Goal: Task Accomplishment & Management: Complete application form

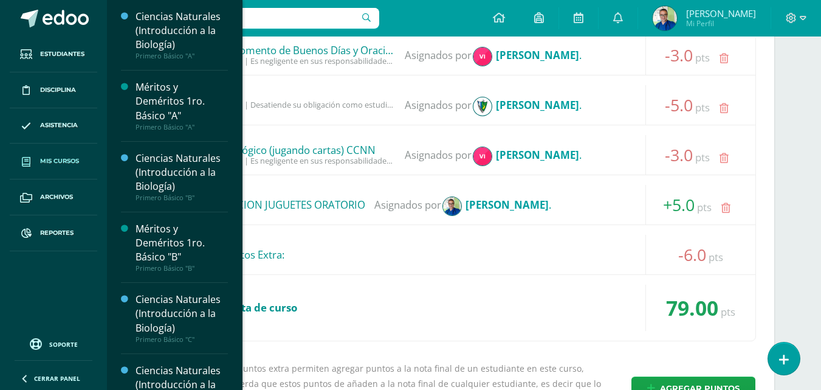
click at [64, 159] on span "Mis cursos" at bounding box center [59, 161] width 39 height 10
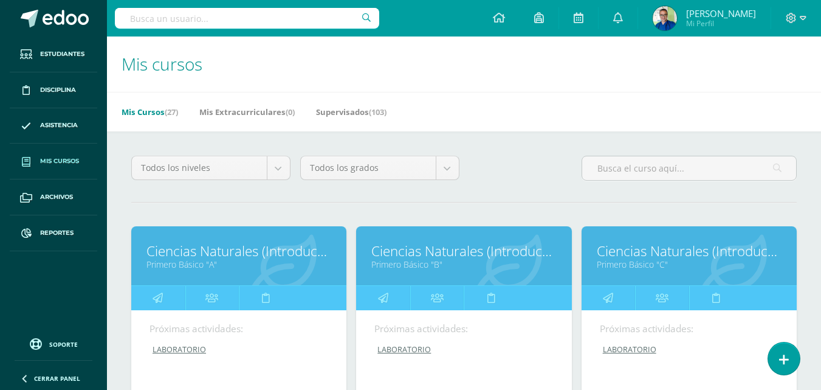
click at [188, 258] on link "Ciencias Naturales (Introducción a la Biología)" at bounding box center [239, 250] width 185 height 19
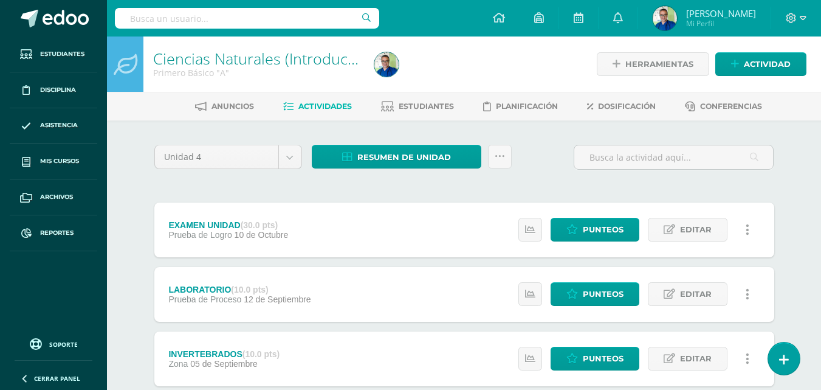
scroll to position [61, 0]
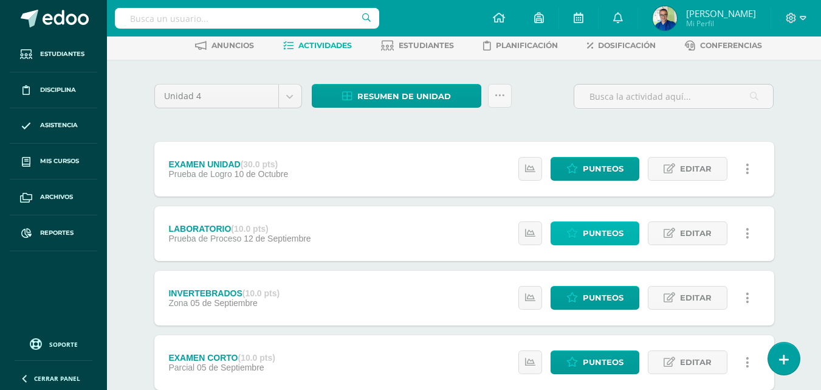
click at [616, 238] on span "Punteos" at bounding box center [603, 233] width 41 height 22
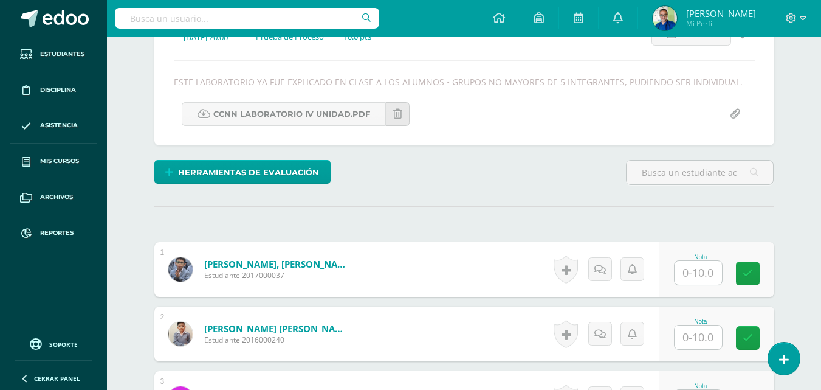
scroll to position [314, 0]
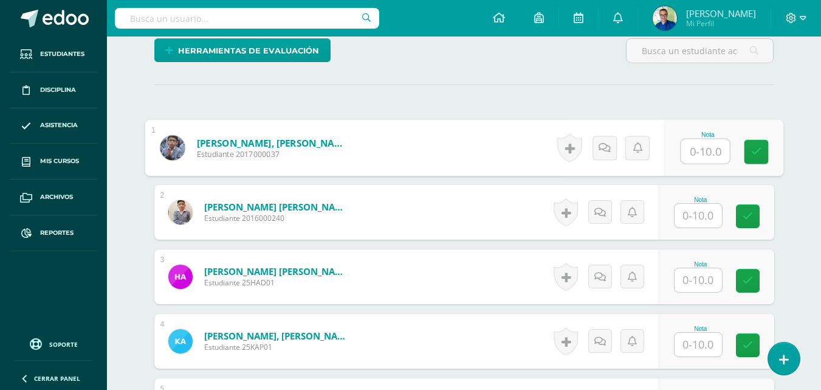
click at [705, 163] on input "text" at bounding box center [705, 151] width 49 height 24
type input "10"
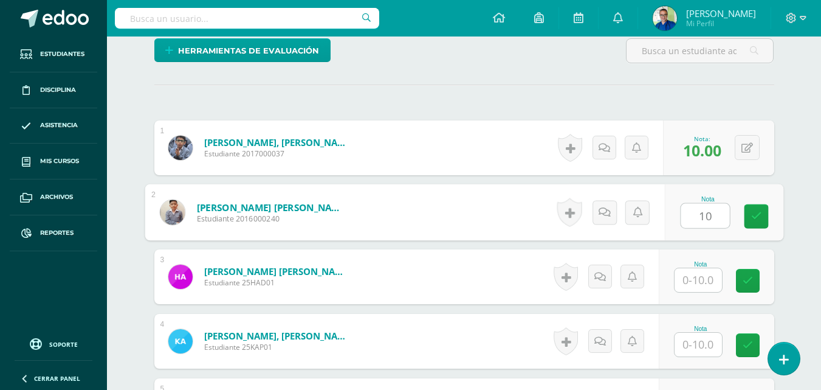
type input "10"
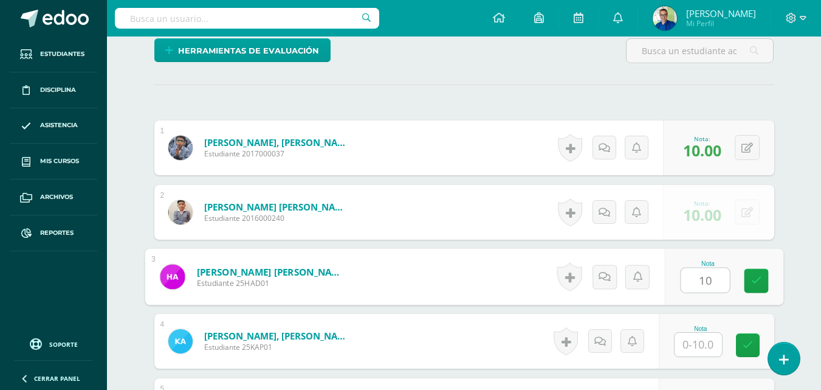
type input "10"
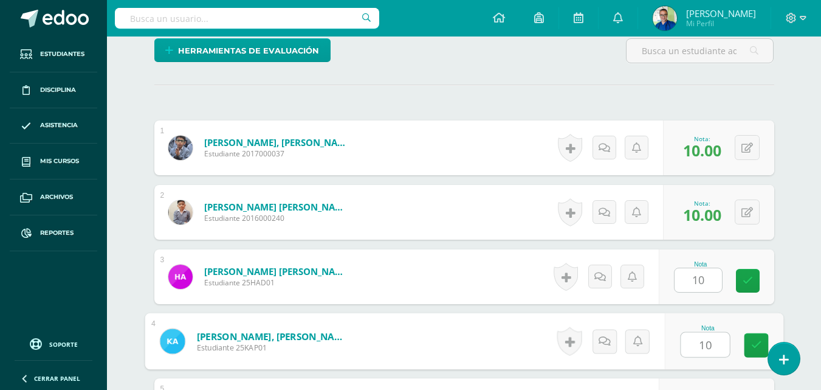
type input "10"
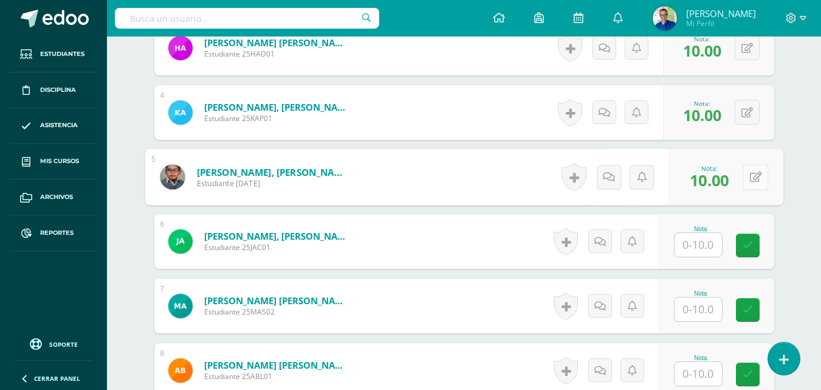
click at [749, 190] on button at bounding box center [756, 177] width 26 height 26
type input "0"
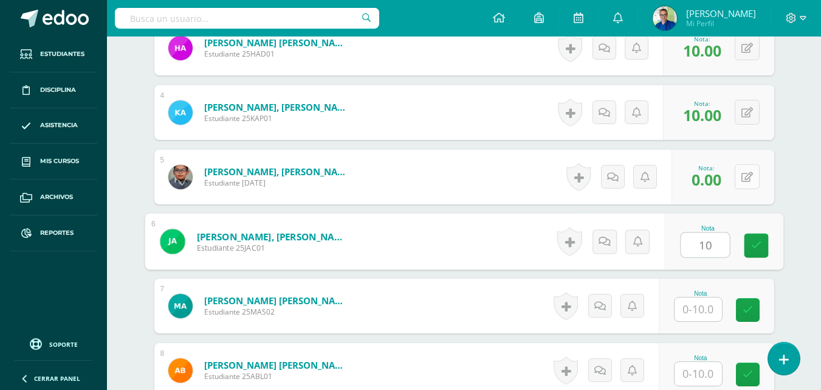
type input "10"
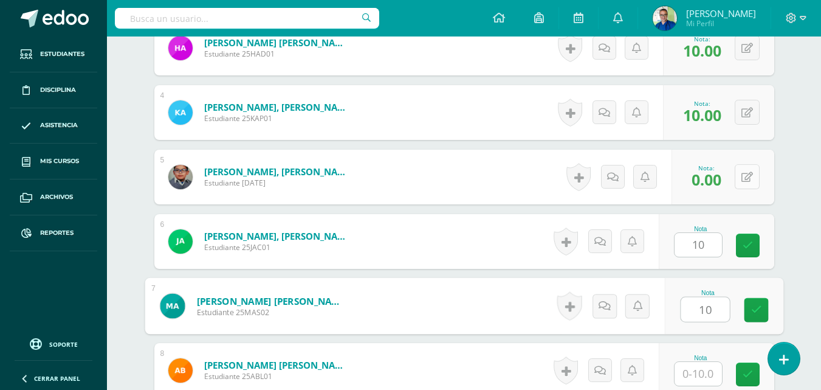
type input "10"
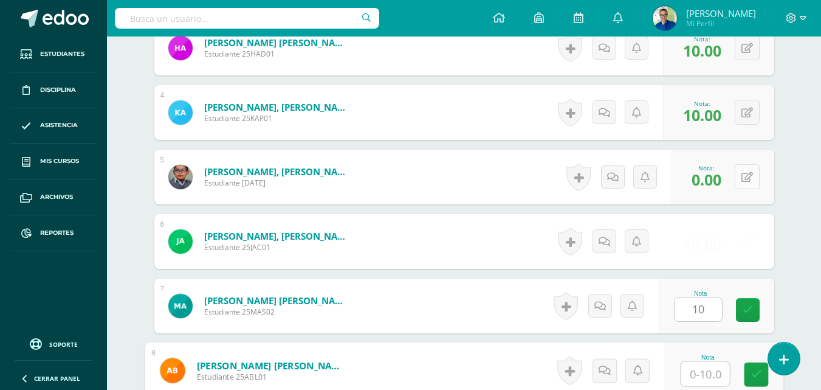
scroll to position [555, 0]
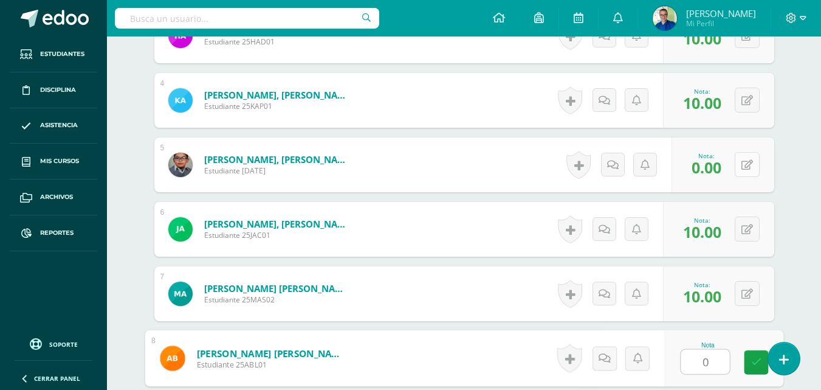
type input "0"
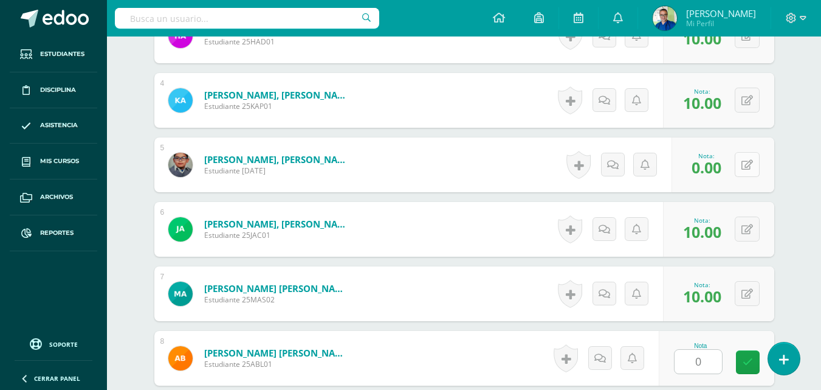
scroll to position [803, 0]
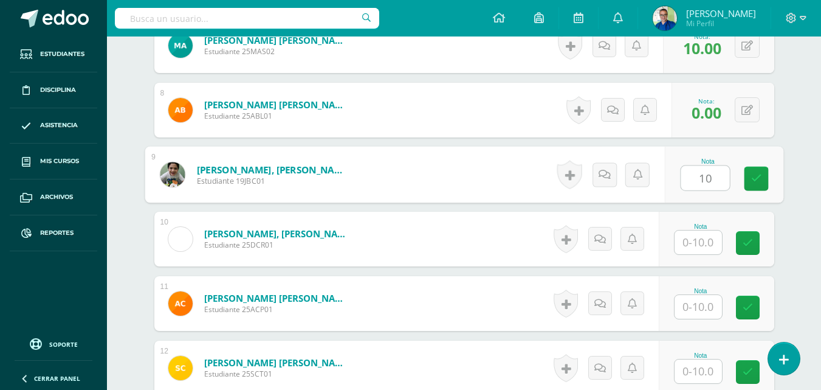
type input "10"
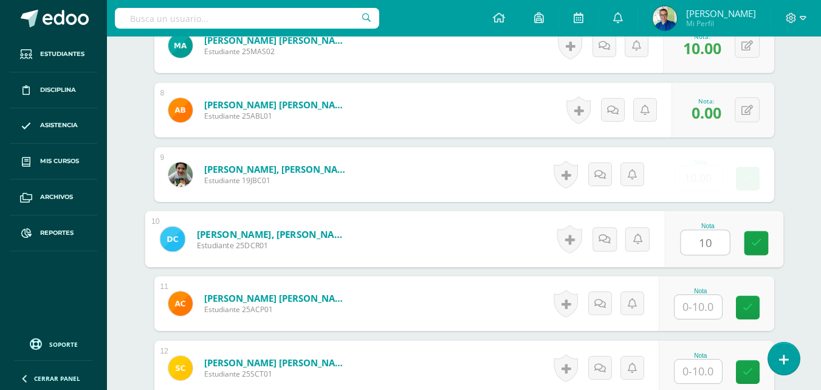
type input "10"
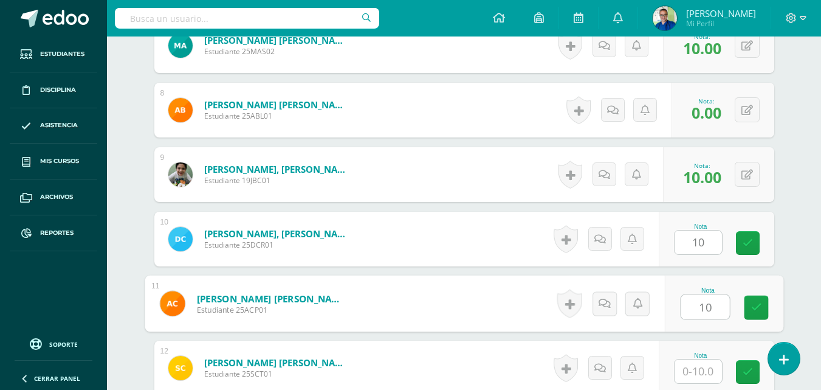
type input "10"
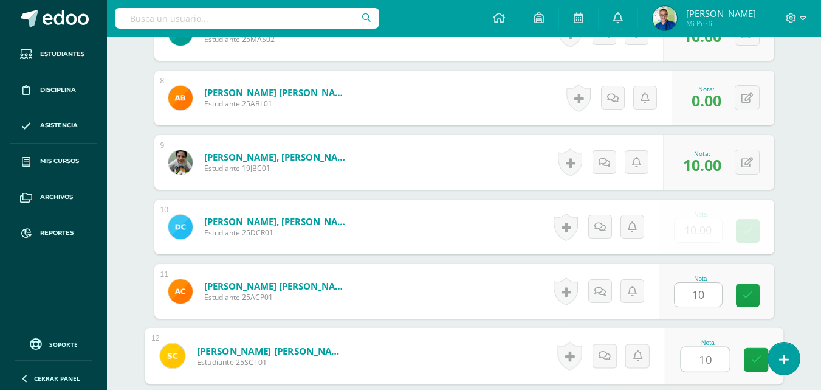
type input "10"
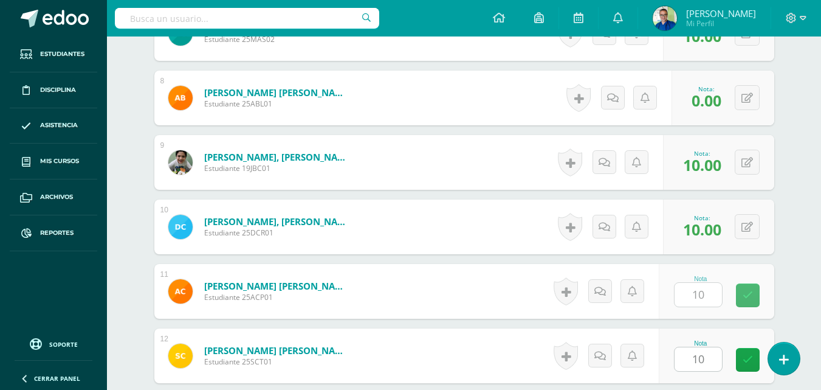
scroll to position [1063, 0]
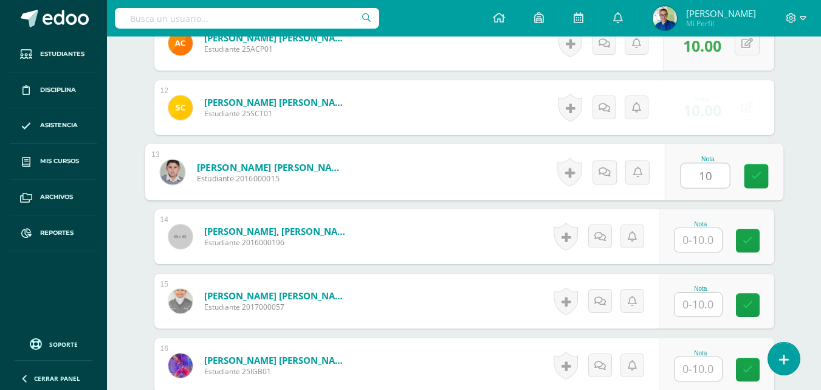
type input "10"
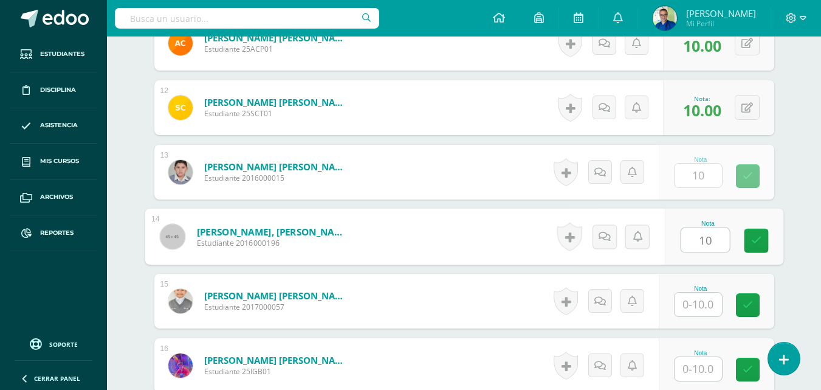
type input "10"
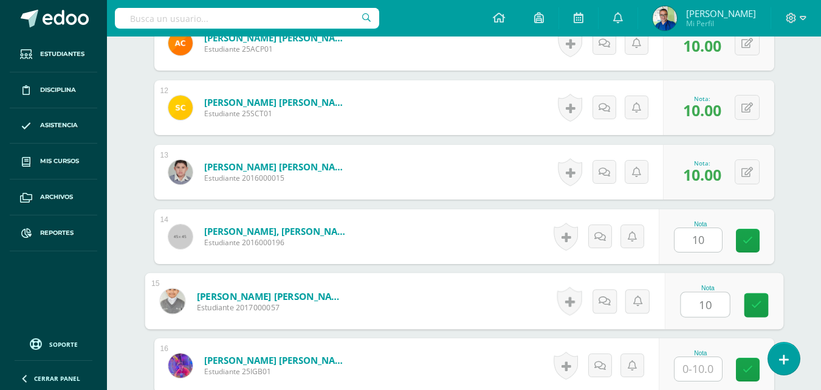
type input "10"
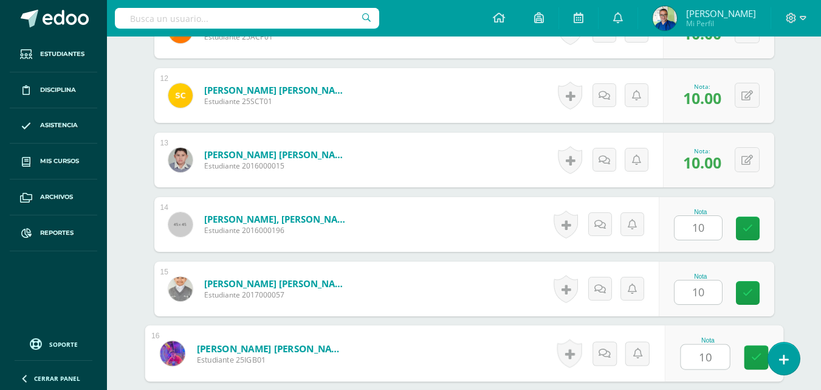
type input "10"
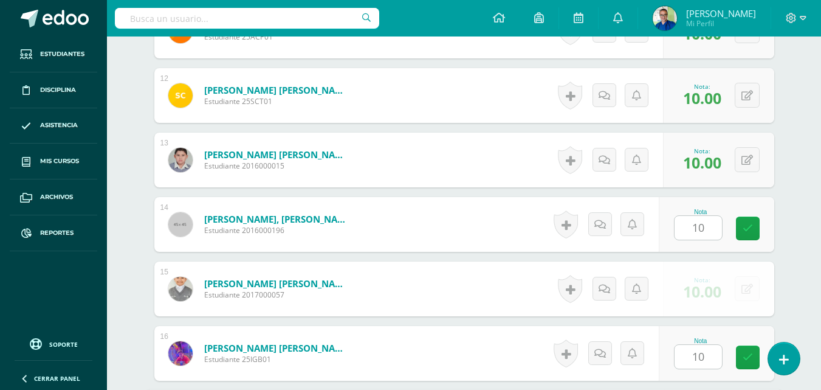
scroll to position [1323, 0]
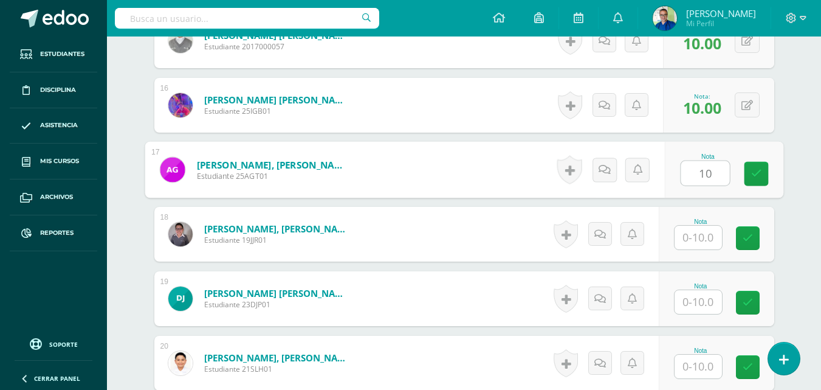
type input "10"
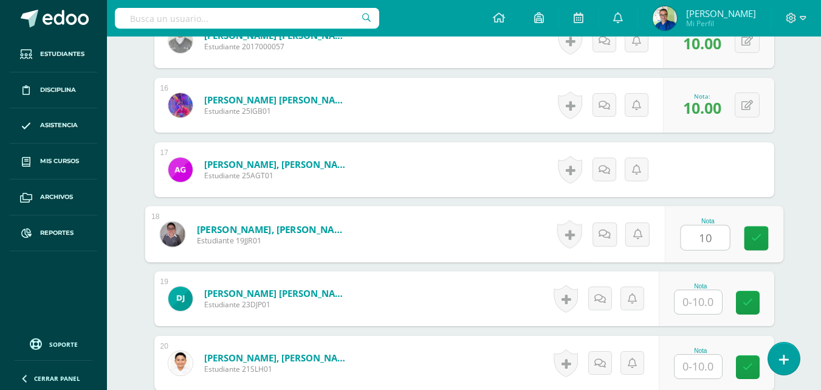
type input "10"
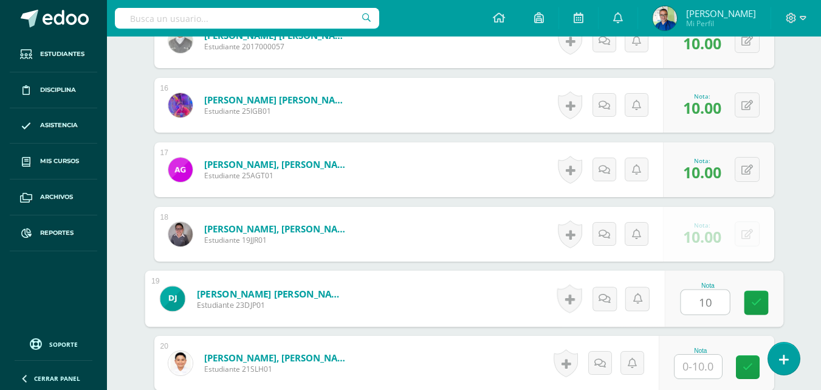
type input "10"
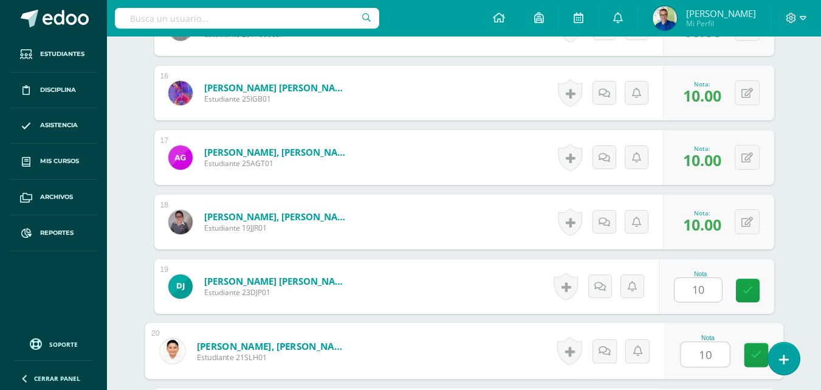
type input "10"
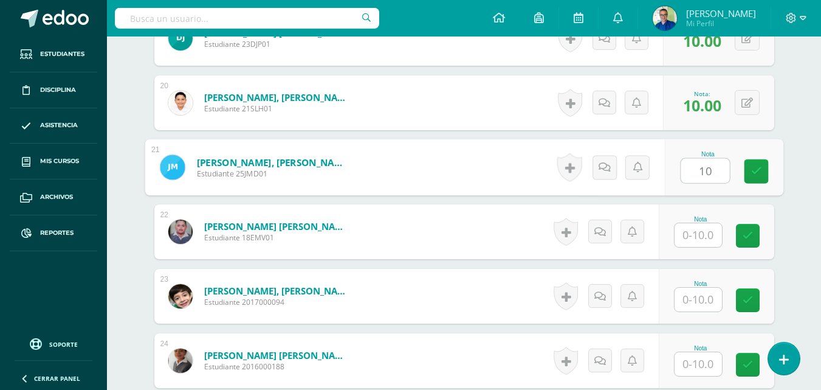
type input "1"
type input "0"
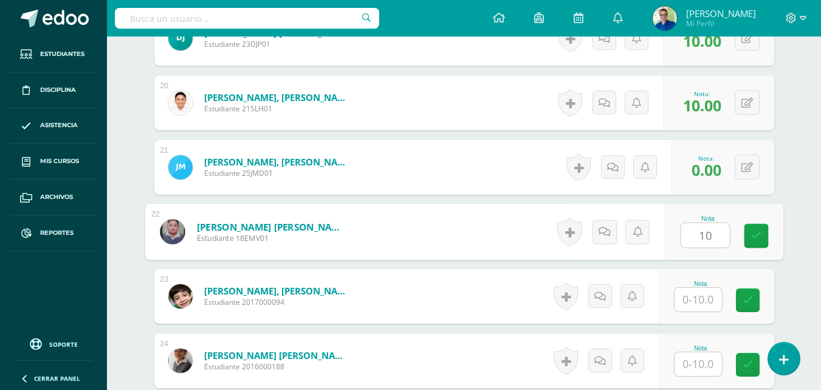
type input "10"
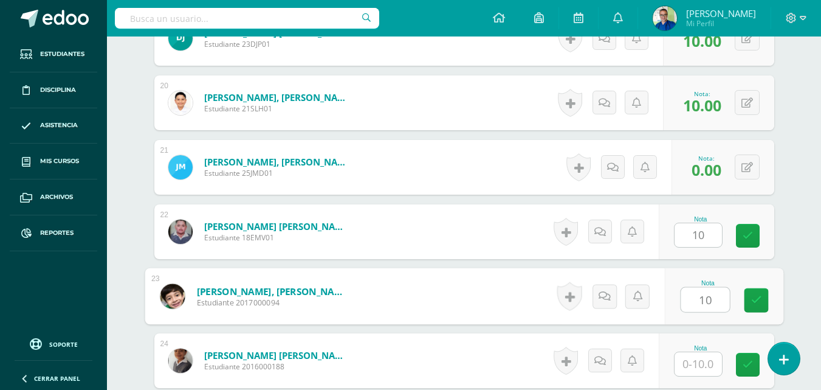
type input "10"
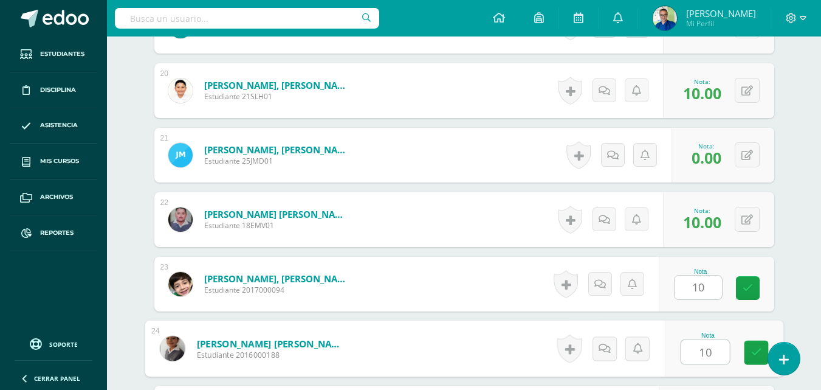
type input "10"
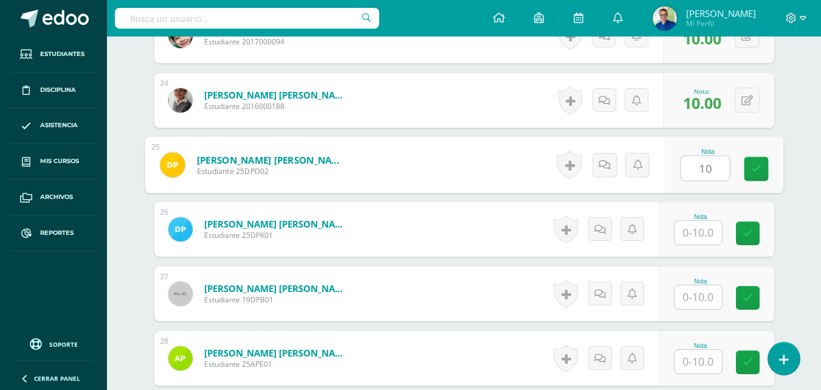
type input "10"
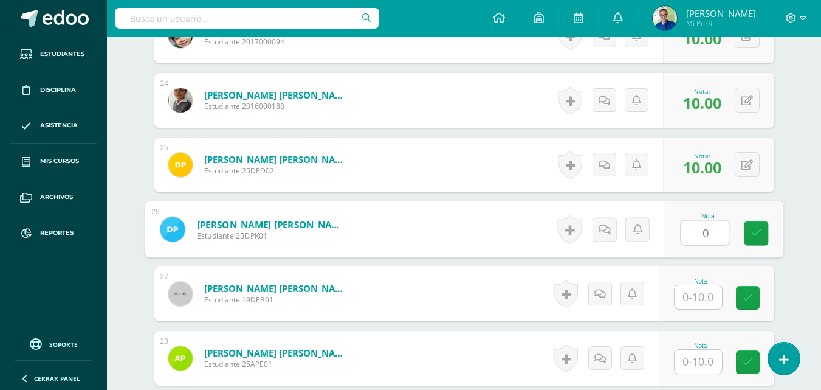
type input "0"
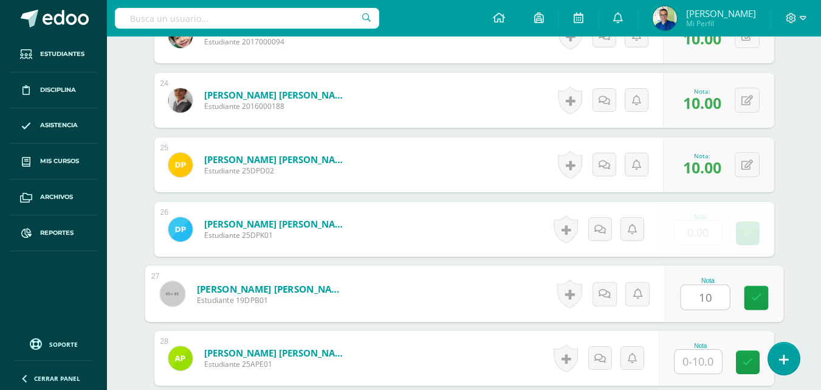
type input "10"
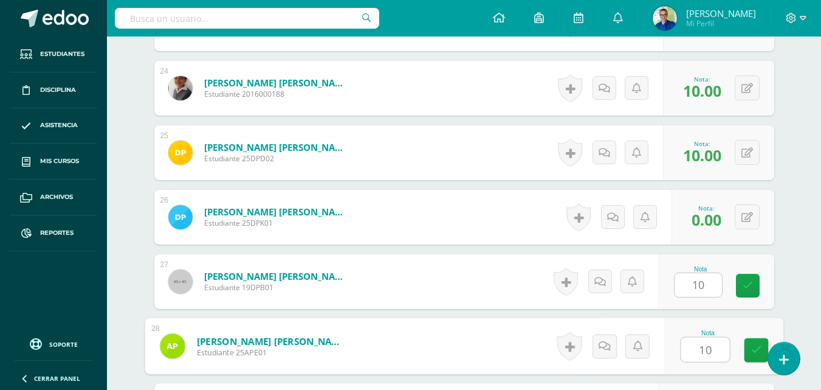
type input "10"
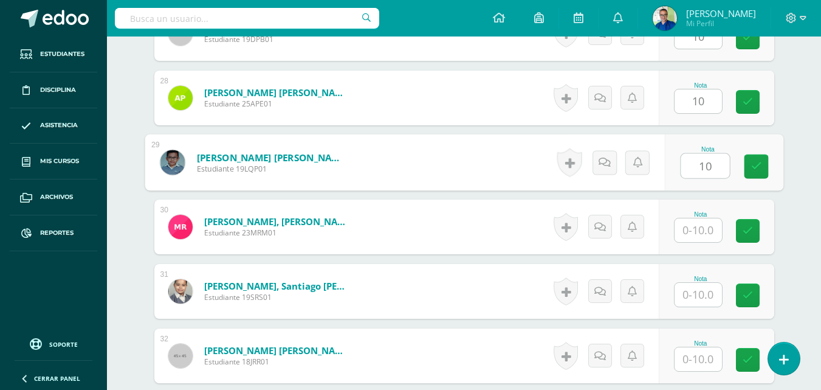
type input "10"
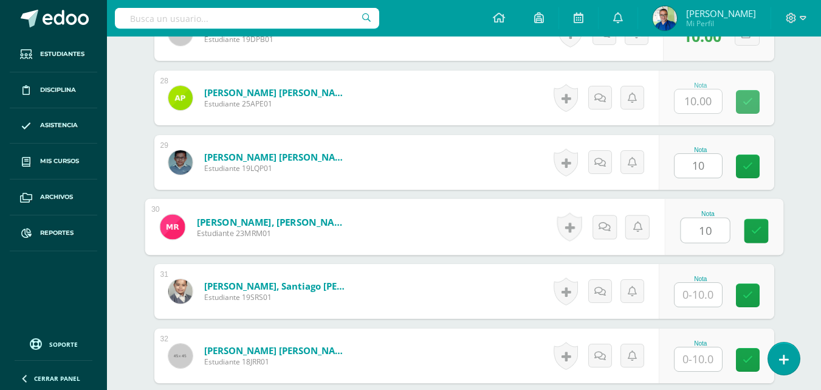
type input "10"
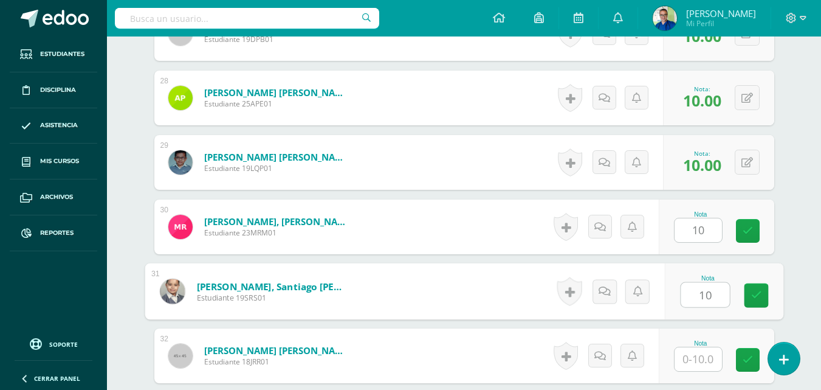
type input "10"
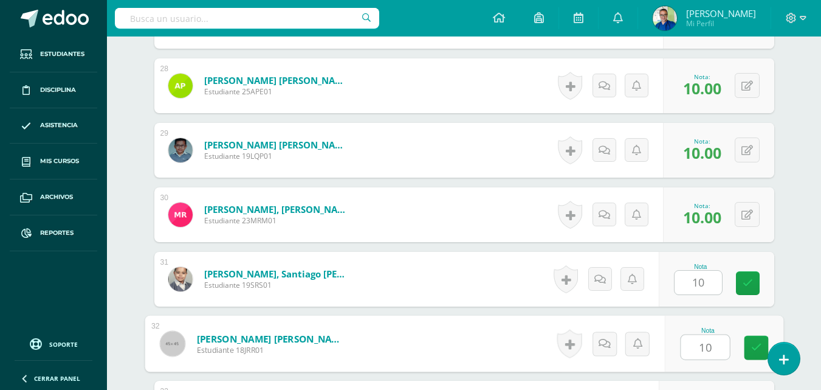
type input "10"
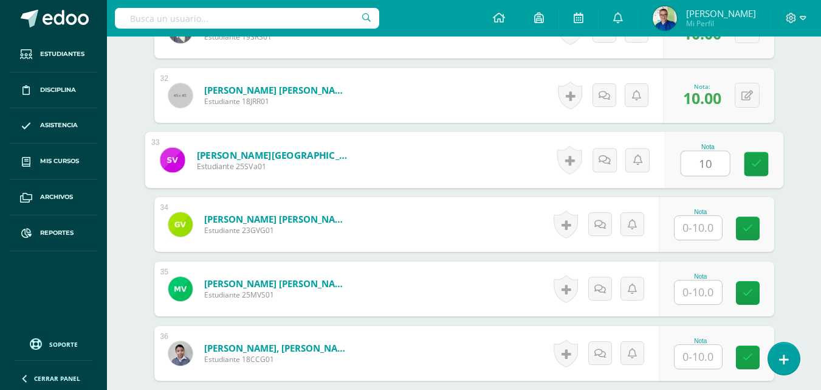
type input "10"
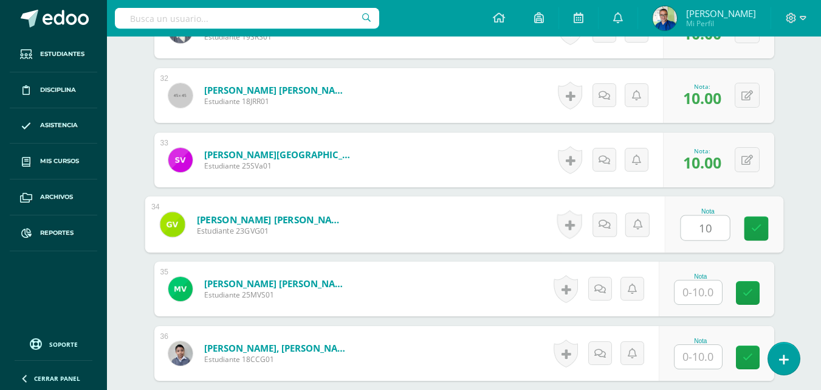
type input "10"
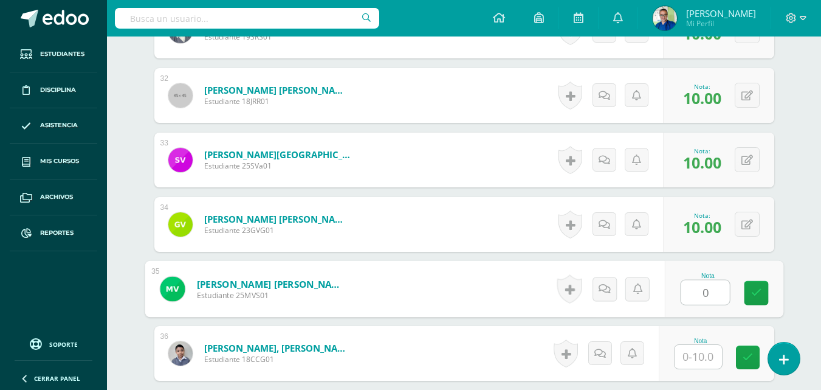
type input "0"
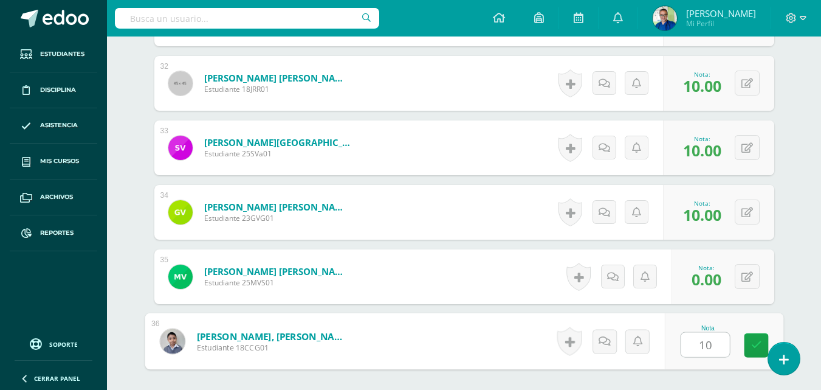
type input "10"
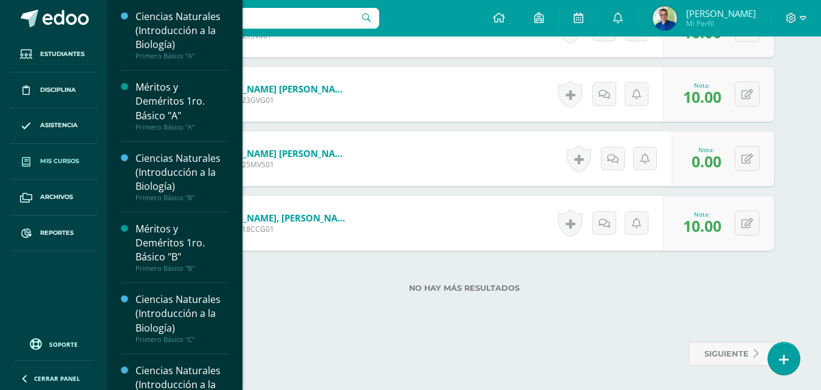
click at [68, 162] on span "Mis cursos" at bounding box center [59, 161] width 39 height 10
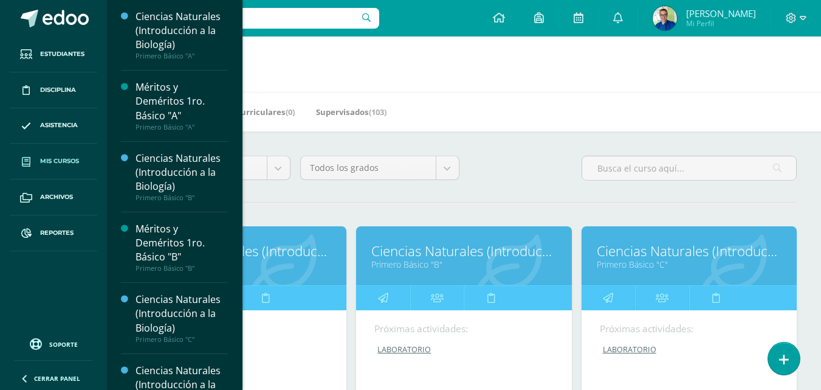
click at [417, 257] on link "Ciencias Naturales (Introducción a la Biología)" at bounding box center [464, 250] width 185 height 19
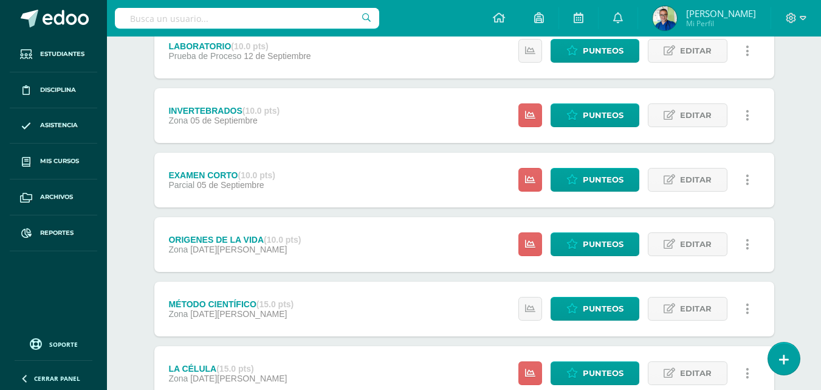
scroll to position [304, 0]
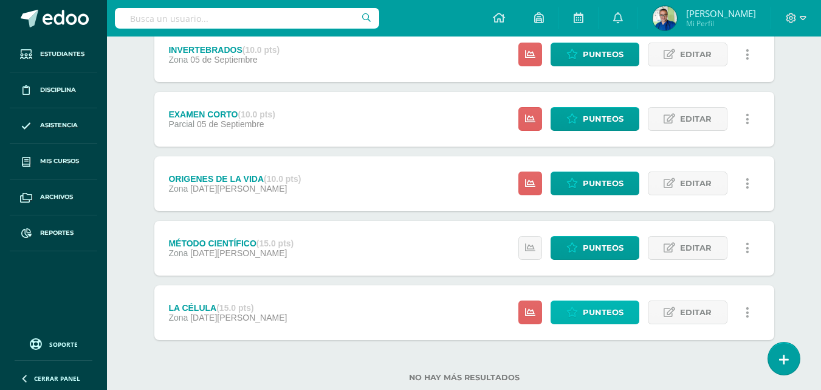
click at [621, 316] on span "Punteos" at bounding box center [603, 312] width 41 height 22
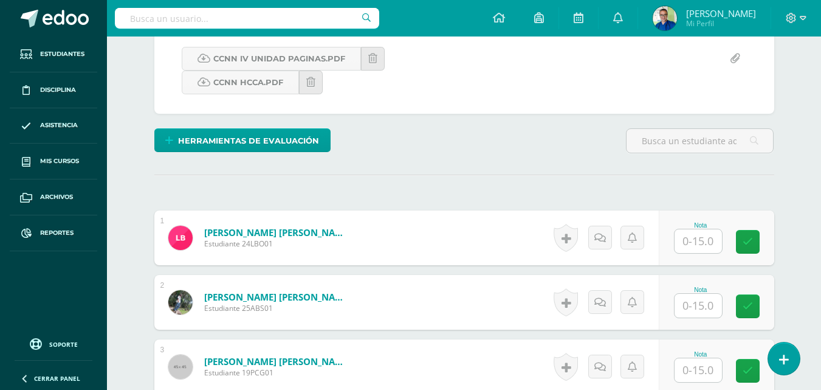
scroll to position [320, 0]
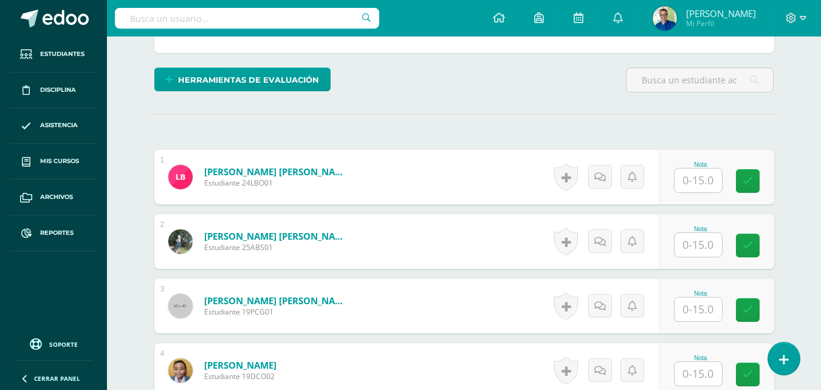
click at [705, 190] on input "text" at bounding box center [698, 180] width 47 height 24
type input "15"
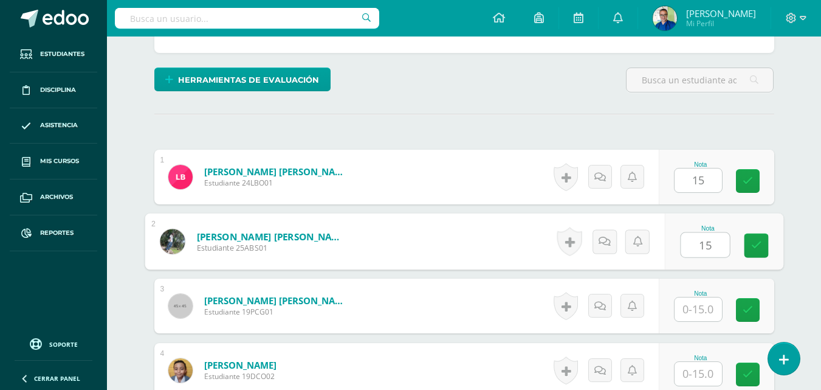
type input "15"
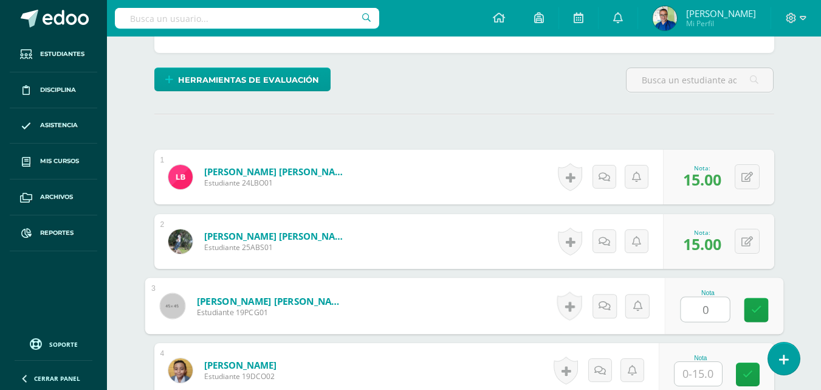
type input "0"
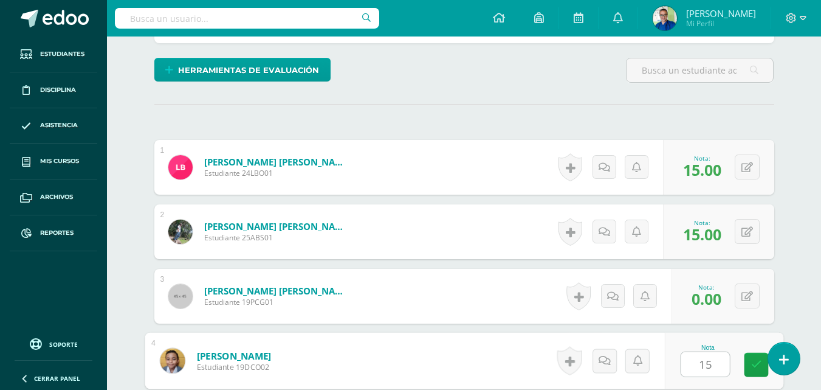
type input "15"
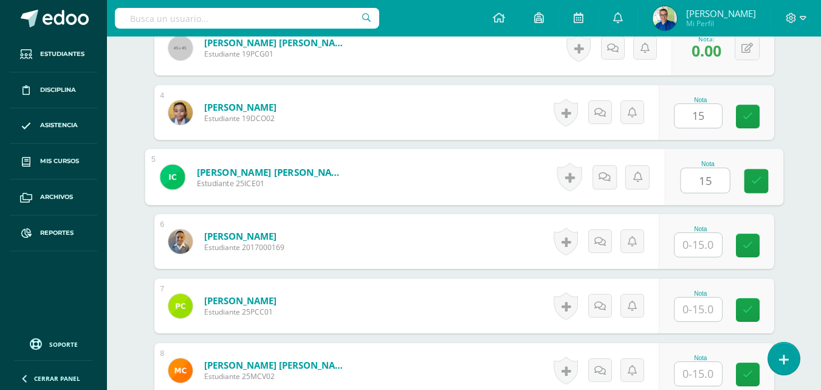
type input "15"
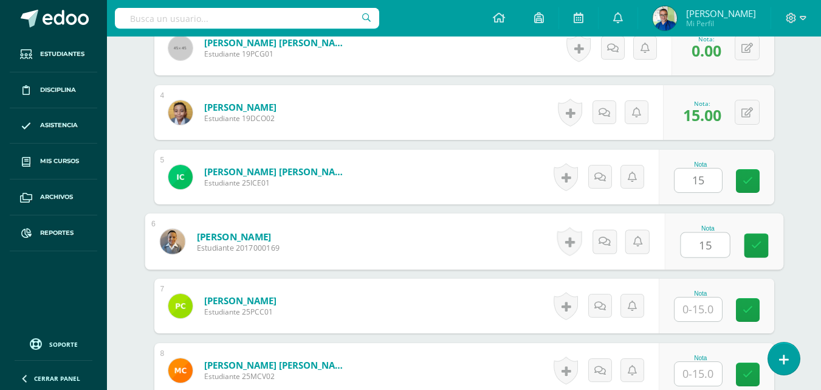
type input "15"
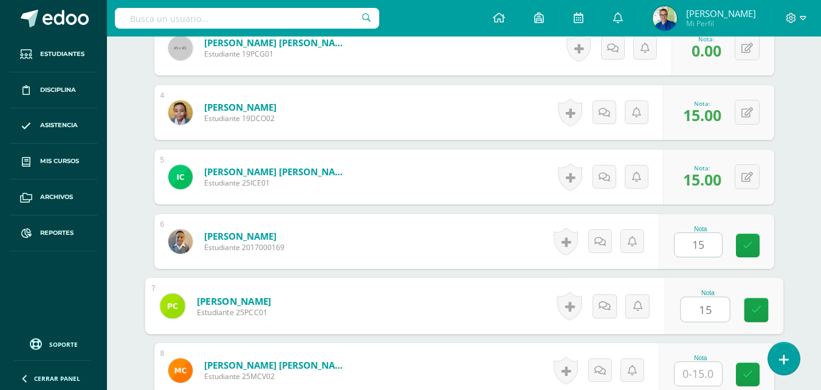
type input "15"
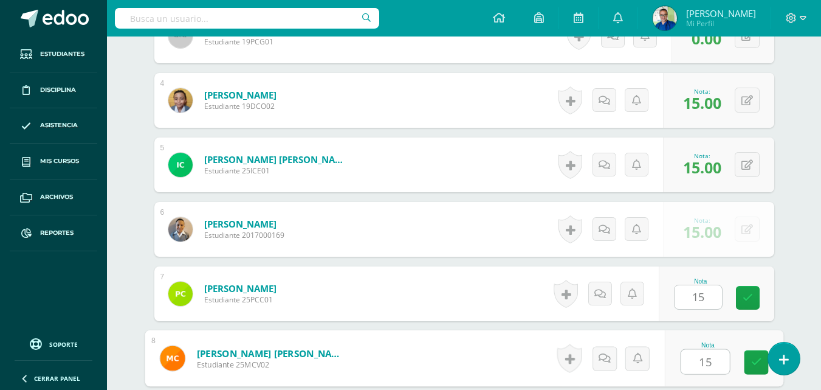
type input "15"
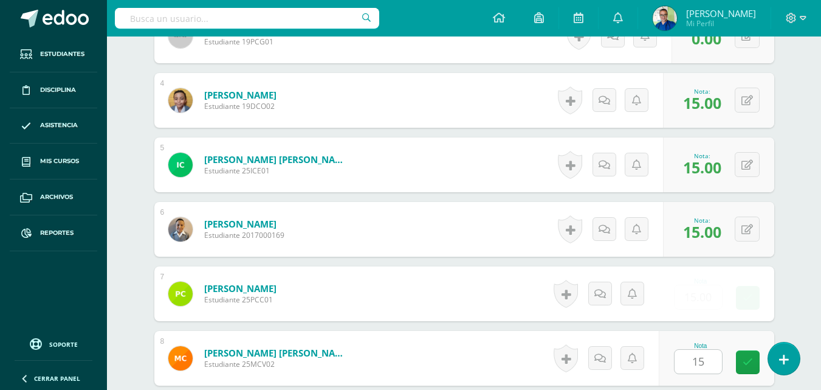
scroll to position [838, 0]
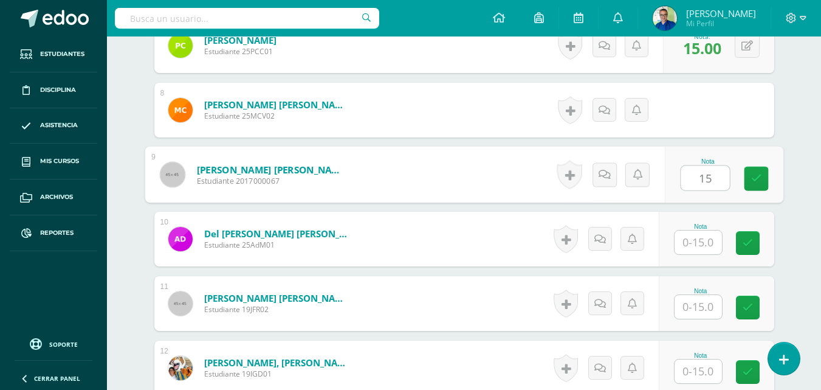
type input "15"
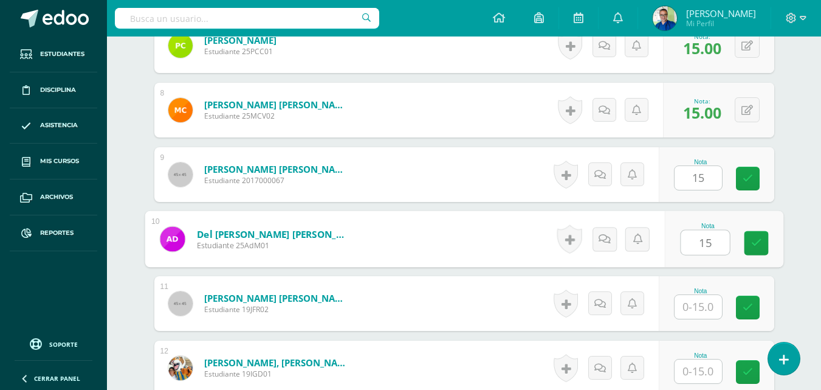
type input "15"
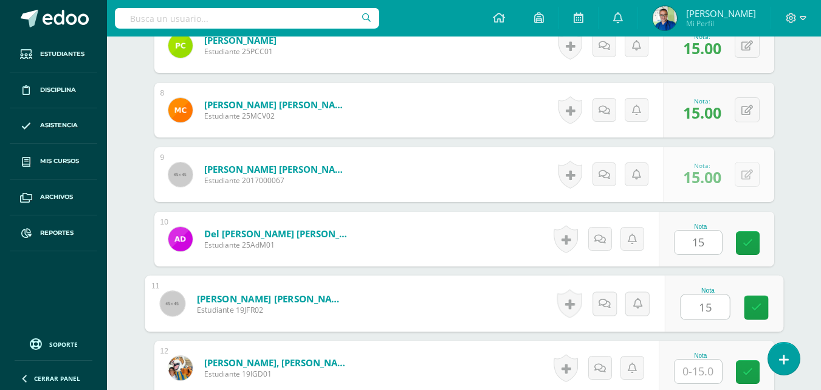
type input "15"
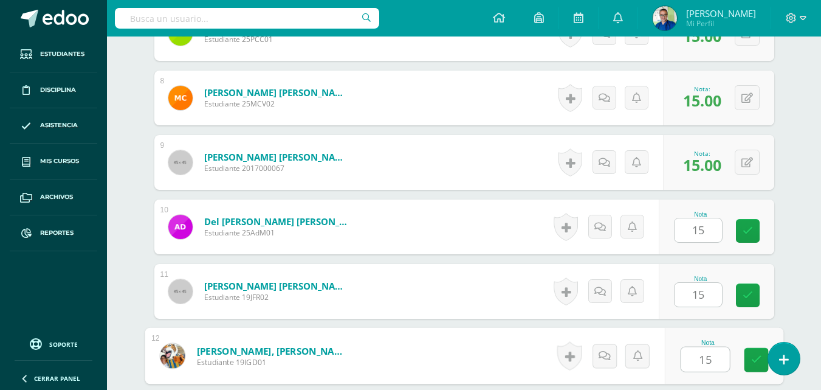
type input "15"
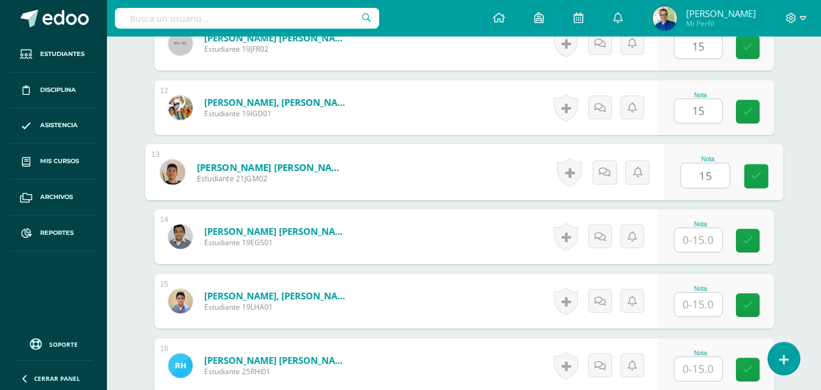
type input "15"
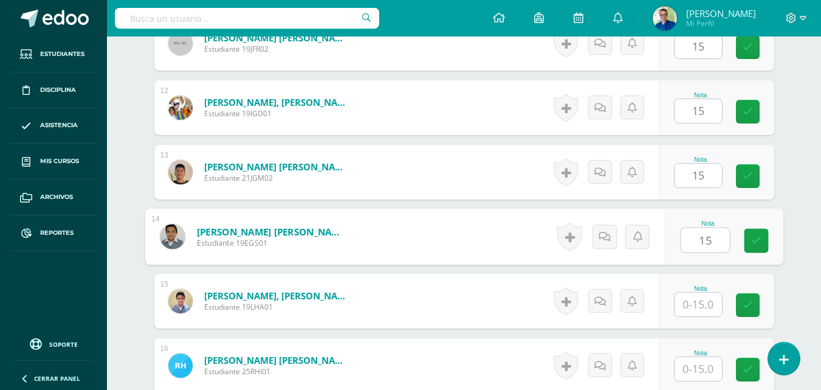
type input "15"
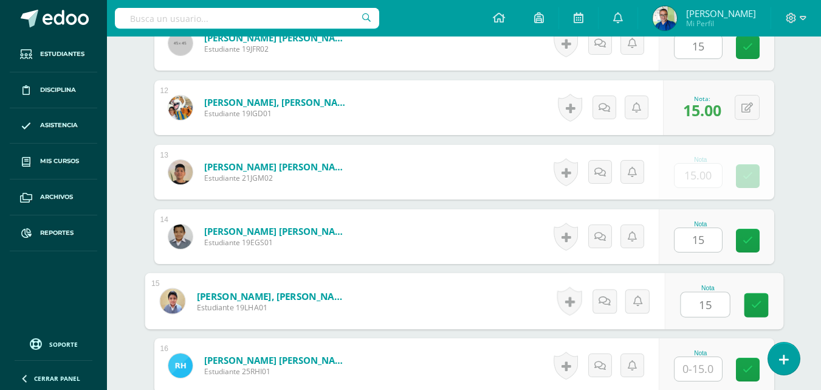
type input "15"
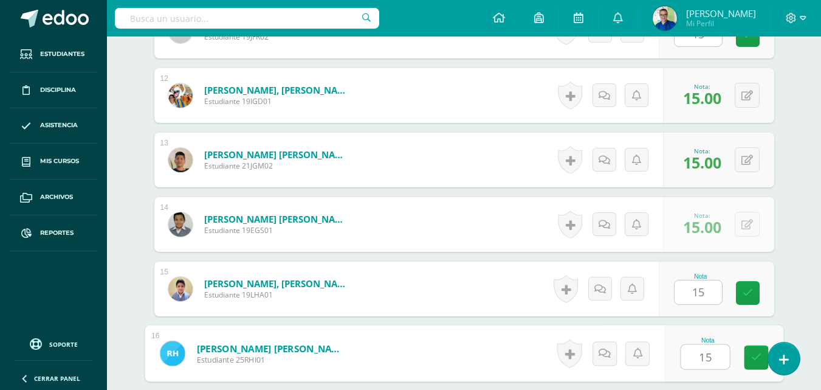
type input "15"
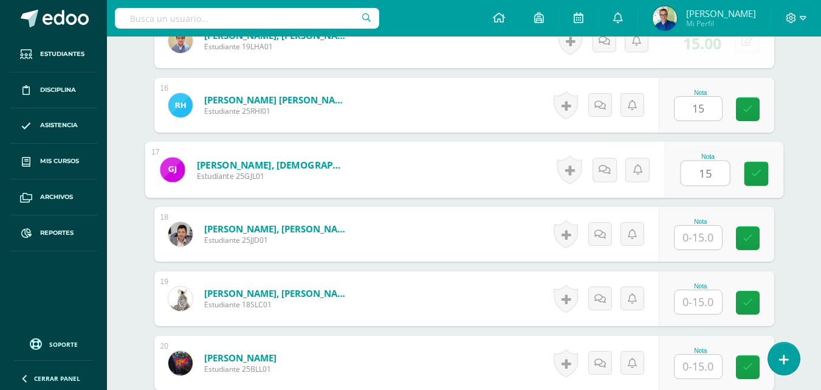
type input "15"
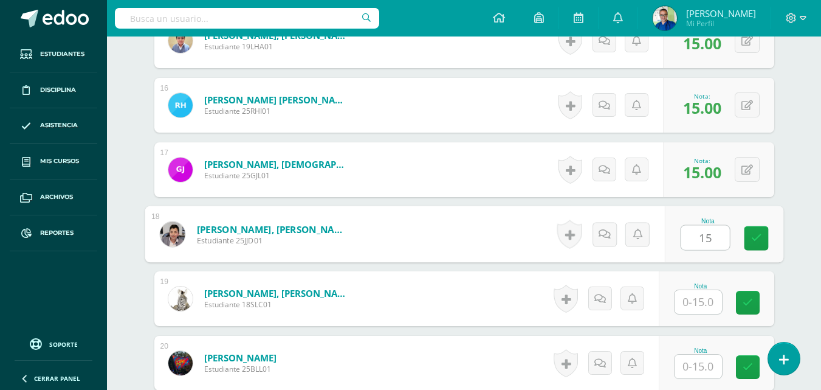
type input "15"
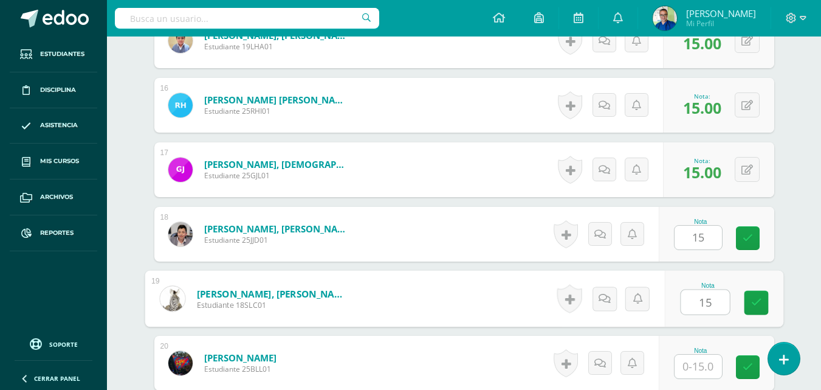
type input "15"
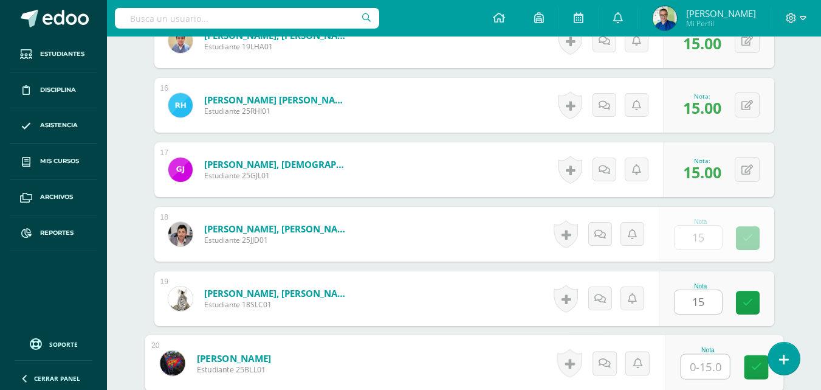
scroll to position [1371, 0]
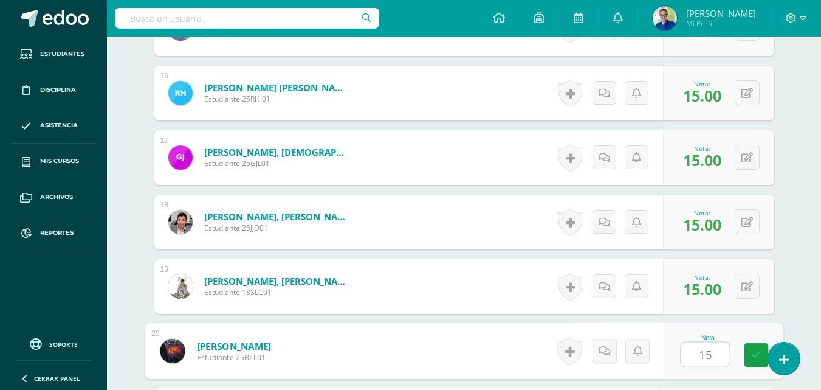
type input "15"
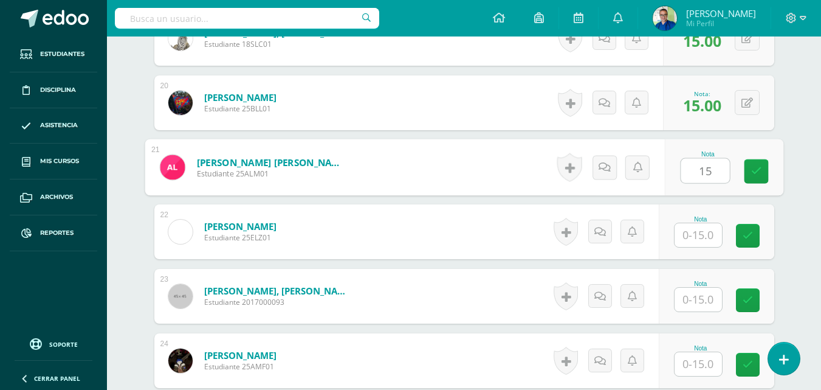
type input "15"
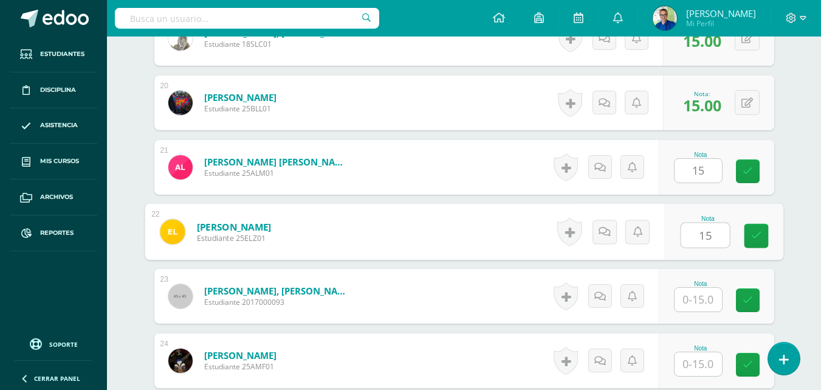
type input "15"
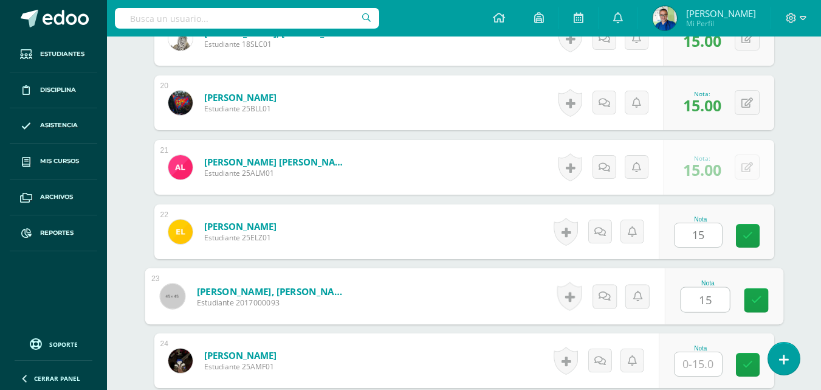
type input "15"
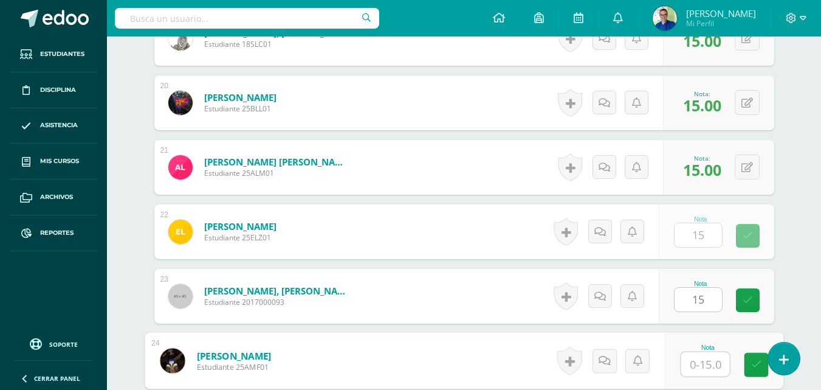
scroll to position [1631, 0]
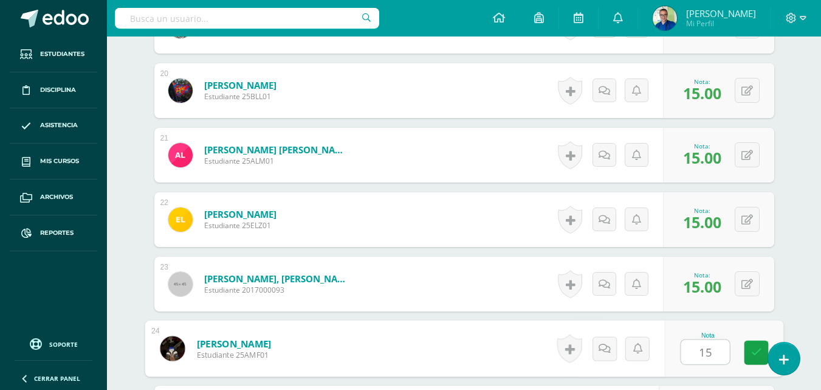
type input "15"
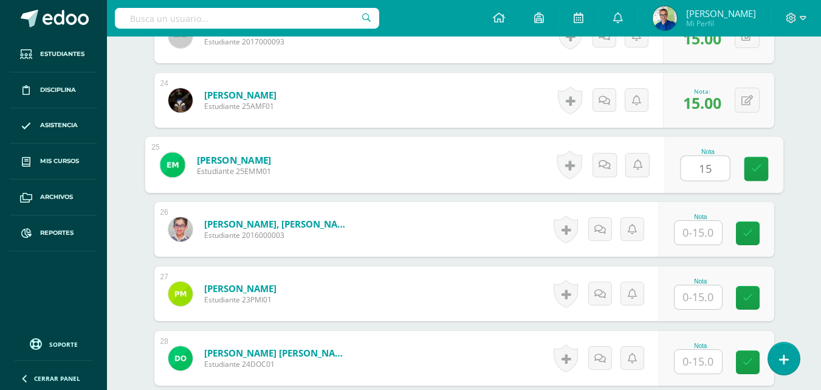
type input "15"
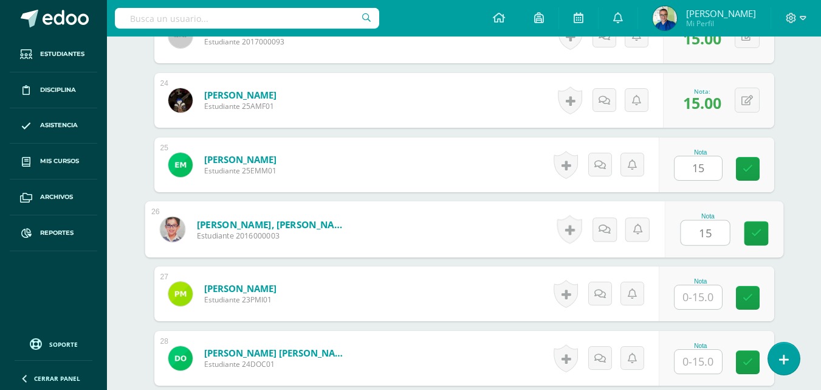
type input "15"
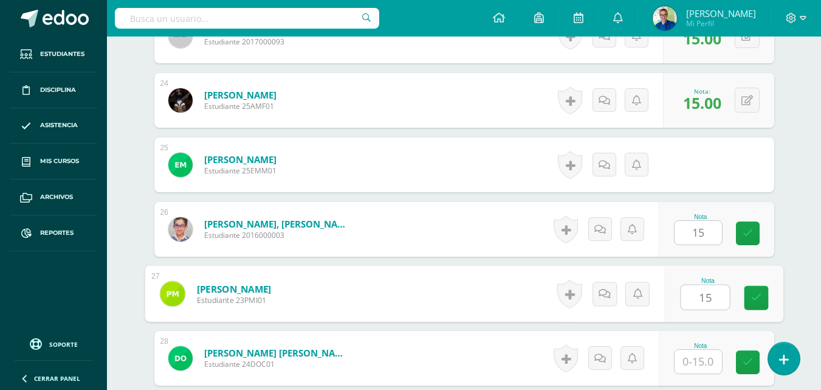
type input "15"
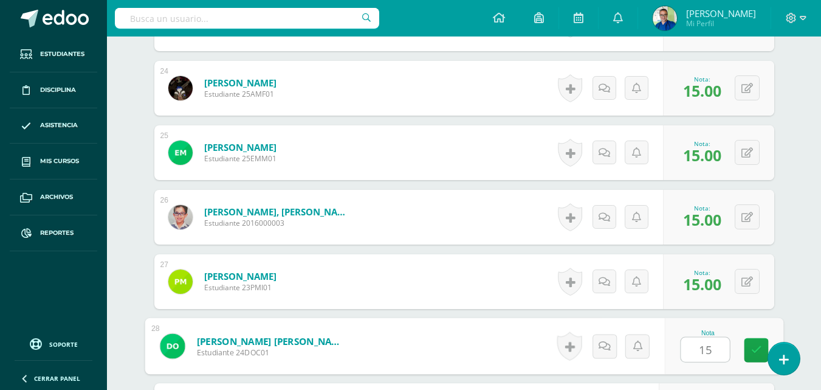
type input "15"
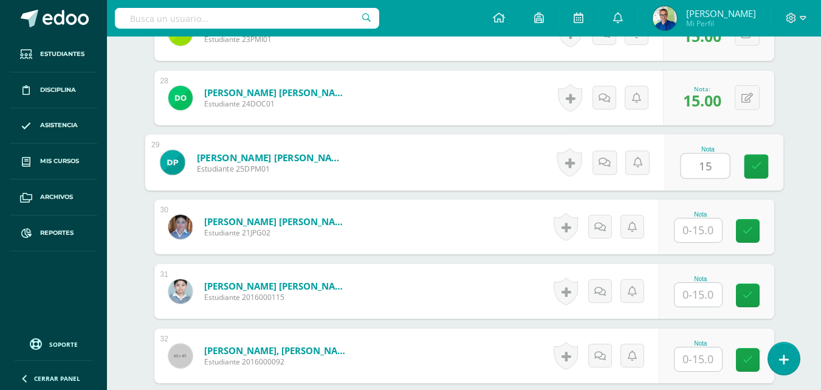
type input "15"
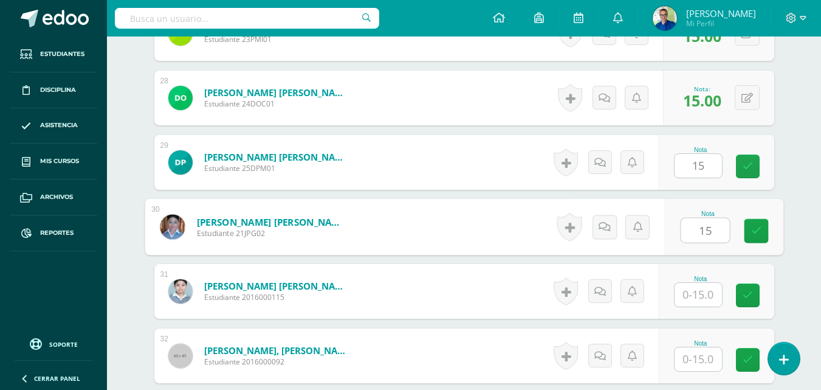
type input "15"
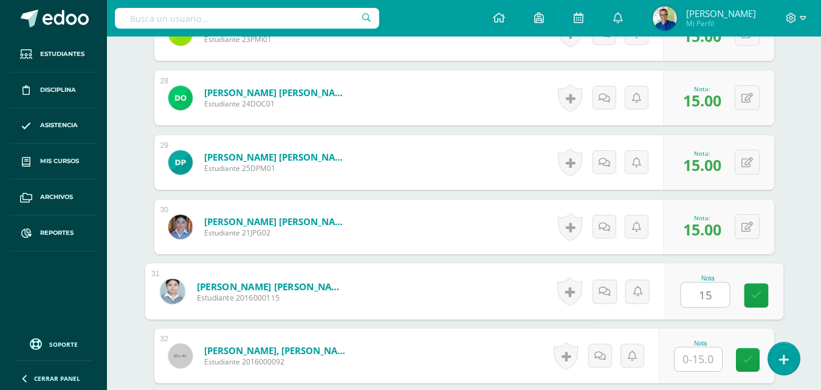
type input "15"
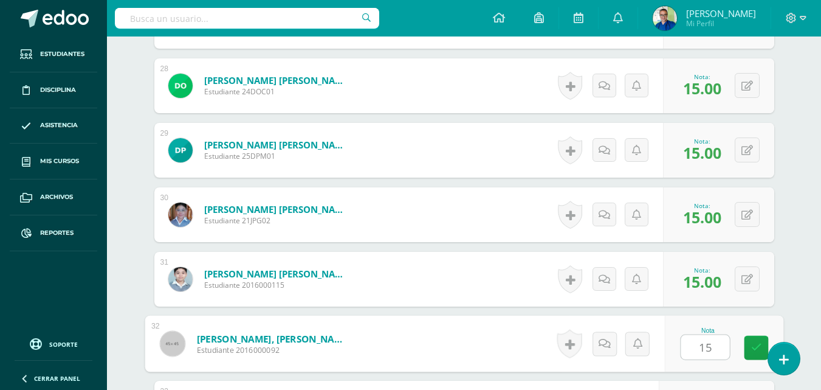
type input "15"
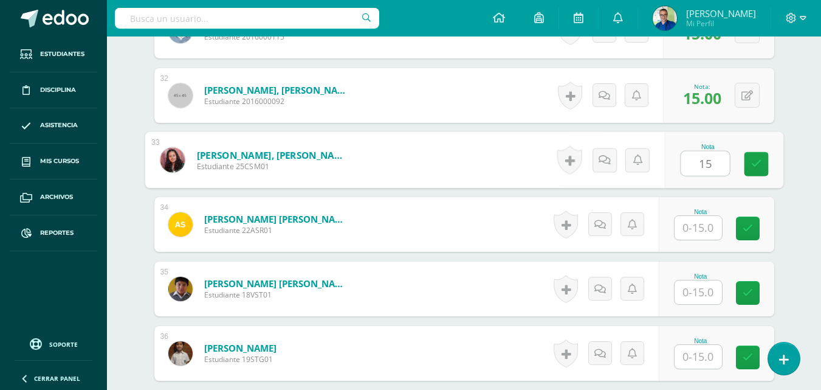
type input "15"
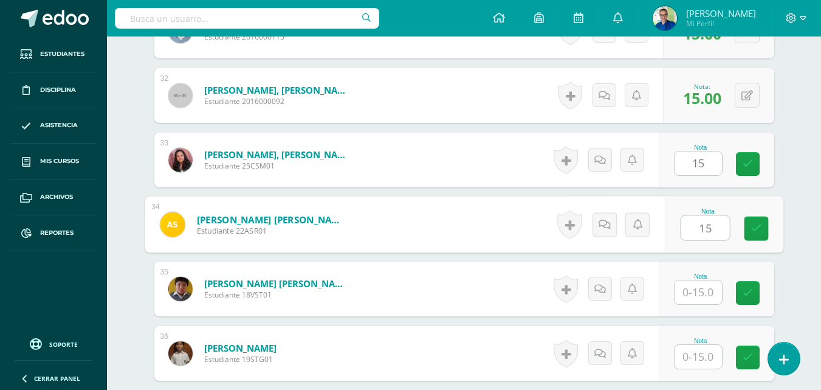
type input "15"
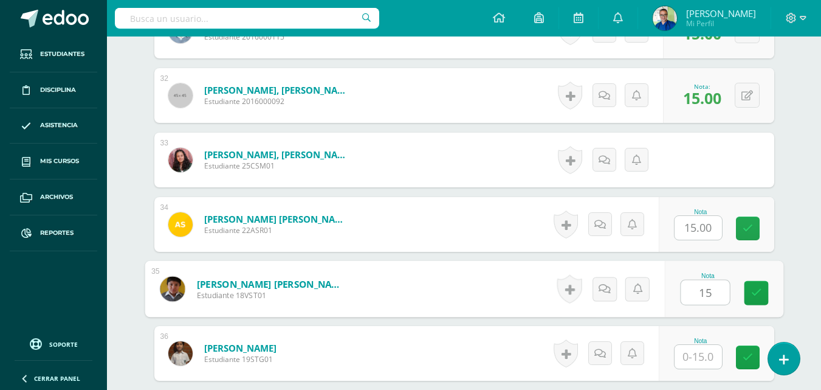
type input "15"
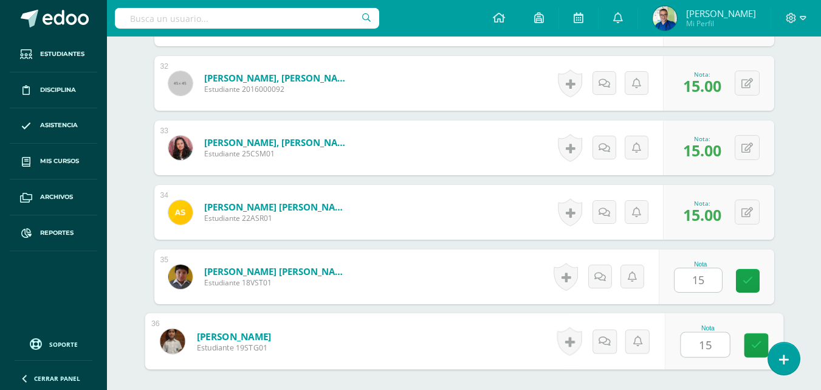
type input "15"
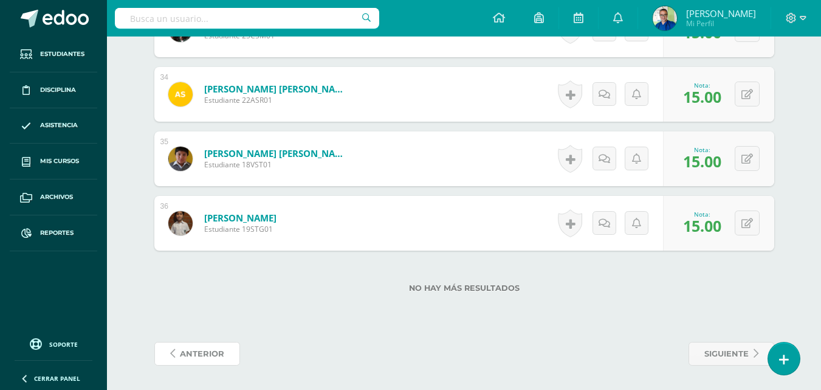
scroll to position [2263, 0]
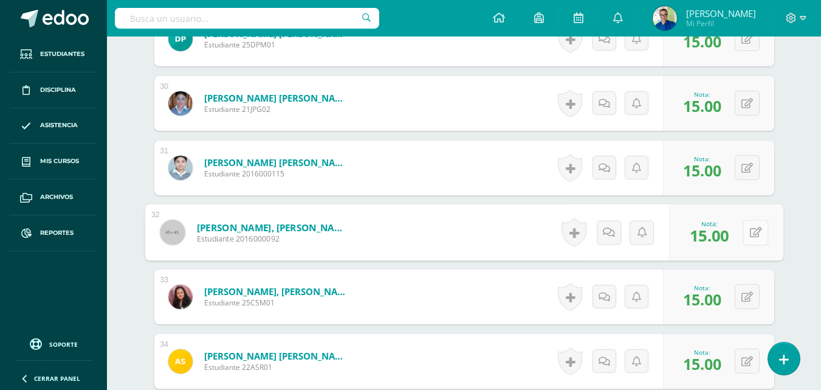
click at [755, 245] on button at bounding box center [756, 233] width 26 height 26
type input "10"
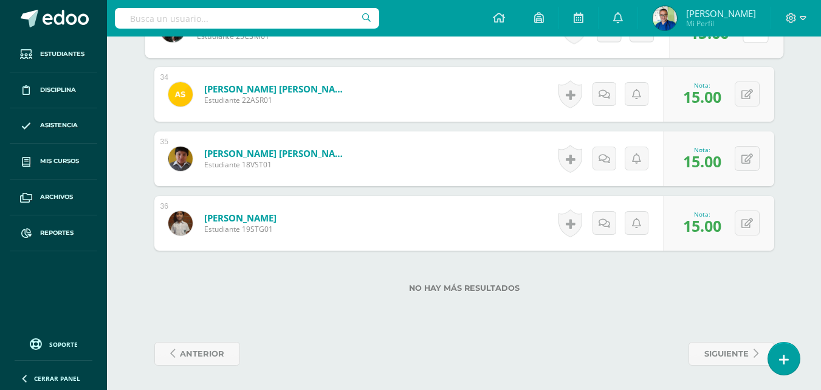
scroll to position [2567, 0]
click at [753, 220] on icon at bounding box center [748, 223] width 12 height 10
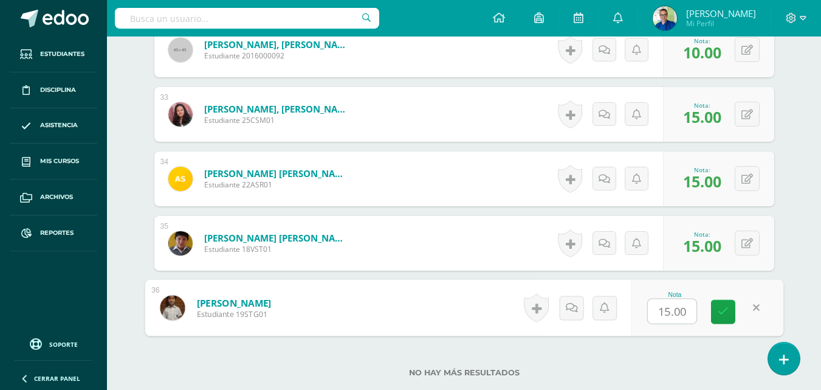
scroll to position [2323, 0]
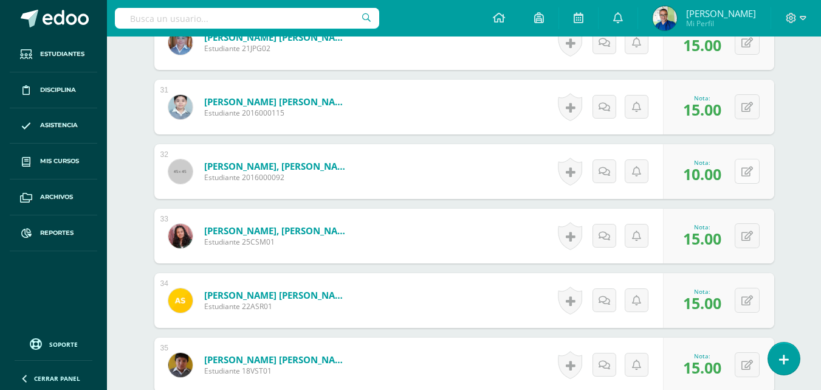
click at [753, 177] on icon at bounding box center [748, 172] width 12 height 10
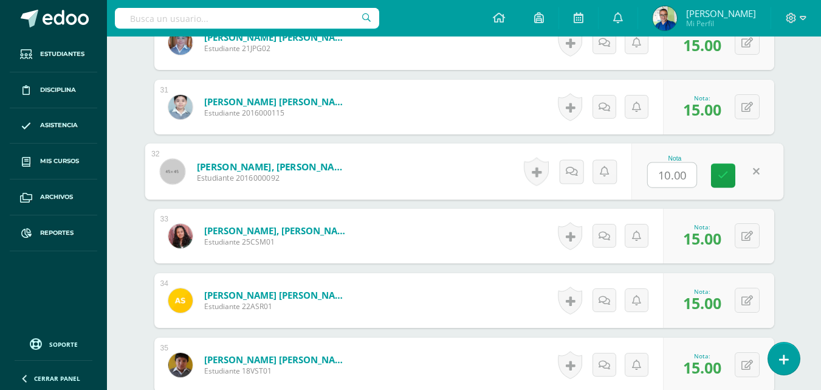
type input "0"
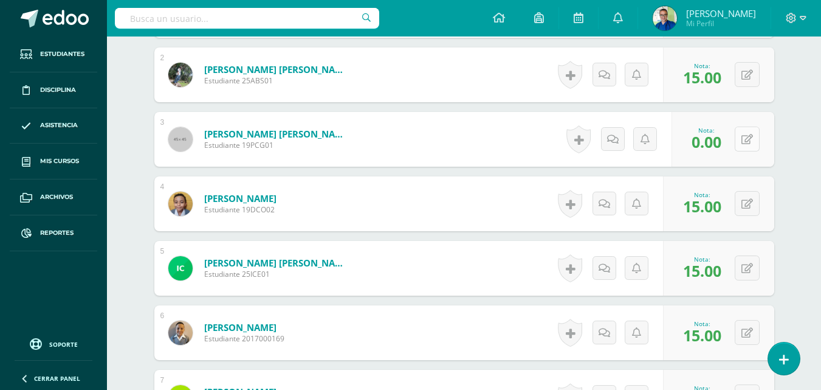
scroll to position [426, 0]
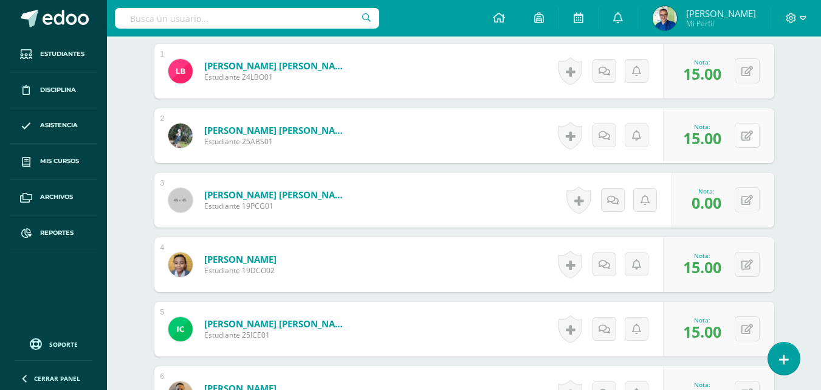
click at [747, 148] on button at bounding box center [747, 135] width 25 height 25
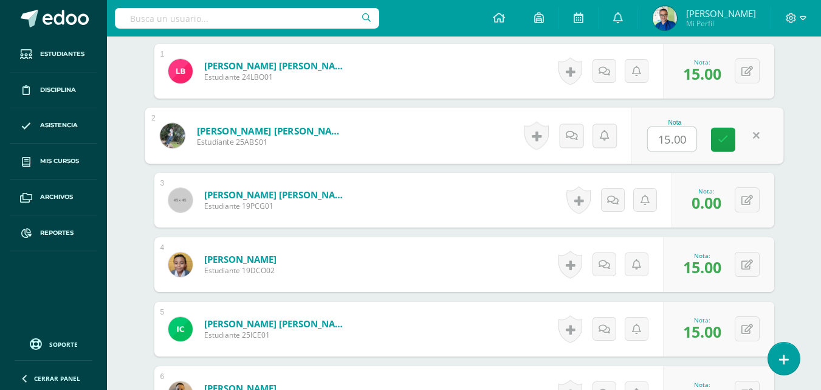
type input "0"
click at [727, 145] on icon at bounding box center [723, 139] width 11 height 10
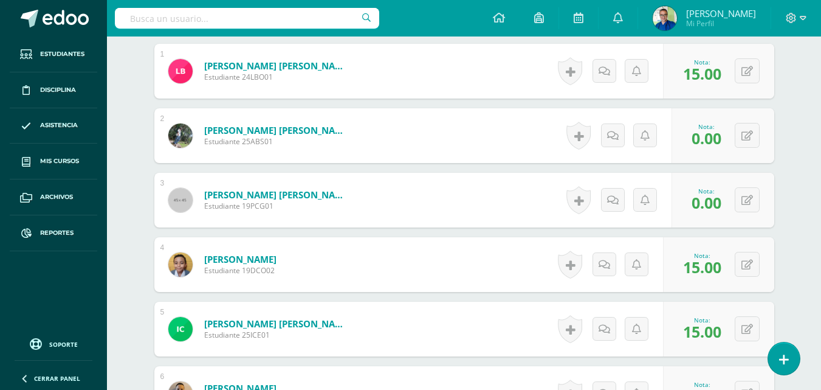
scroll to position [547, 0]
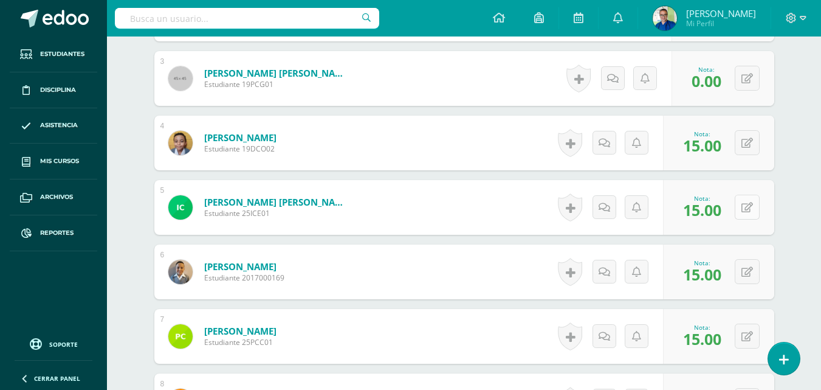
click at [748, 217] on button at bounding box center [747, 207] width 25 height 25
type input "0"
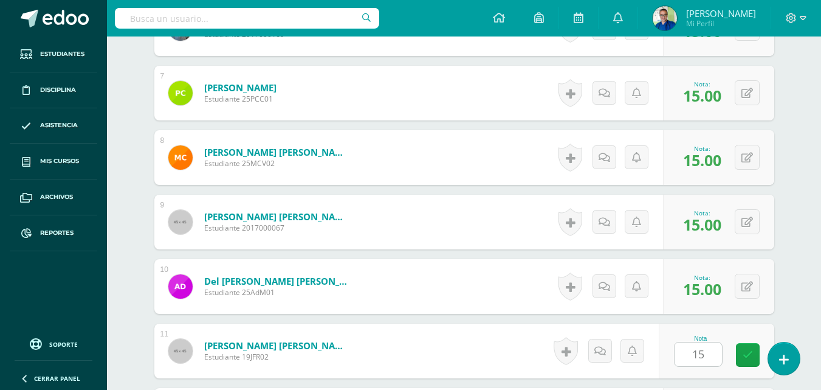
scroll to position [973, 0]
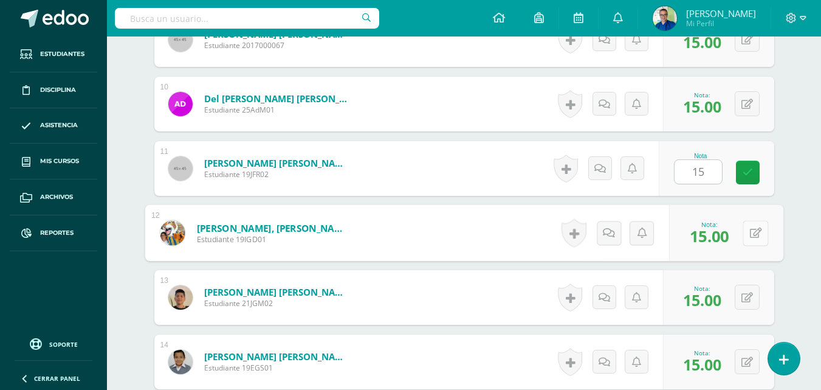
click at [742, 252] on div "0 Logros Logros obtenidos Aún no hay logros agregados Nota: 15.00" at bounding box center [726, 233] width 114 height 57
click at [754, 238] on icon at bounding box center [756, 232] width 12 height 10
type input "10"
click at [746, 178] on icon at bounding box center [748, 172] width 10 height 10
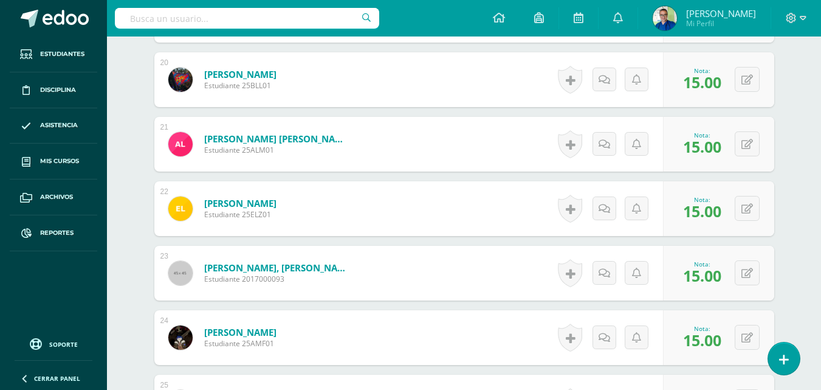
scroll to position [1703, 0]
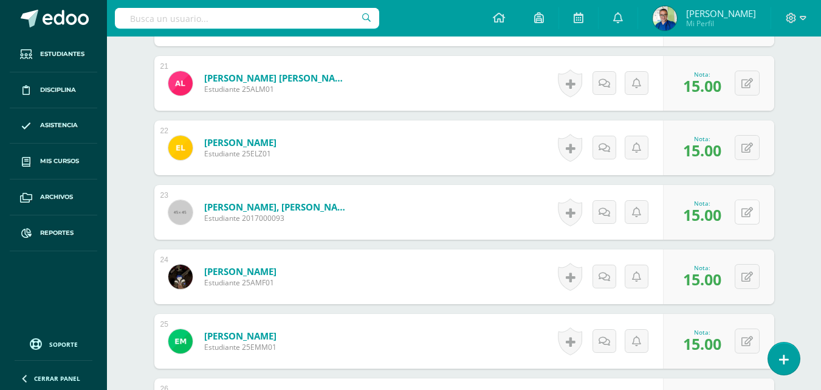
click at [746, 224] on button at bounding box center [747, 211] width 25 height 25
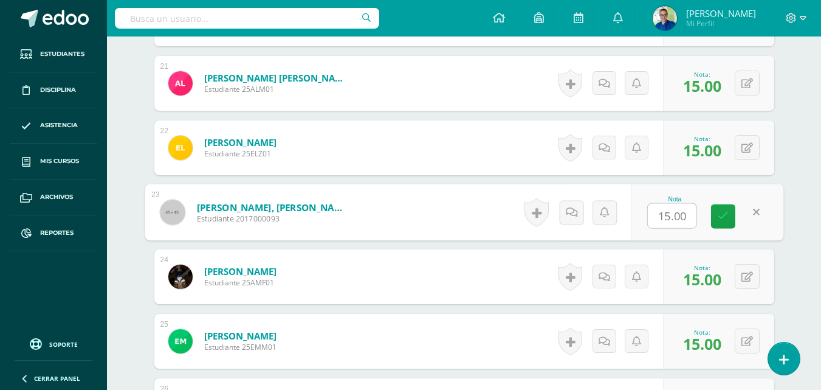
type input "0"
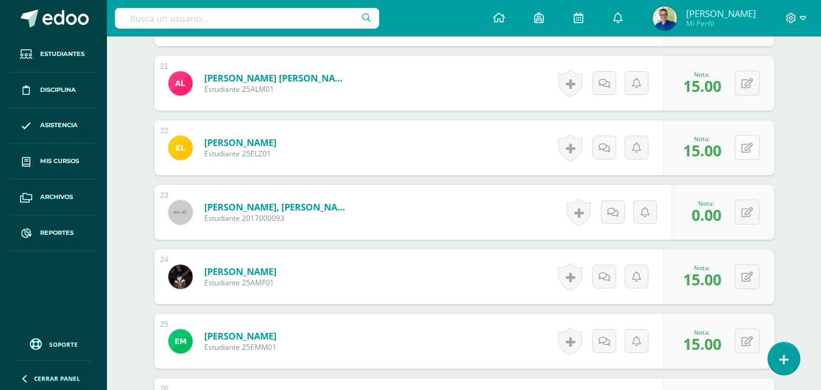
click at [743, 173] on div "0 Logros Logros obtenidos Aún no hay logros agregados Nota: 15.00" at bounding box center [718, 147] width 111 height 55
click at [758, 153] on icon at bounding box center [756, 147] width 12 height 10
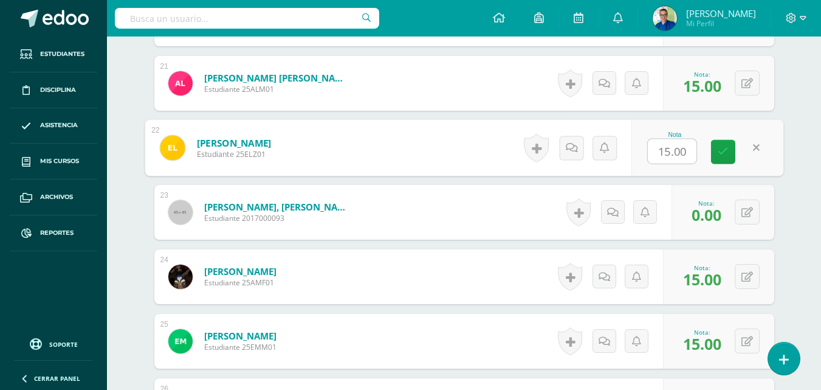
type input "0"
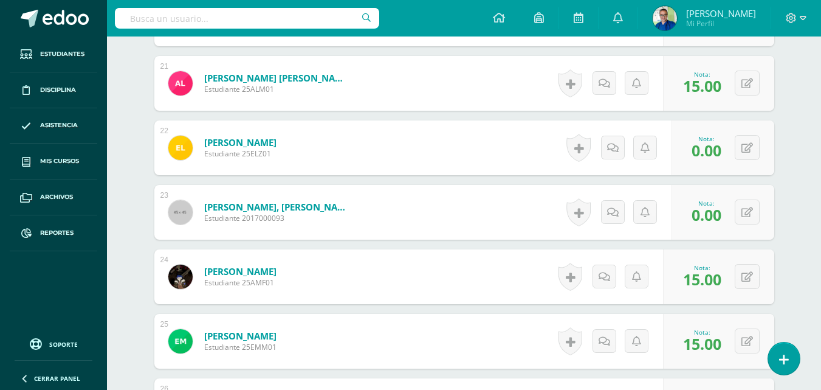
scroll to position [1763, 0]
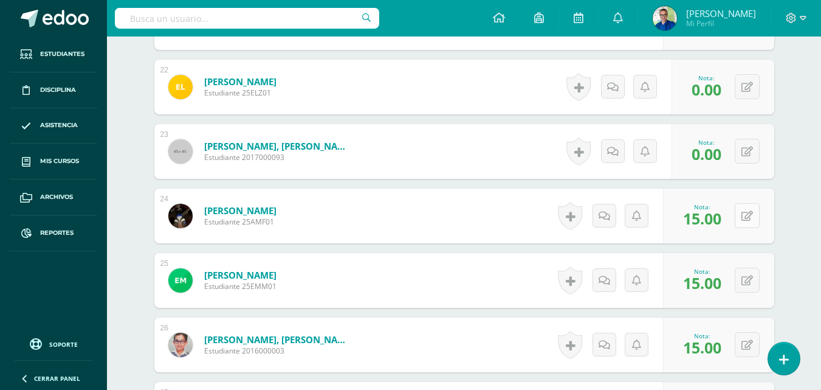
click at [747, 228] on button at bounding box center [747, 215] width 25 height 25
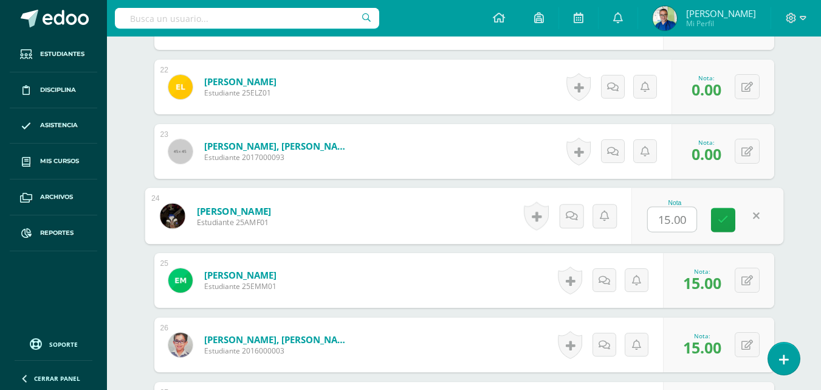
type input "0"
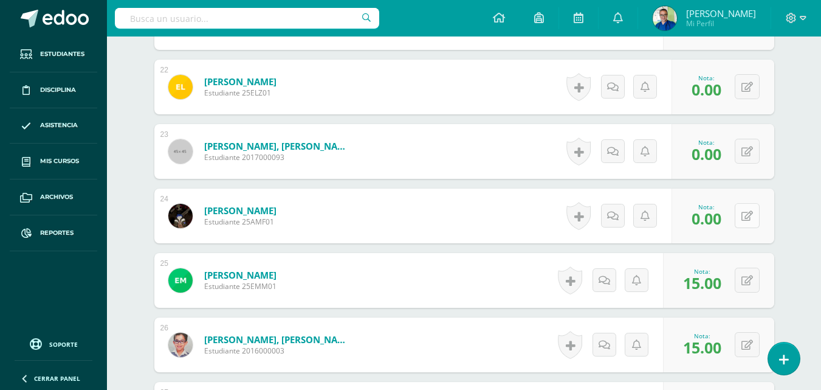
scroll to position [1885, 0]
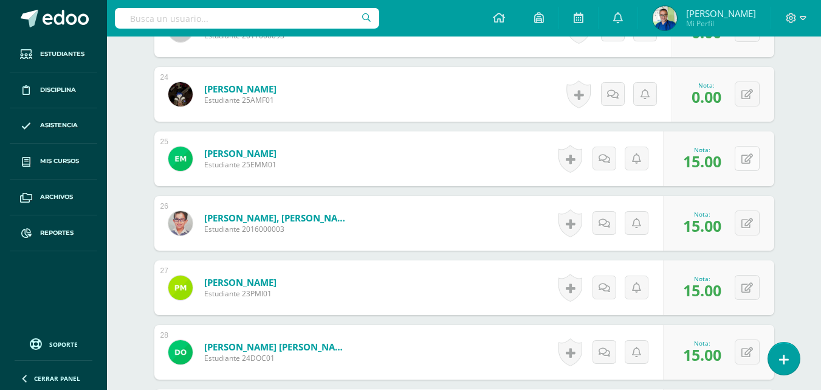
click at [750, 171] on button at bounding box center [747, 158] width 25 height 25
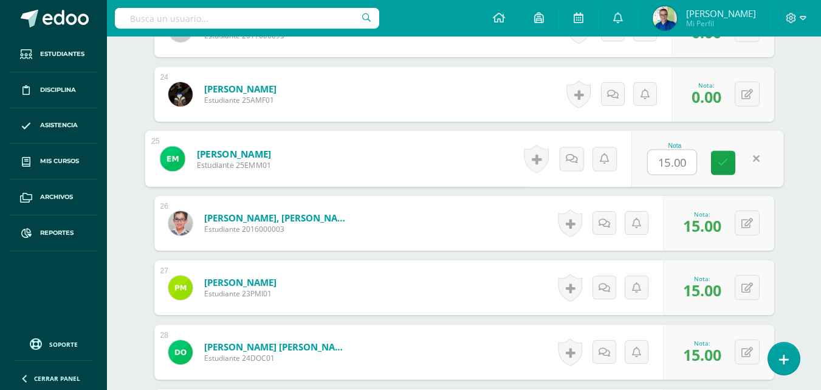
type input "0"
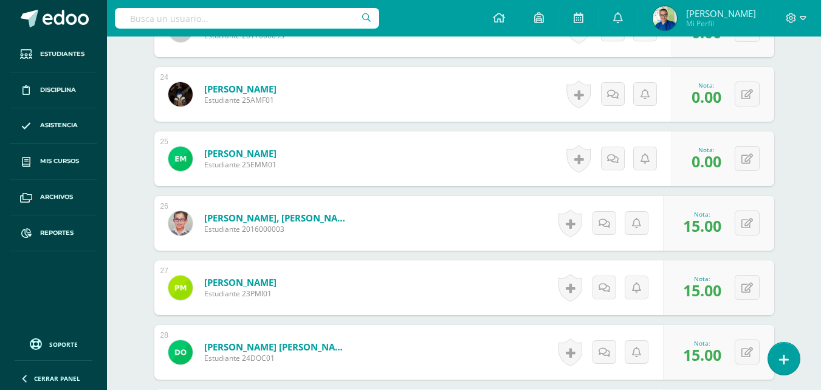
scroll to position [2007, 0]
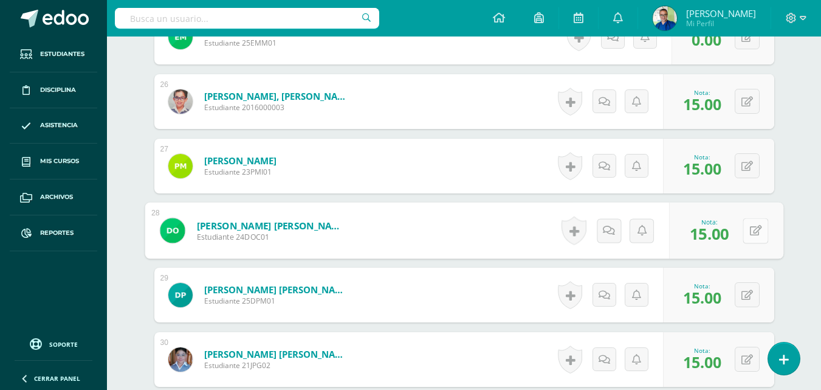
click at [745, 243] on button at bounding box center [756, 231] width 26 height 26
type input "0"
click at [729, 240] on icon at bounding box center [723, 234] width 11 height 10
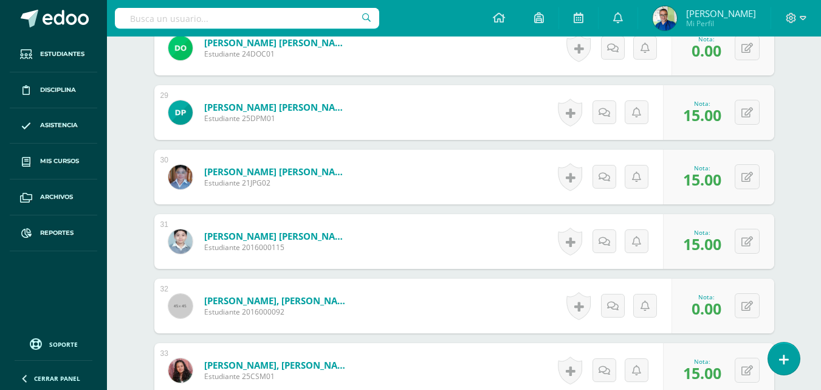
scroll to position [2250, 0]
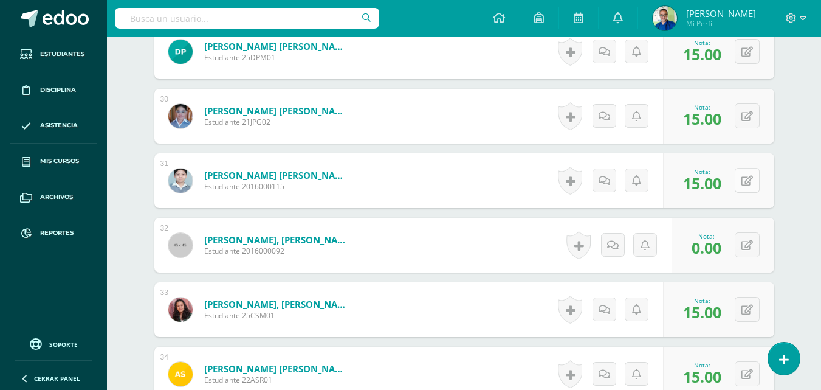
click at [748, 193] on button at bounding box center [747, 180] width 25 height 25
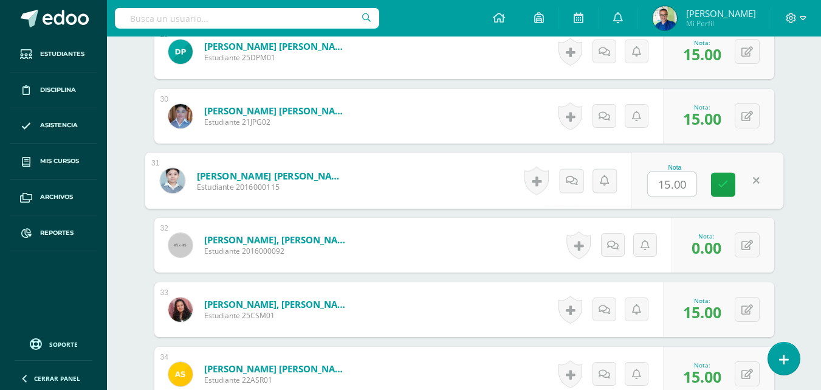
type input "0"
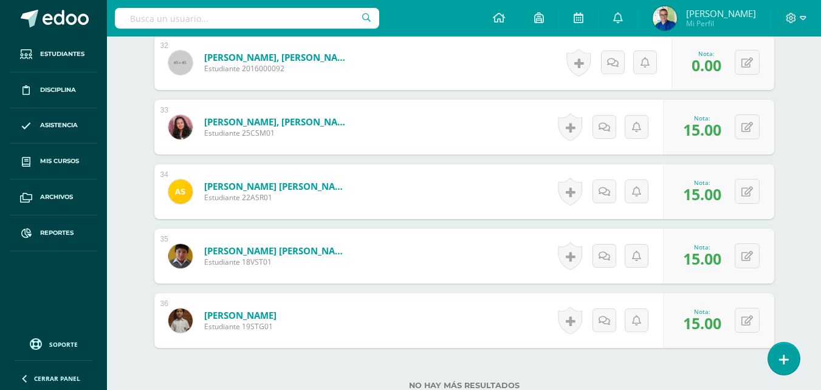
scroll to position [2554, 0]
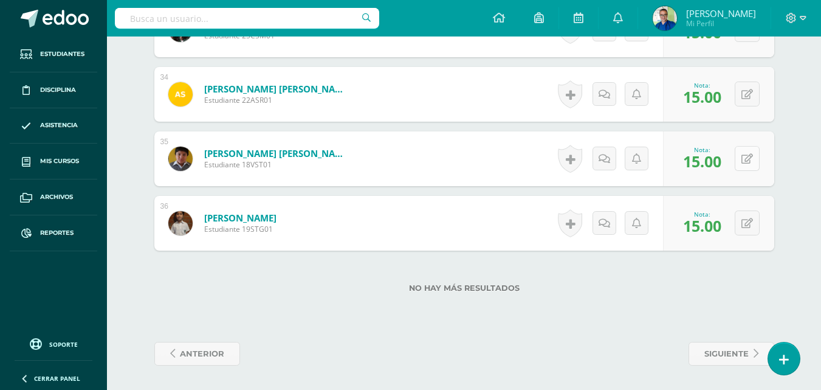
click at [747, 167] on button at bounding box center [747, 158] width 25 height 25
type input "0"
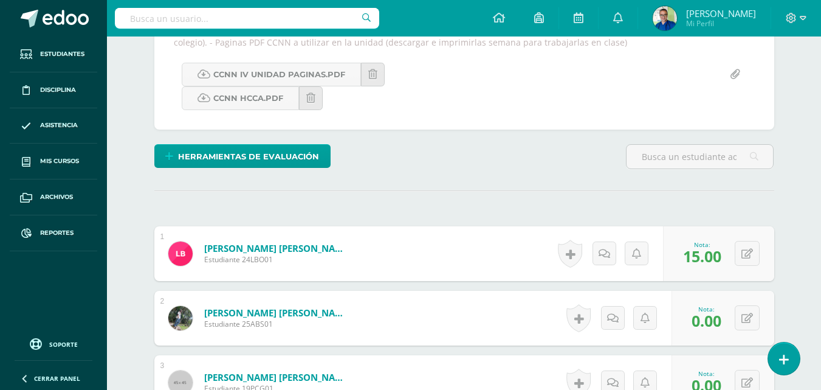
scroll to position [0, 0]
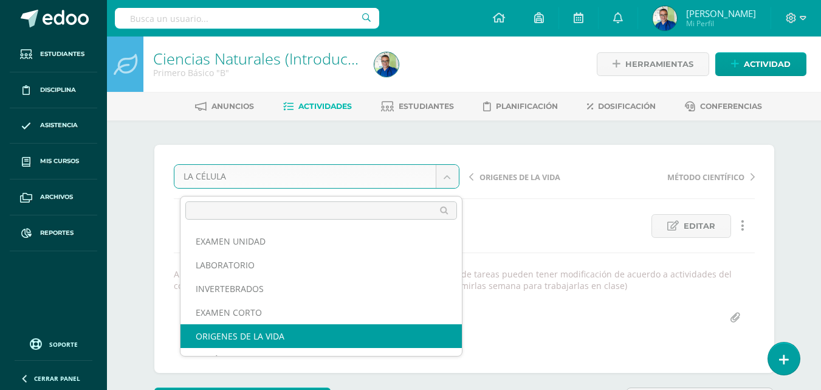
select select "/dashboard/teacher/grade-activity/177970/"
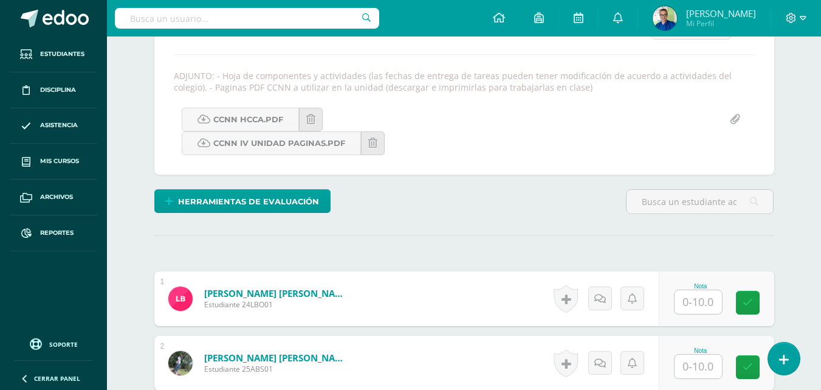
scroll to position [320, 0]
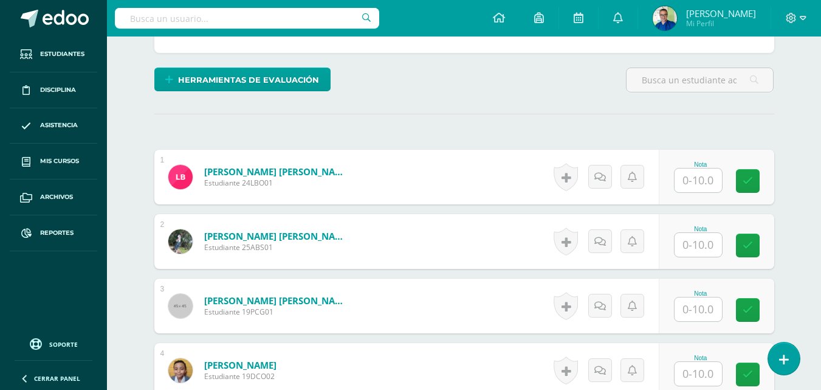
click at [700, 192] on input "text" at bounding box center [698, 180] width 47 height 24
type input "10"
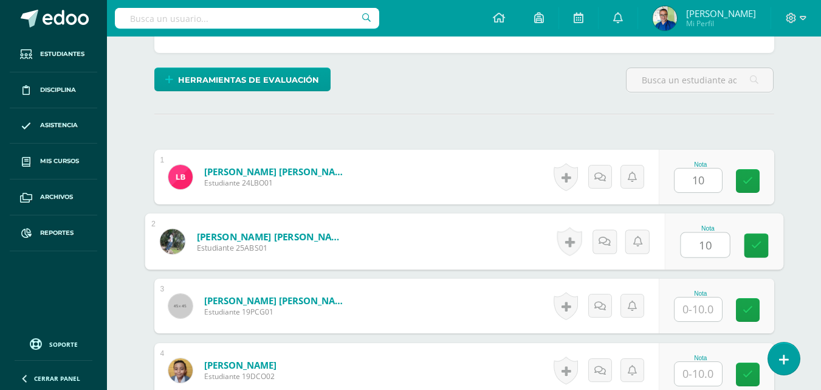
type input "10"
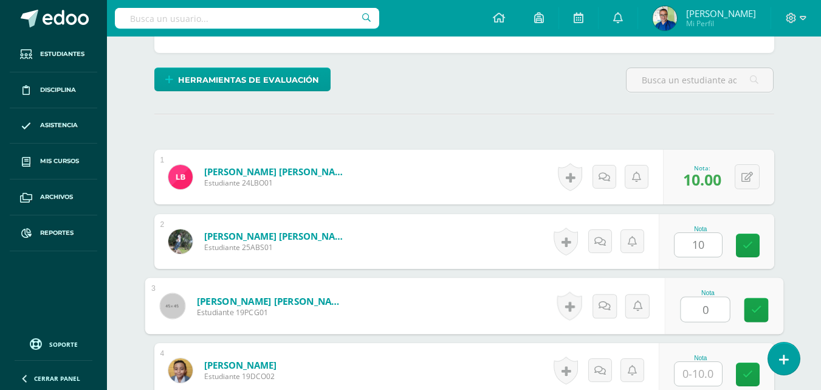
type input "0"
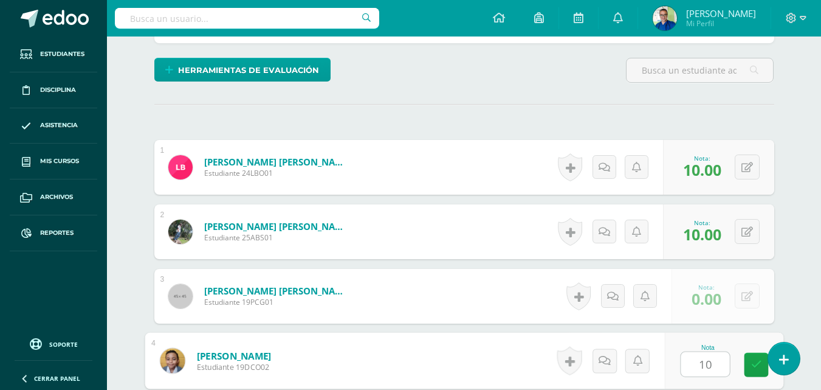
type input "10"
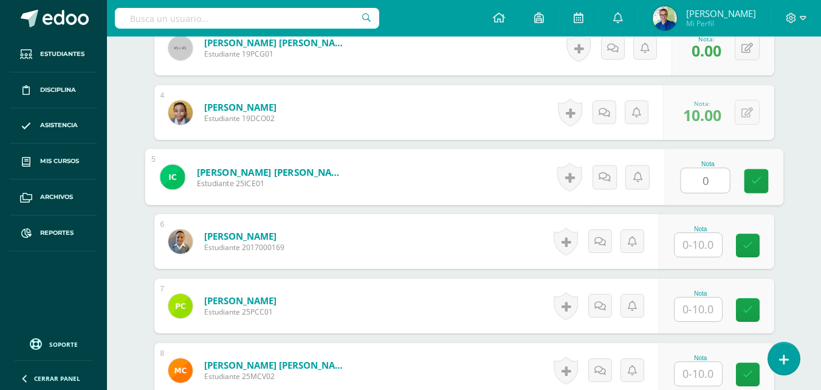
type input "0"
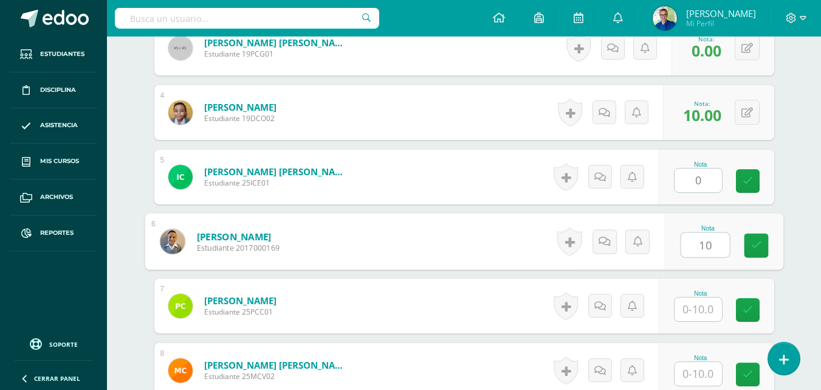
type input "10"
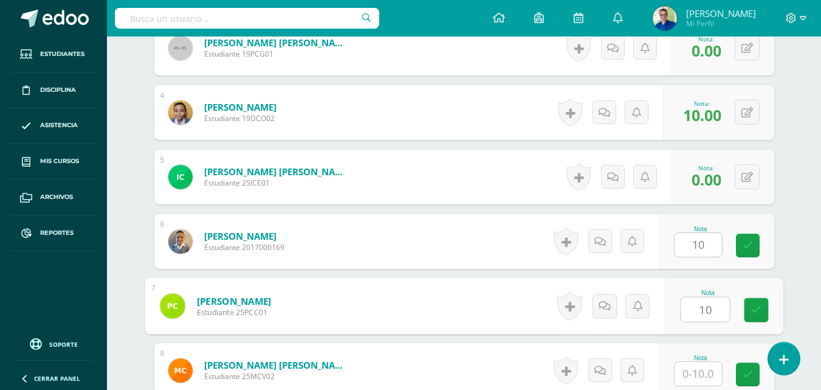
type input "10"
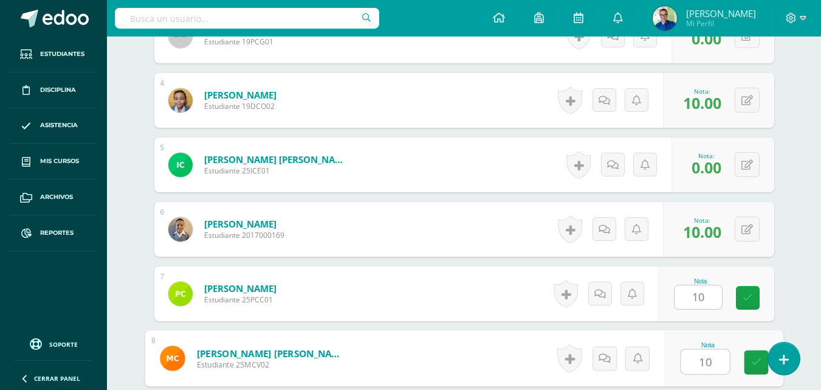
type input "10"
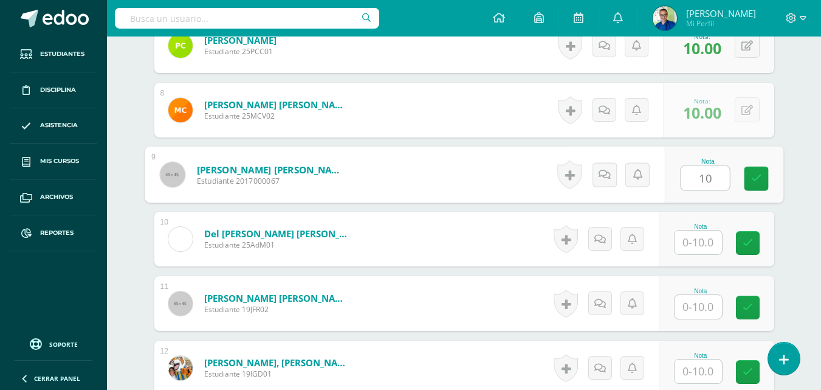
type input "10"
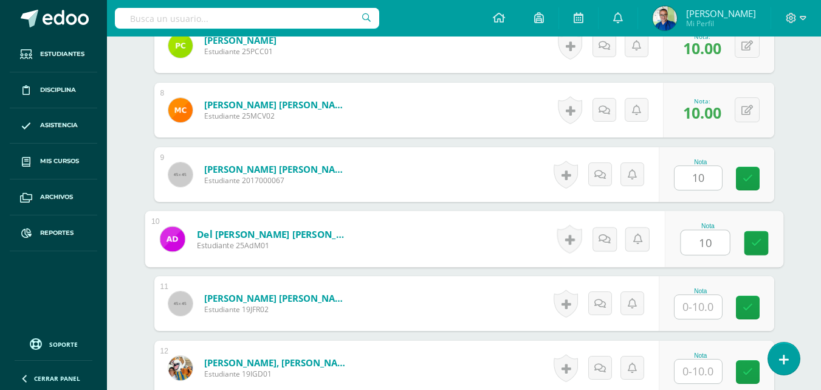
type input "10"
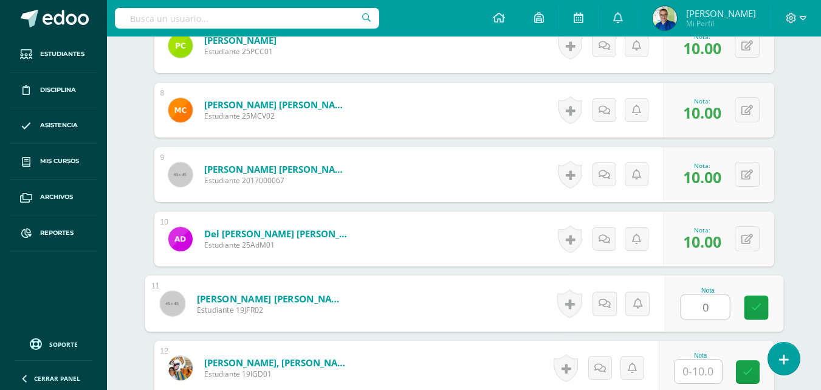
type input "0"
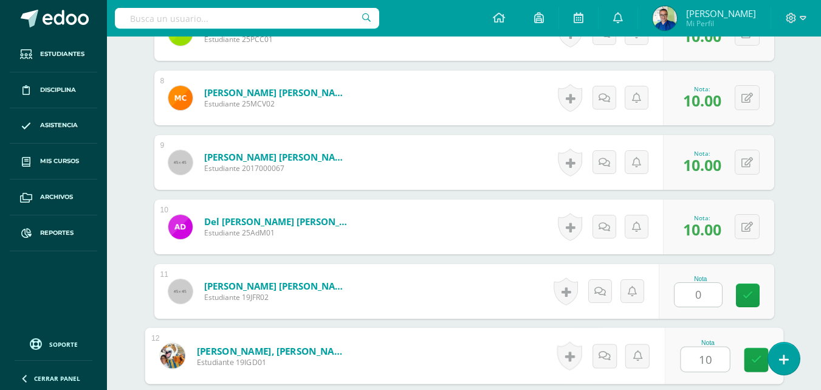
type input "10"
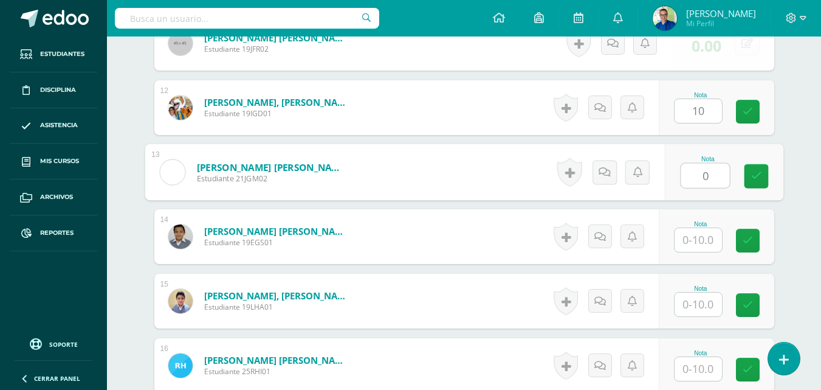
type input "0"
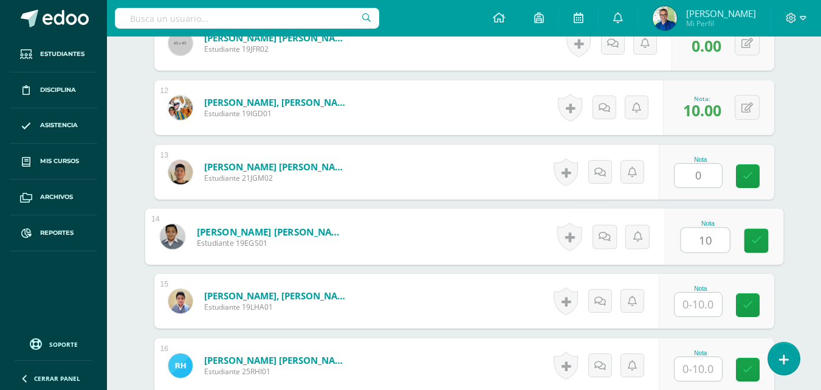
type input "10"
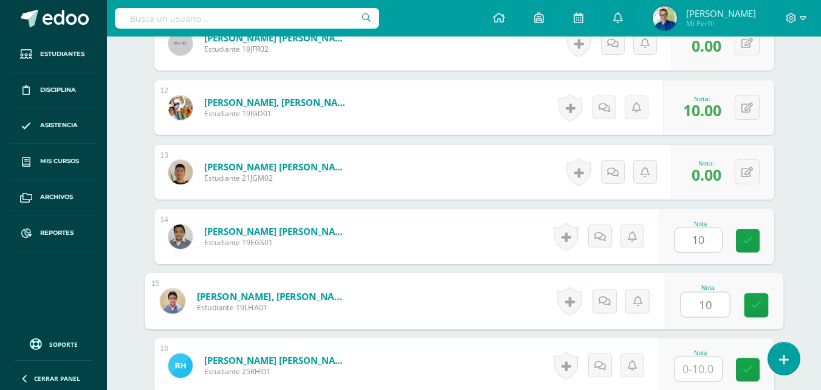
type input "10"
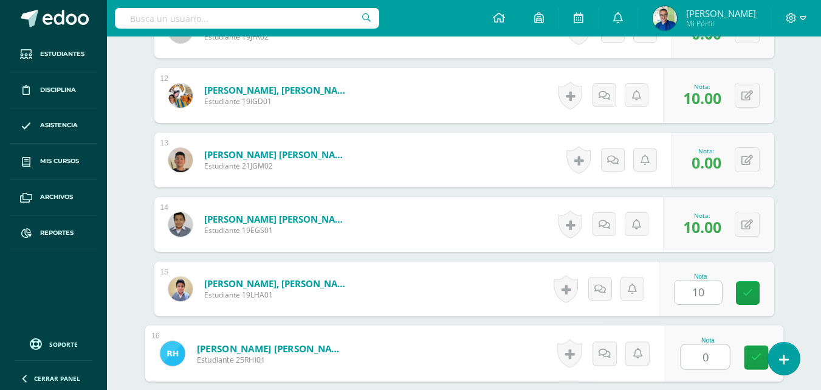
type input "0"
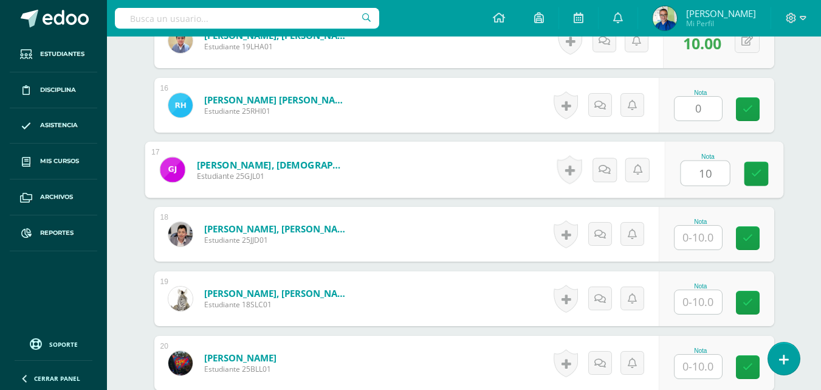
type input "10"
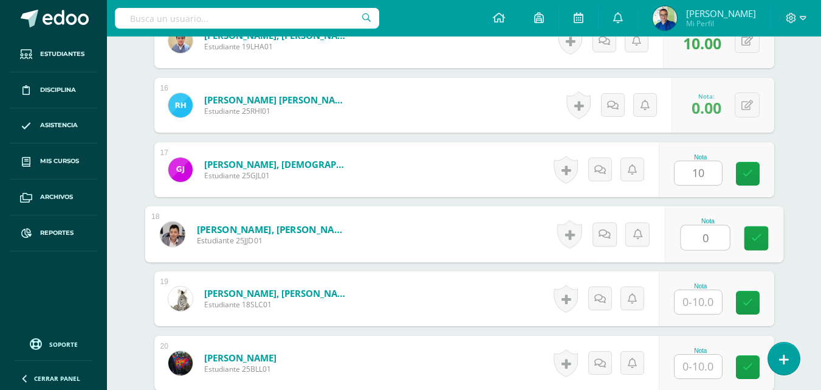
type input "0"
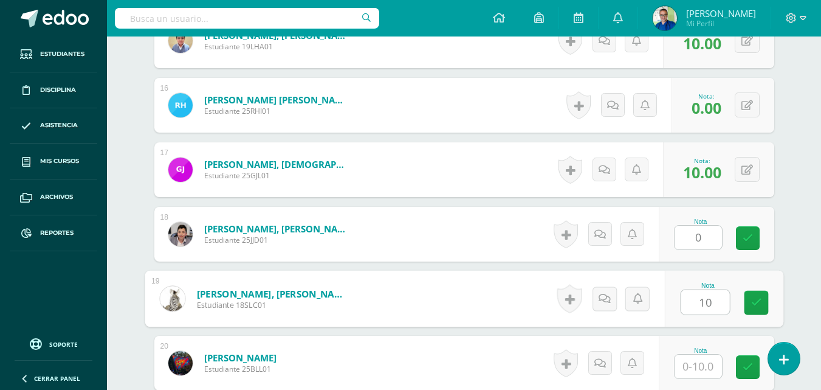
type input "10"
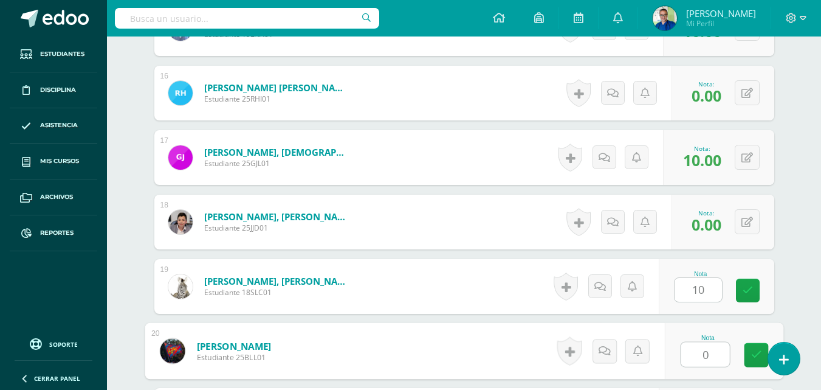
type input "0"
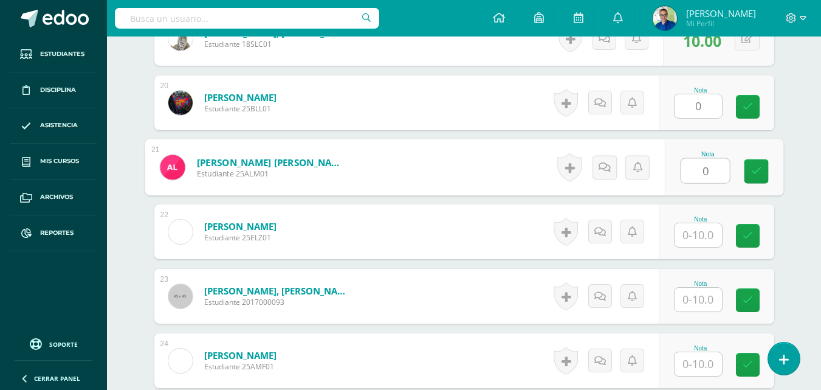
type input "0"
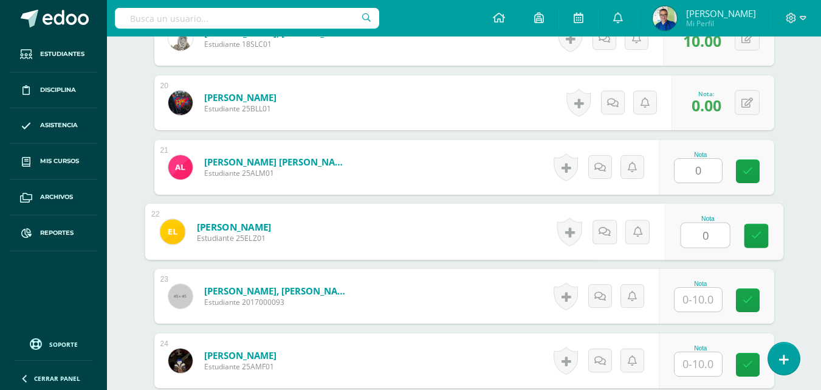
type input "0"
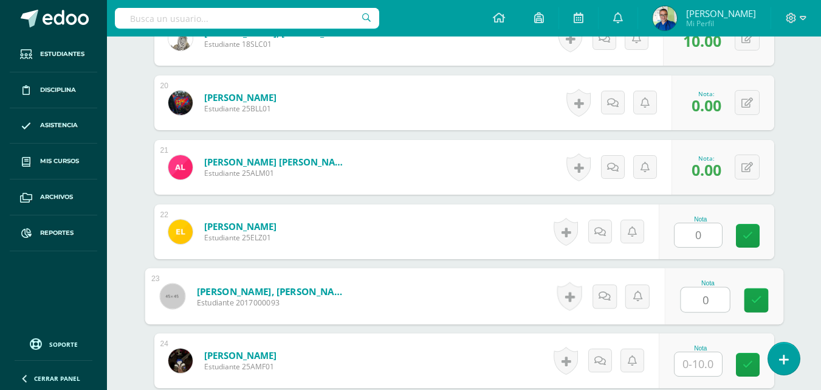
type input "0"
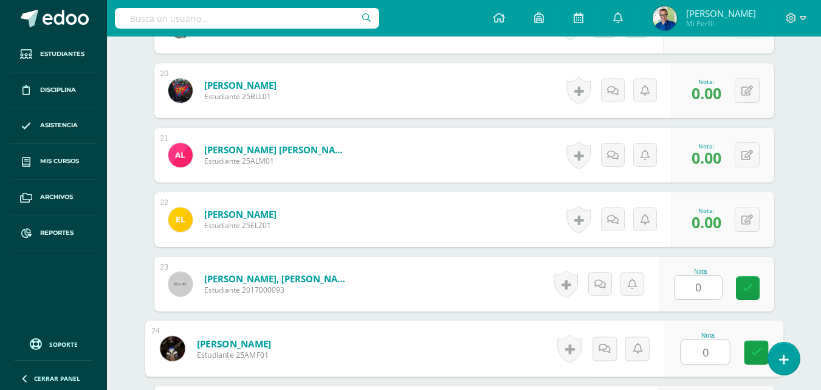
type input "0"
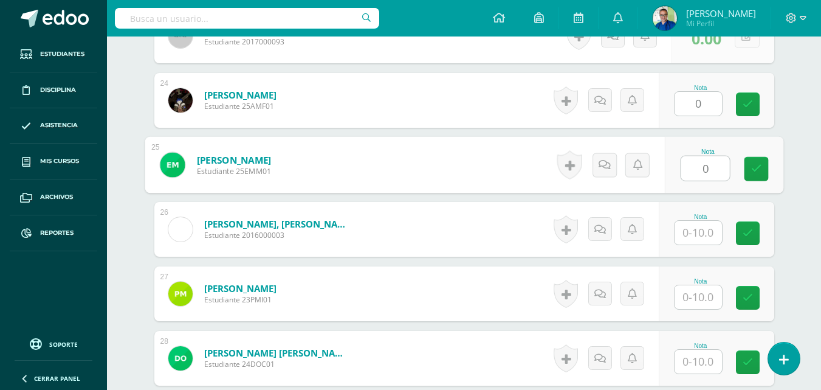
type input "0"
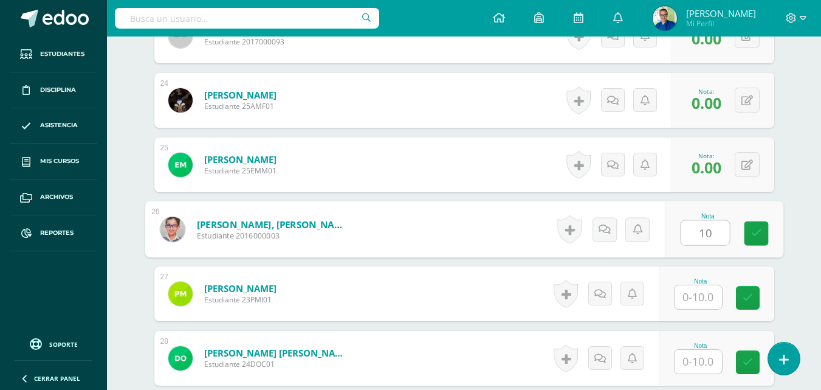
type input "10"
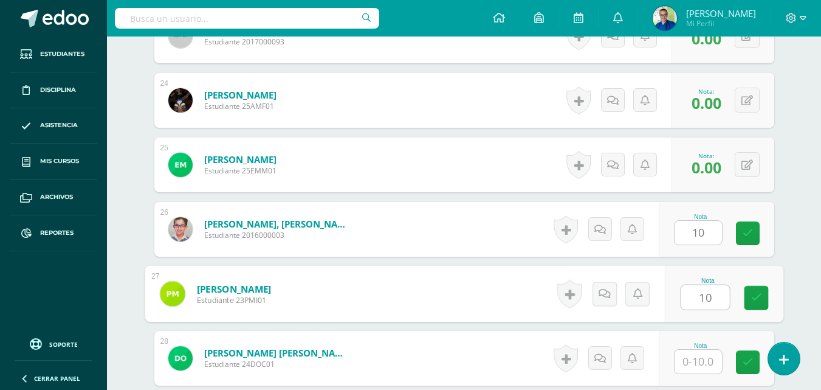
type input "10"
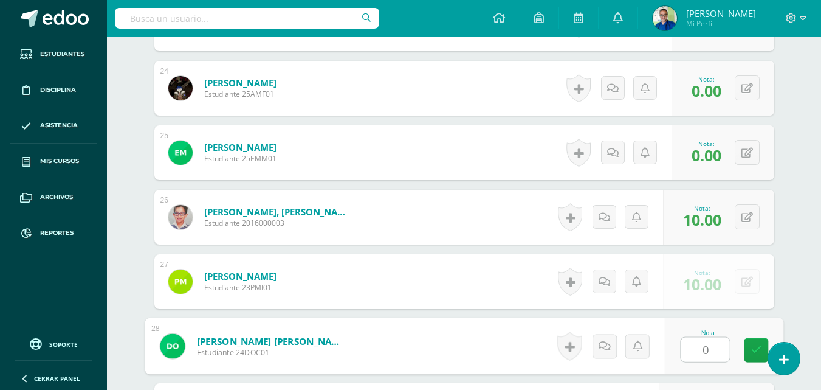
type input "0"
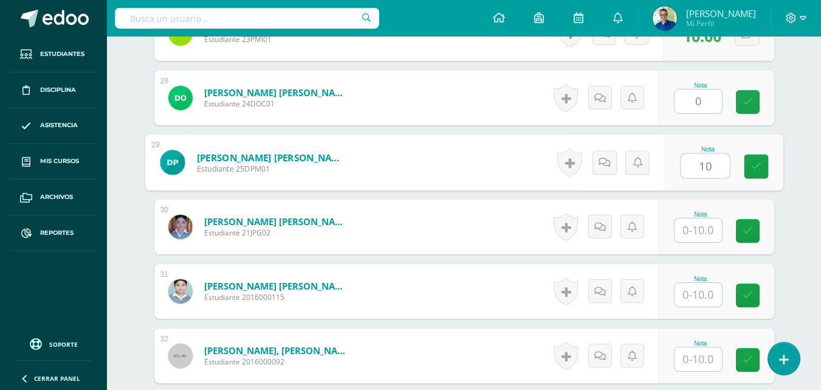
type input "10"
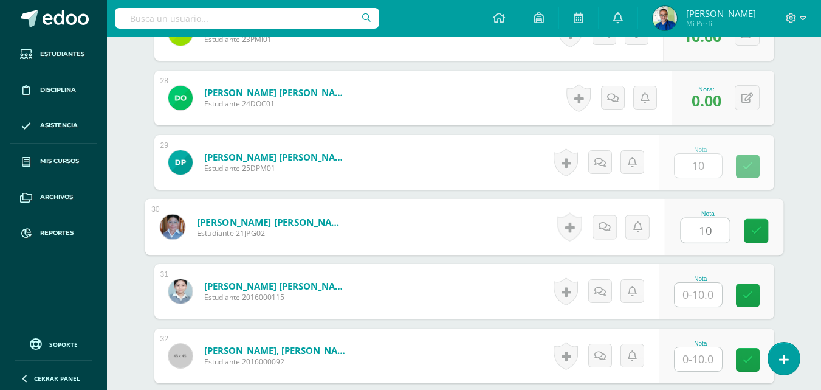
type input "10"
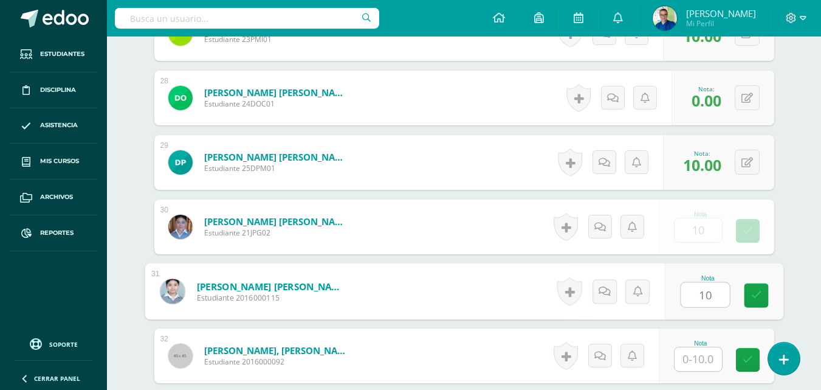
type input "10"
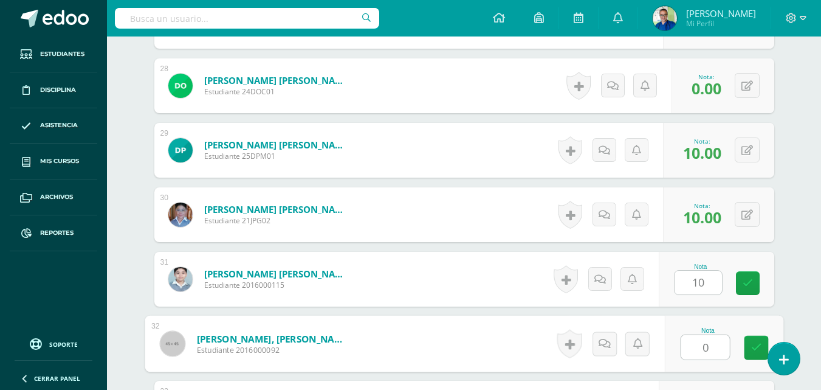
type input "0"
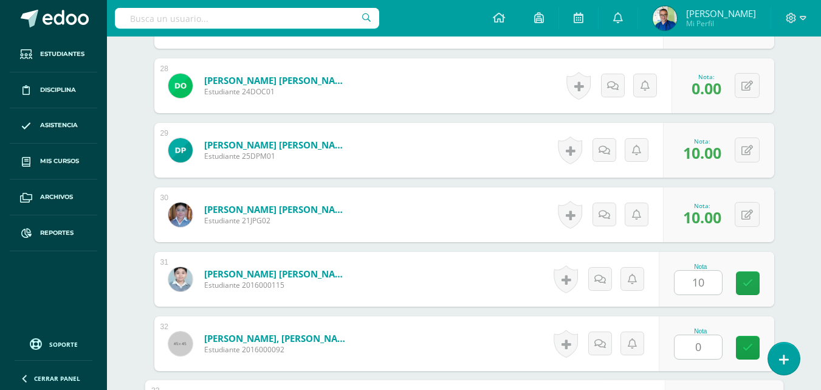
scroll to position [2399, 0]
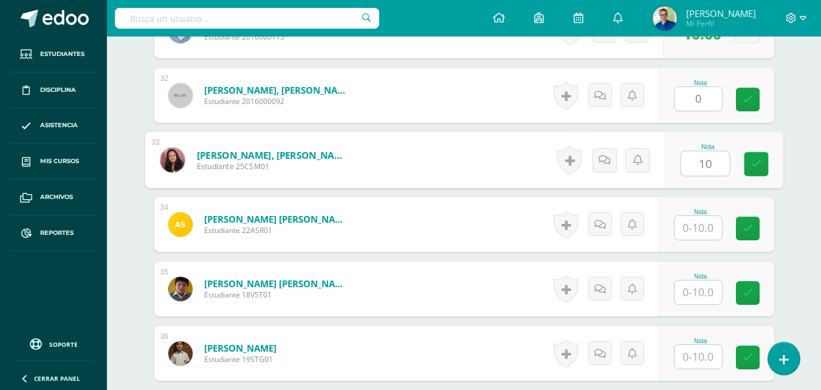
type input "10"
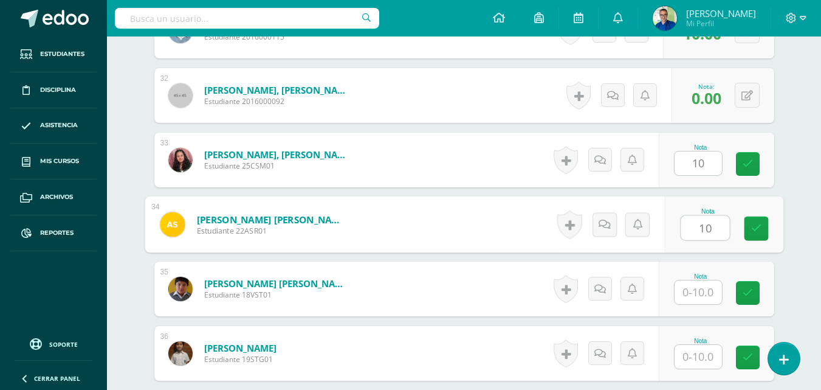
type input "10"
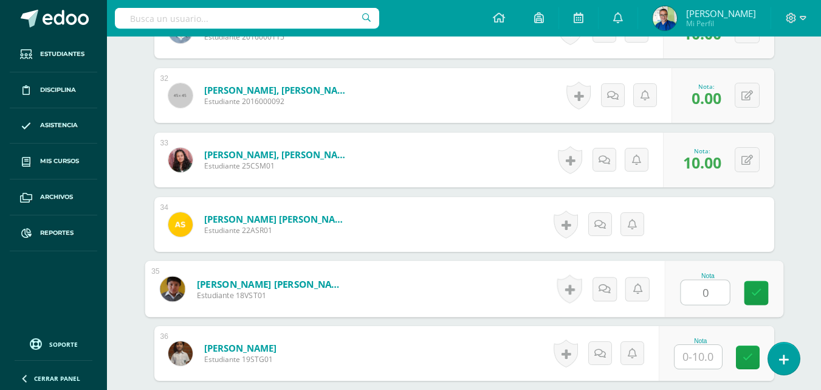
type input "0"
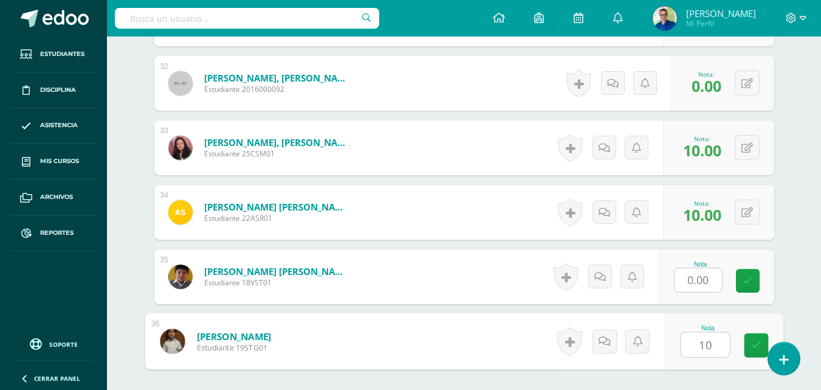
type input "10"
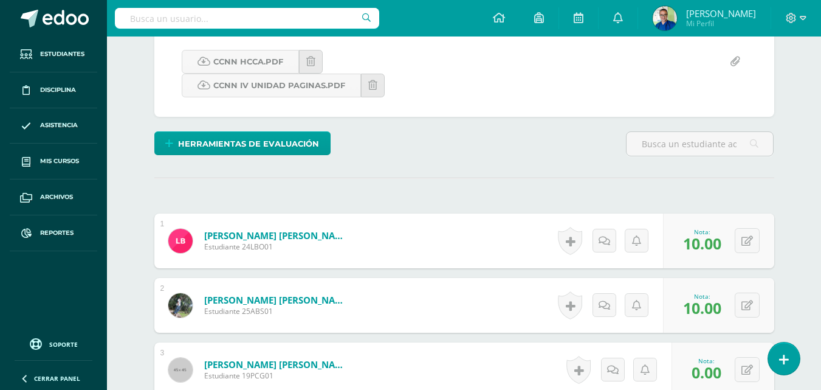
scroll to position [0, 0]
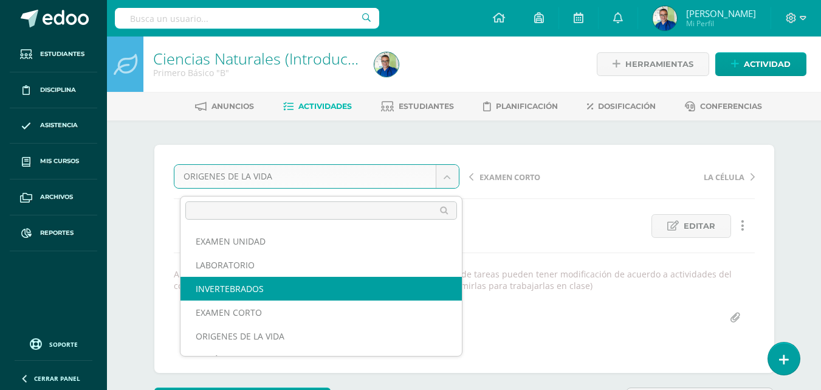
select select "/dashboard/teacher/grade-activity/177975/"
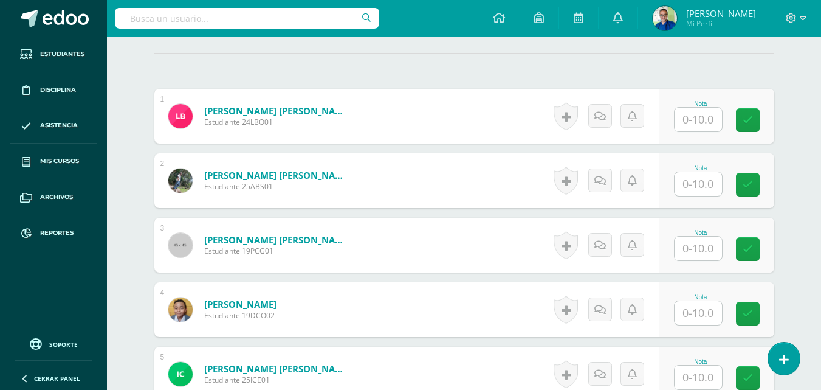
scroll to position [441, 0]
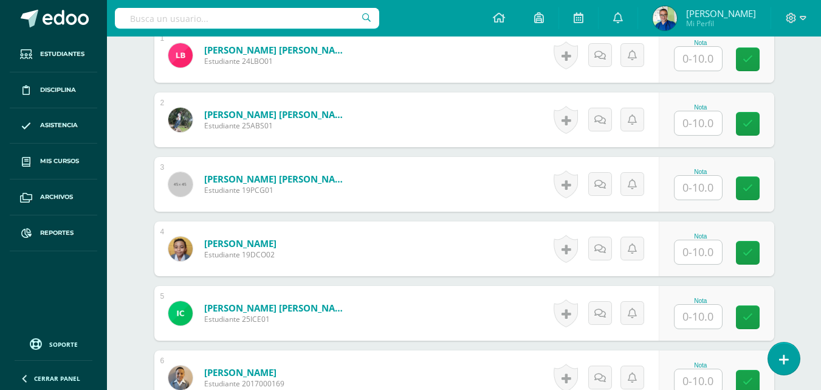
click at [704, 64] on input "text" at bounding box center [698, 59] width 47 height 24
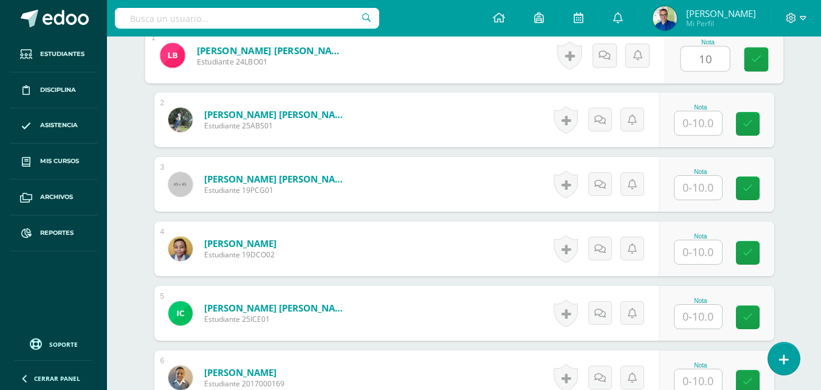
type input "10"
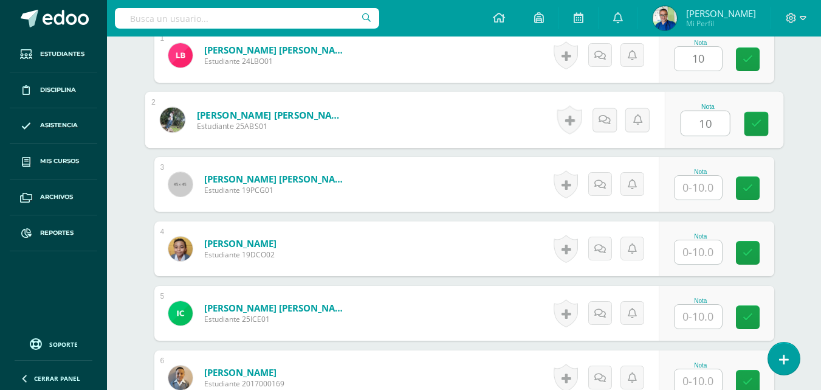
type input "10"
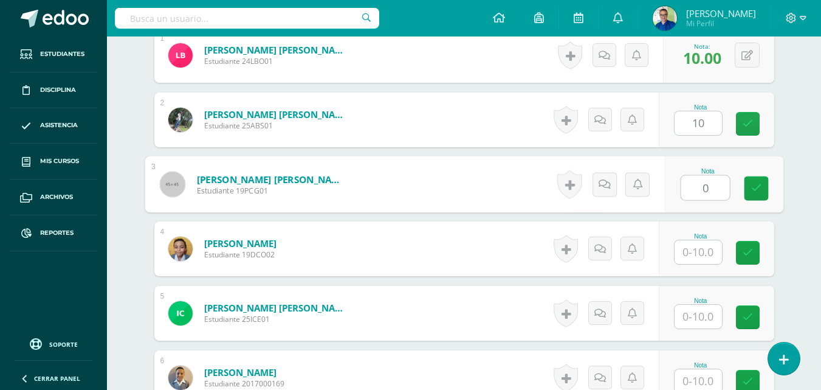
type input "0"
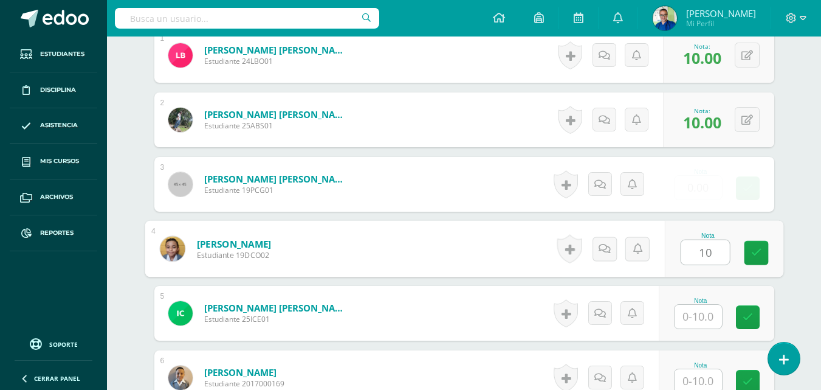
type input "10"
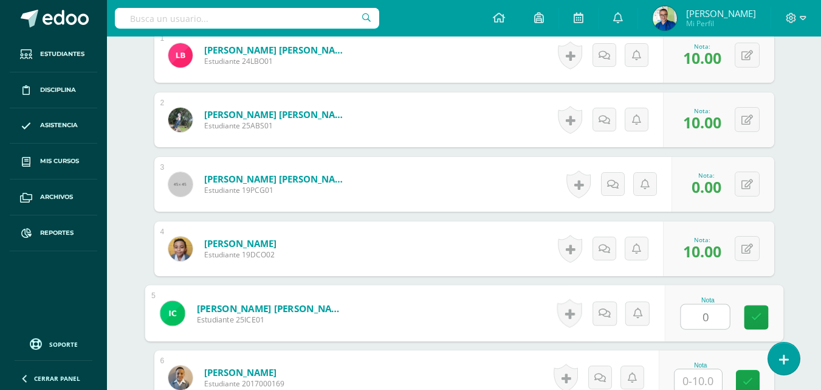
type input "0"
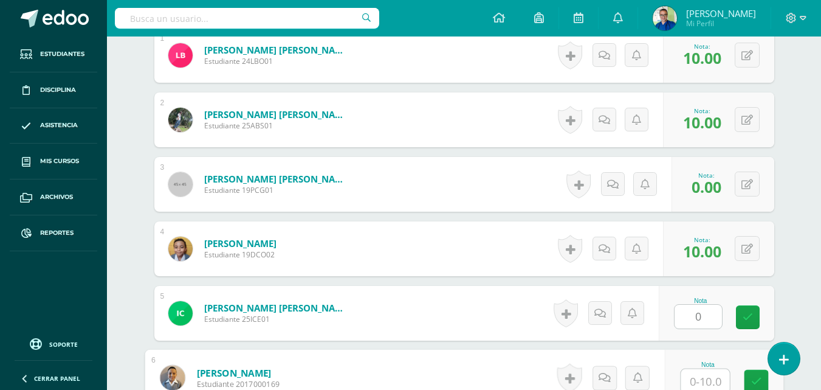
scroll to position [460, 0]
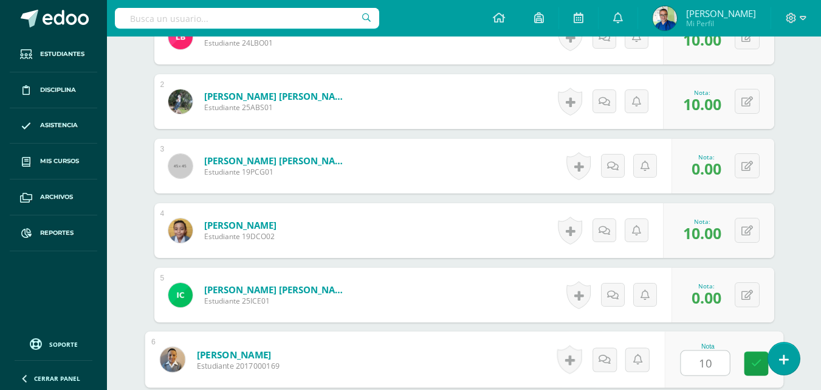
type input "10"
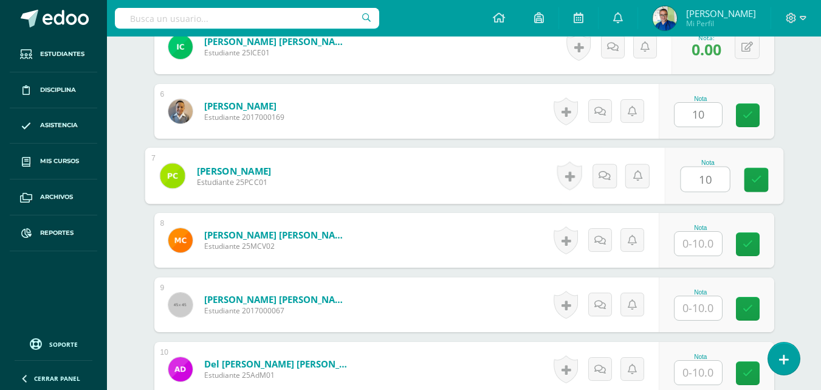
type input "10"
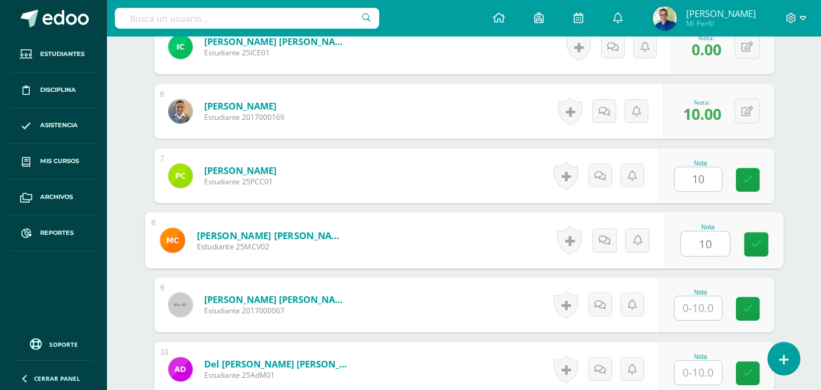
type input "10"
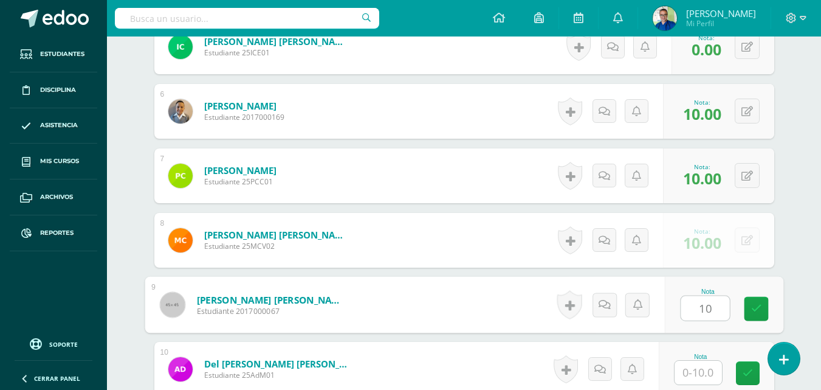
type input "10"
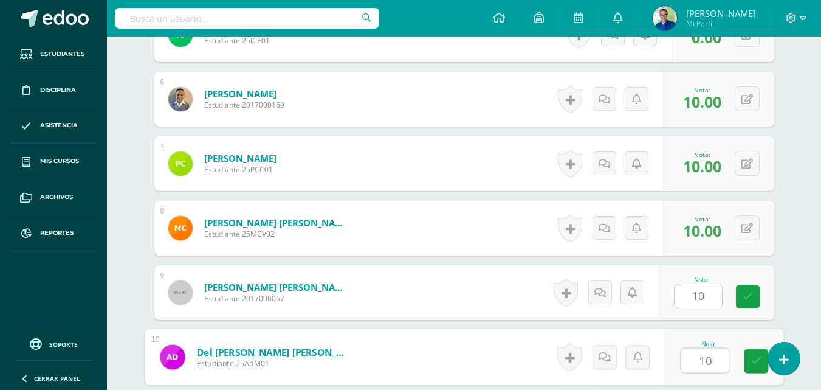
type input "10"
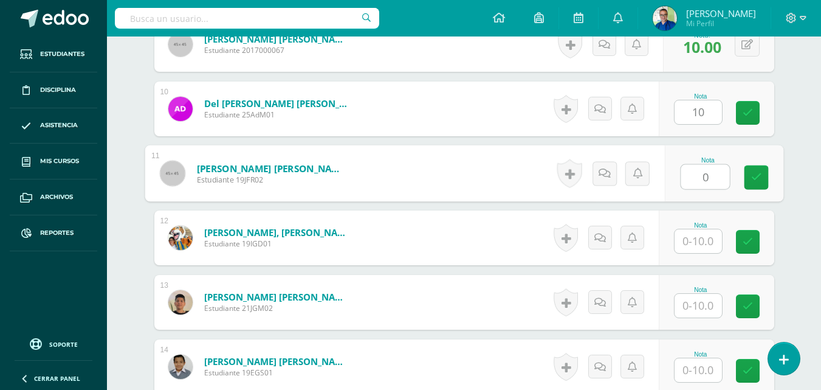
type input "0"
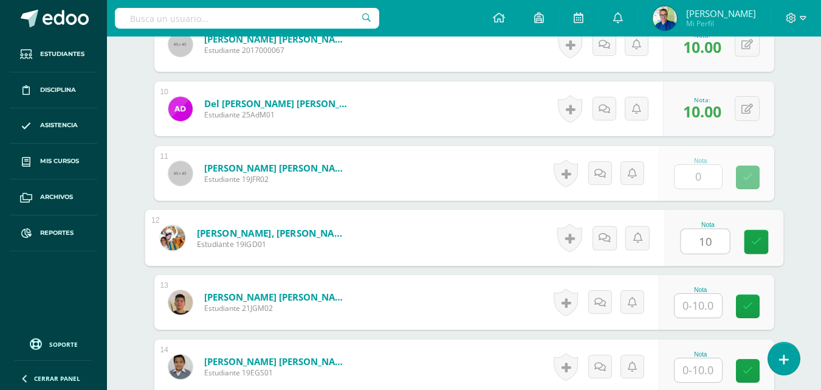
type input "10"
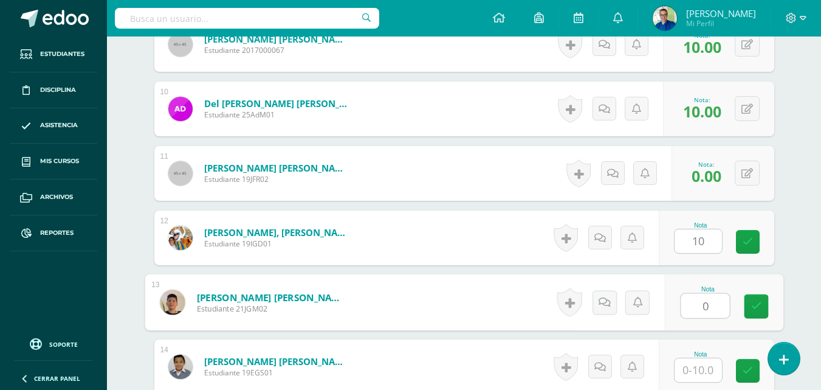
type input "0"
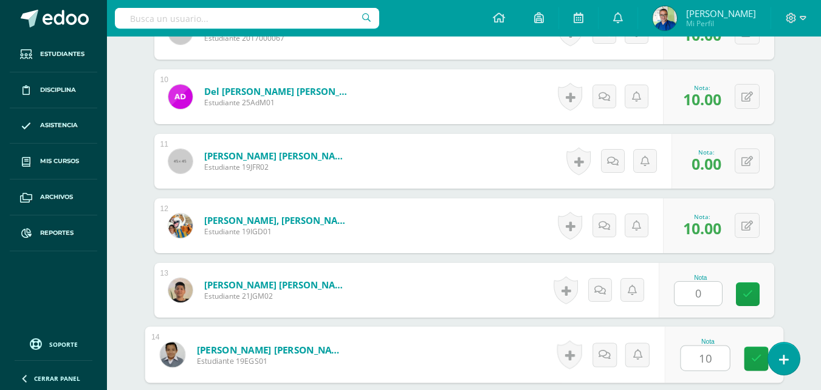
type input "10"
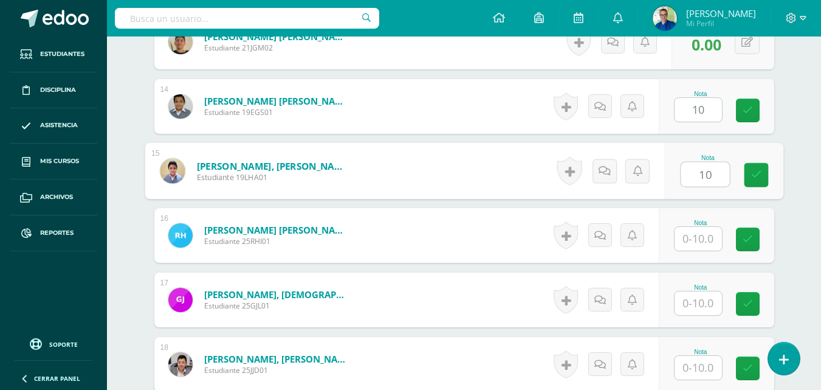
type input "10"
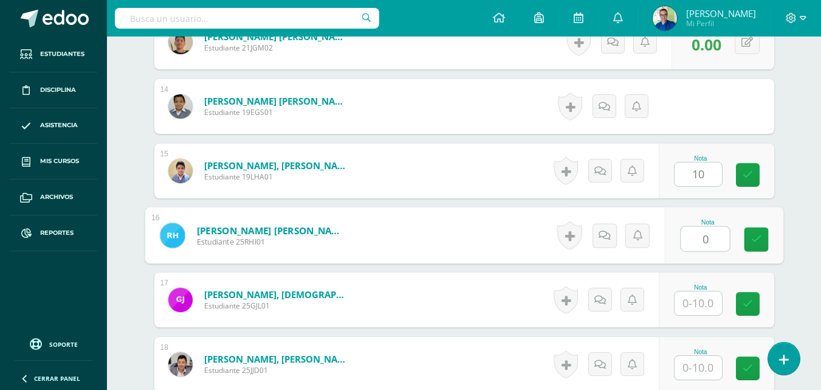
type input "0"
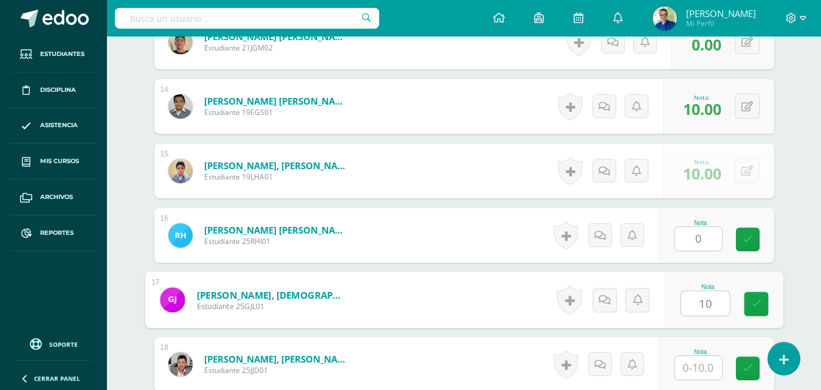
type input "10"
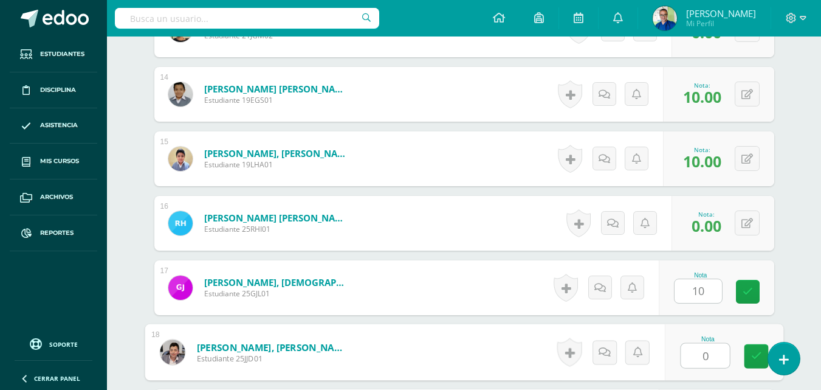
type input "0"
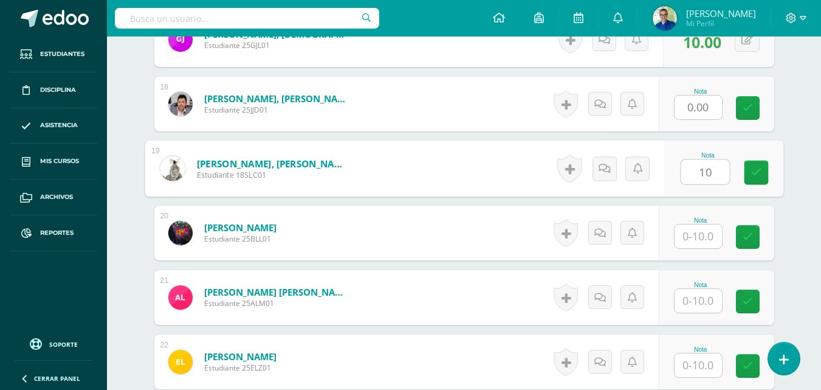
type input "10"
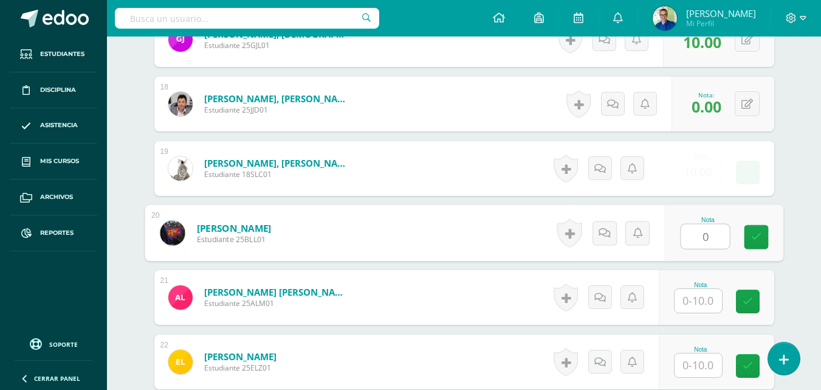
type input "0"
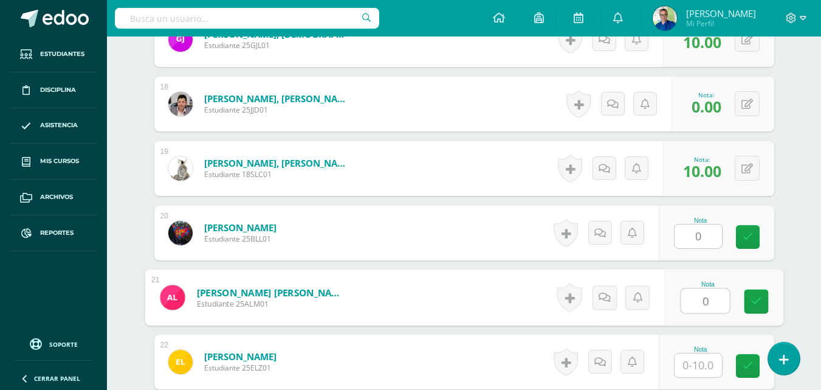
type input "0"
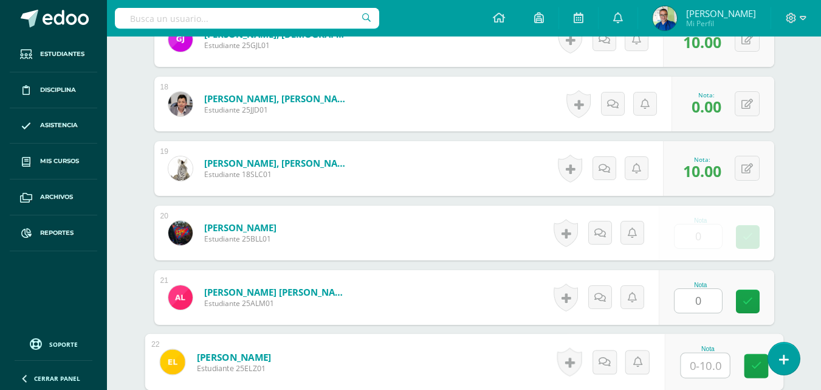
scroll to position [1501, 0]
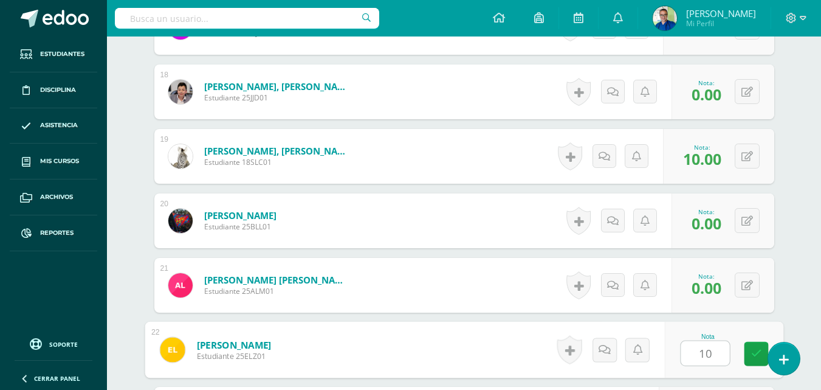
type input "10"
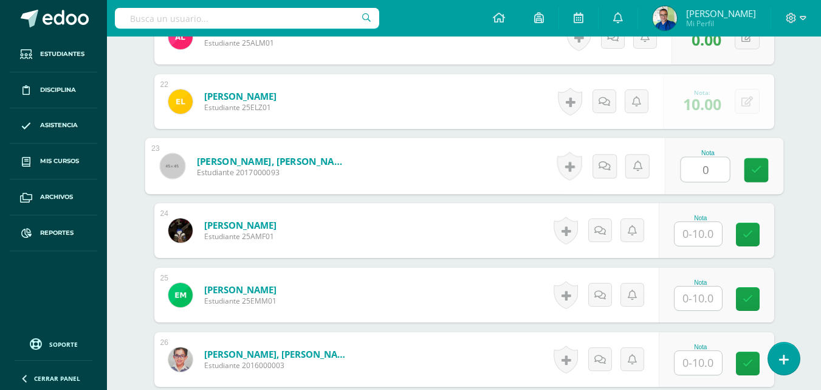
type input "0"
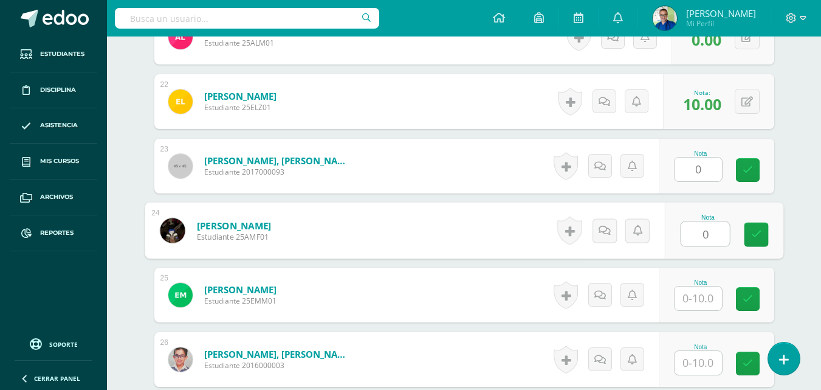
type input "0"
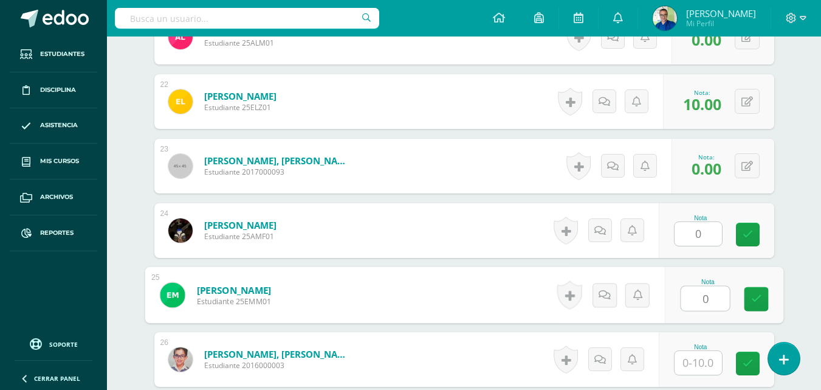
type input "0"
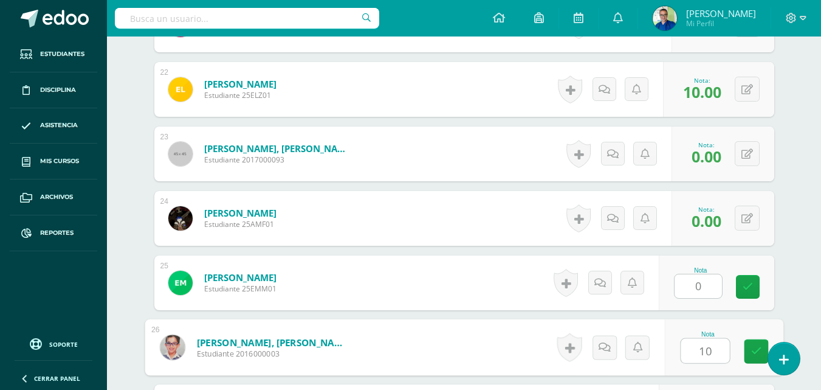
type input "10"
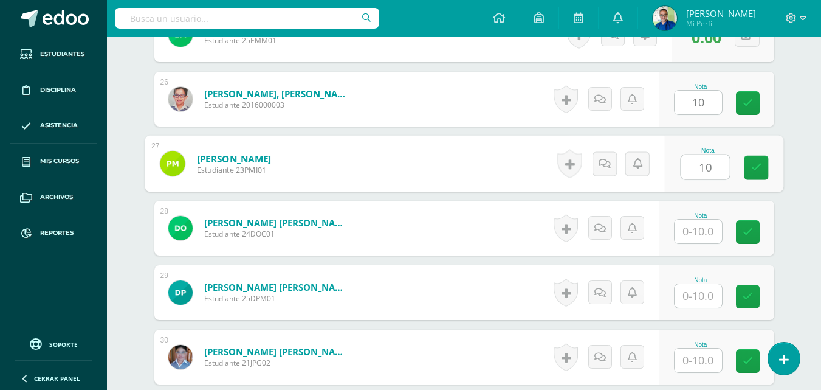
type input "10"
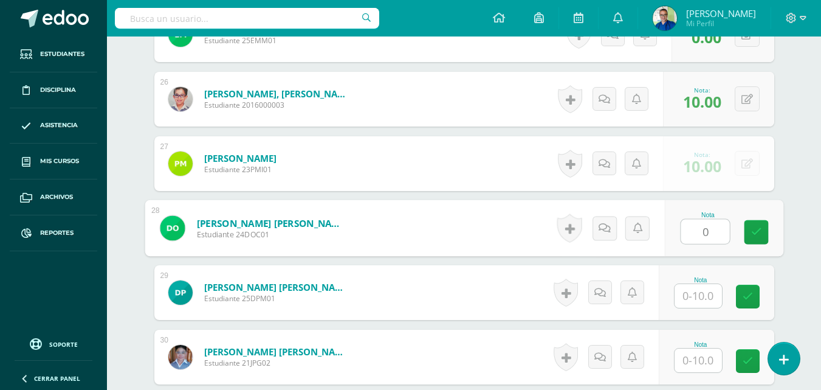
type input "0"
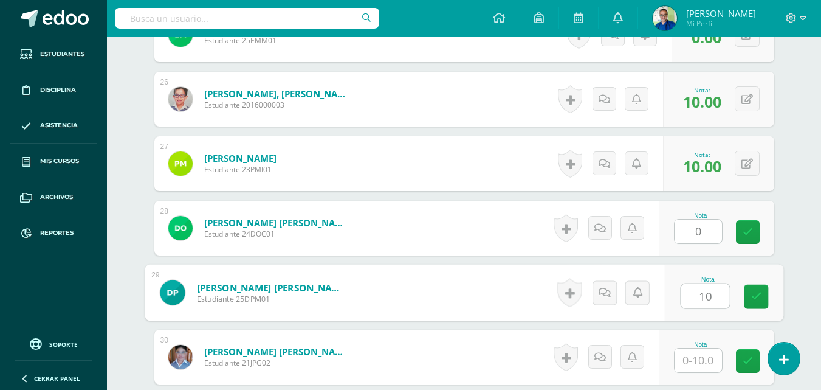
type input "10"
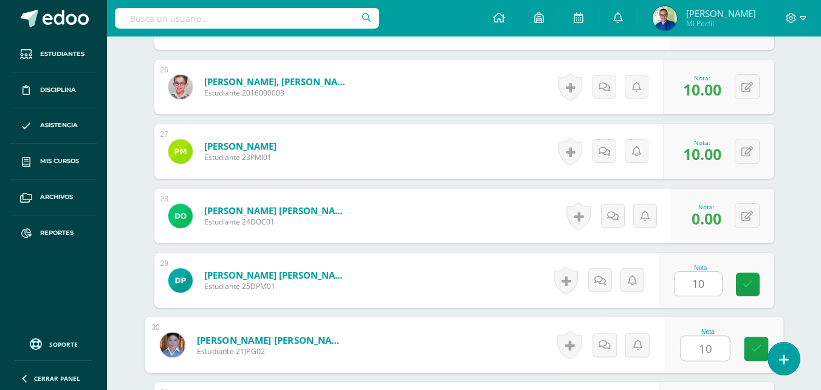
type input "10"
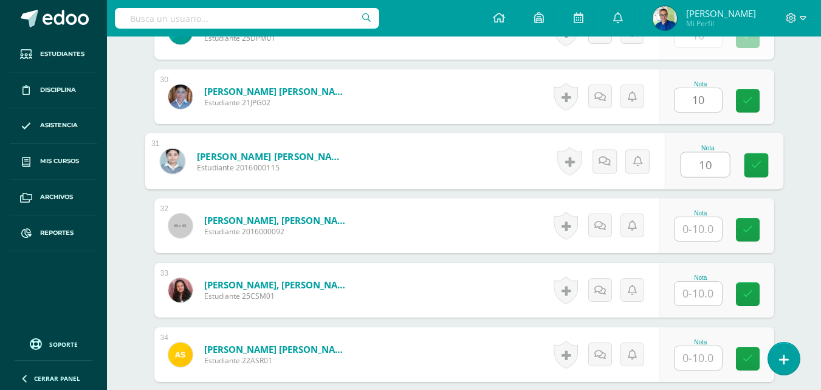
type input "10"
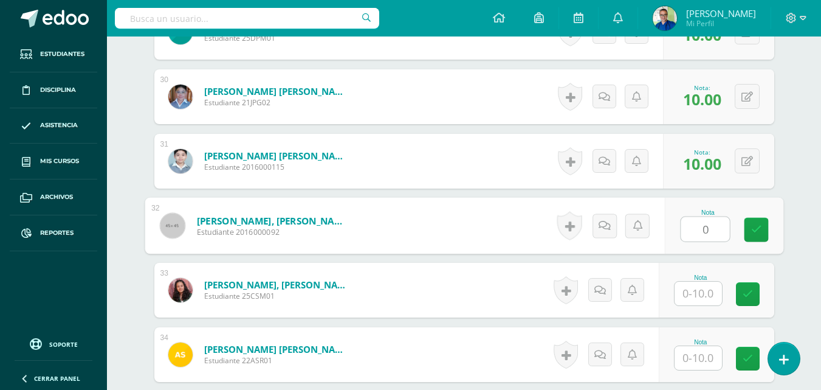
type input "0"
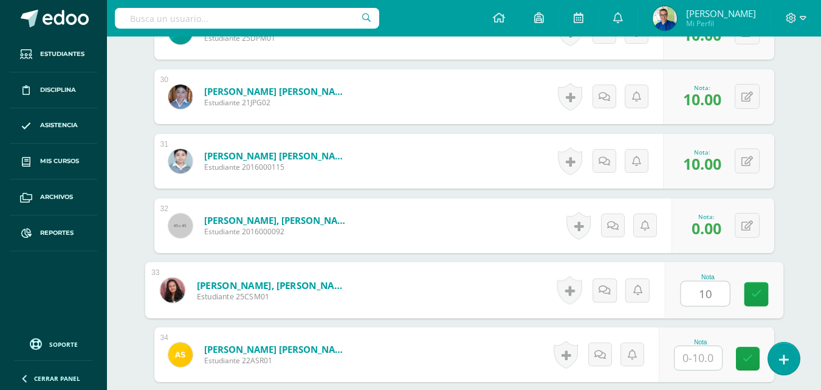
type input "10"
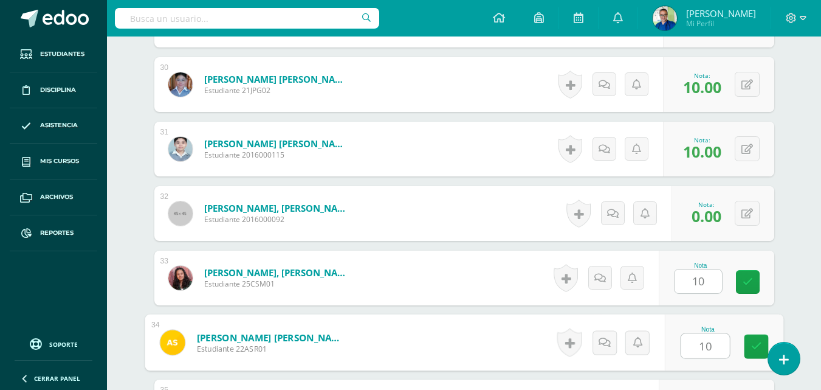
type input "10"
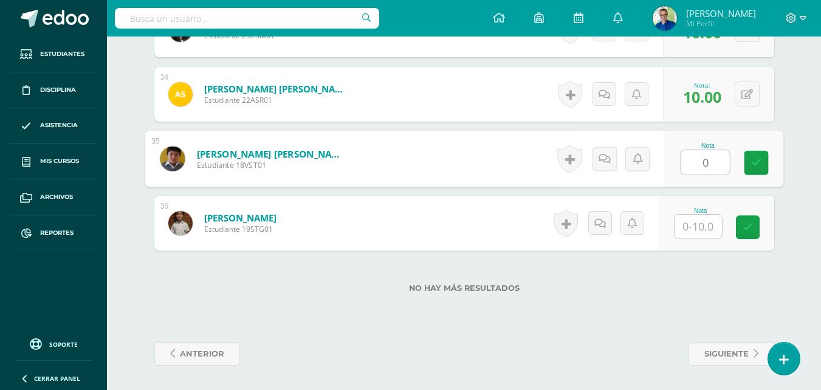
type input "0"
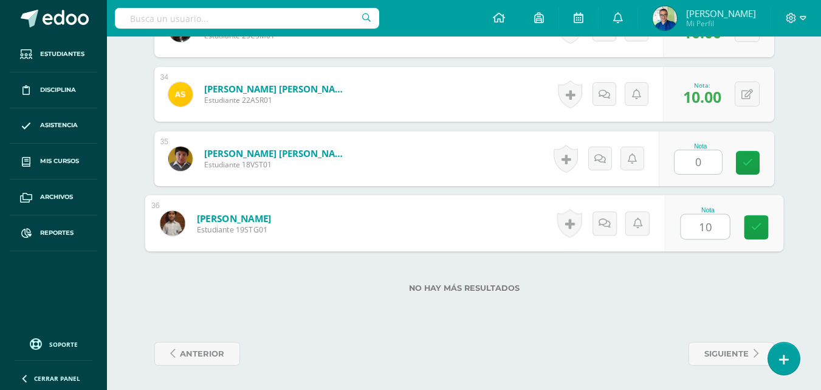
type input "10"
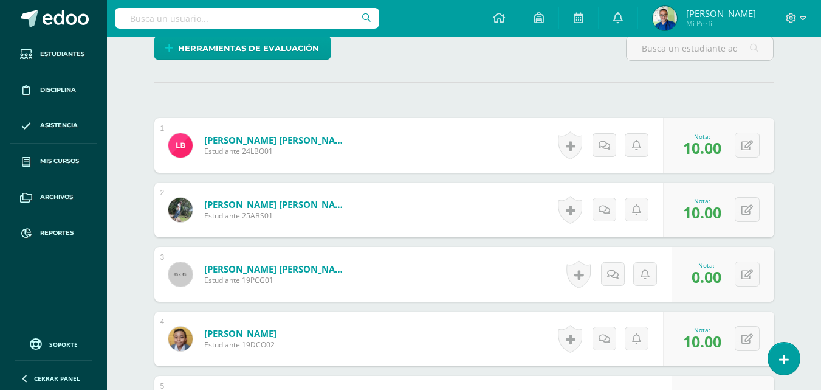
scroll to position [47, 0]
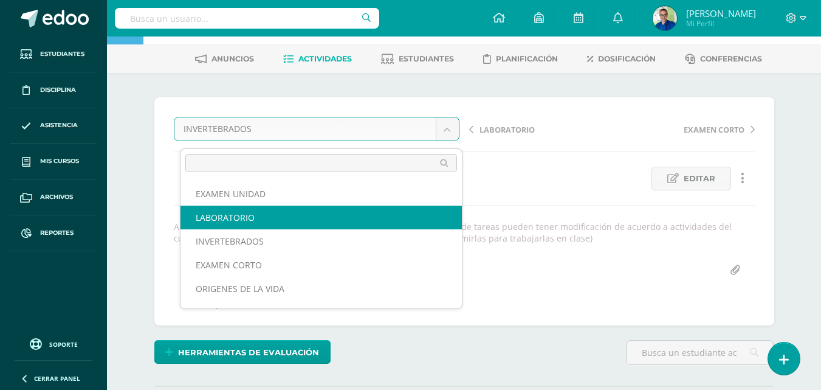
select select "/dashboard/teacher/grade-activity/177979/"
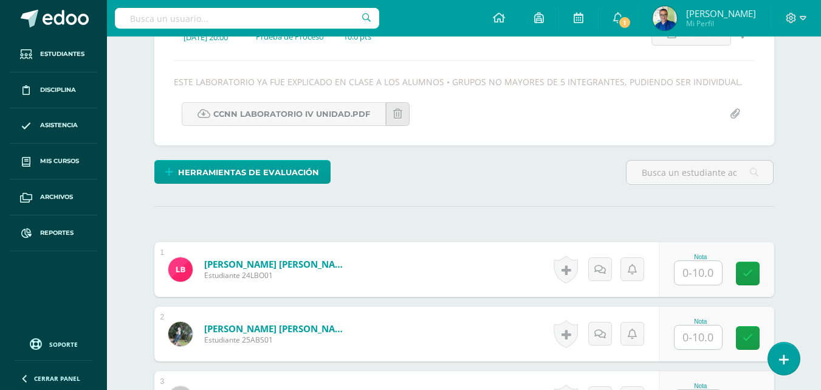
scroll to position [314, 0]
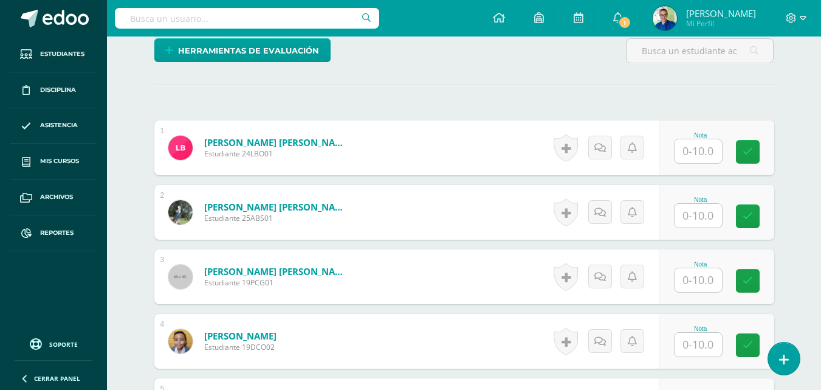
click at [702, 163] on input "text" at bounding box center [698, 151] width 47 height 24
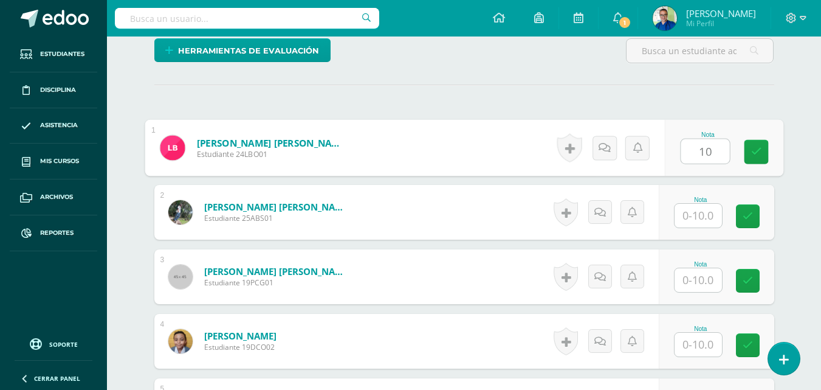
type input "10"
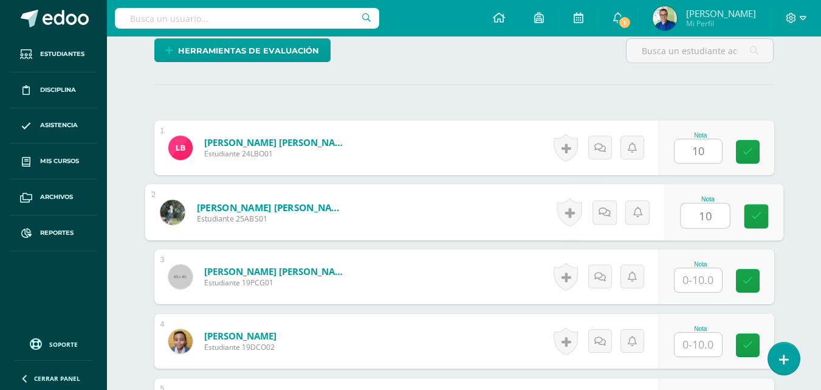
type input "10"
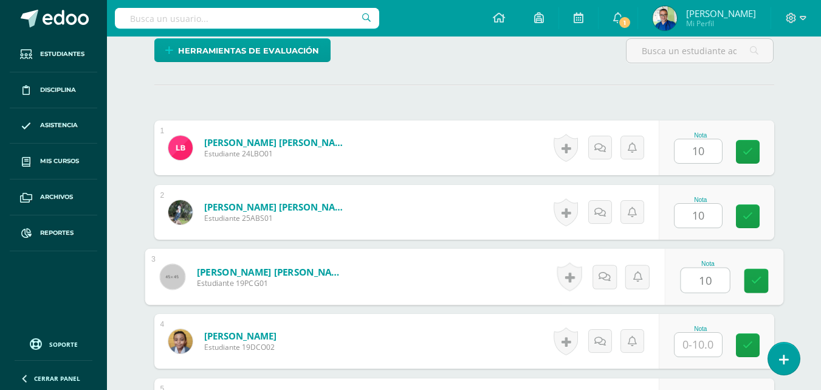
type input "10"
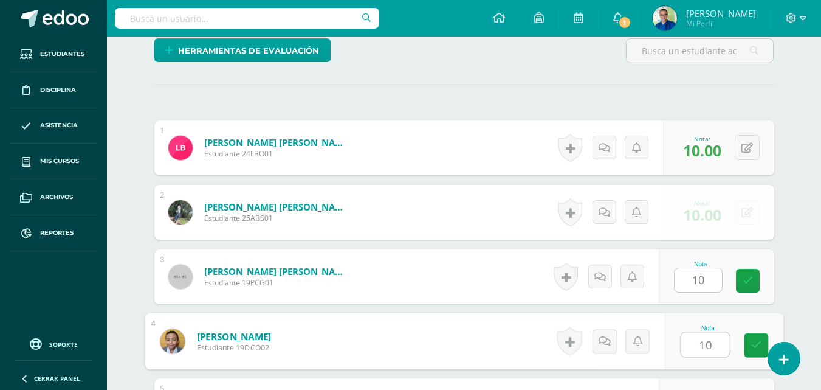
type input "10"
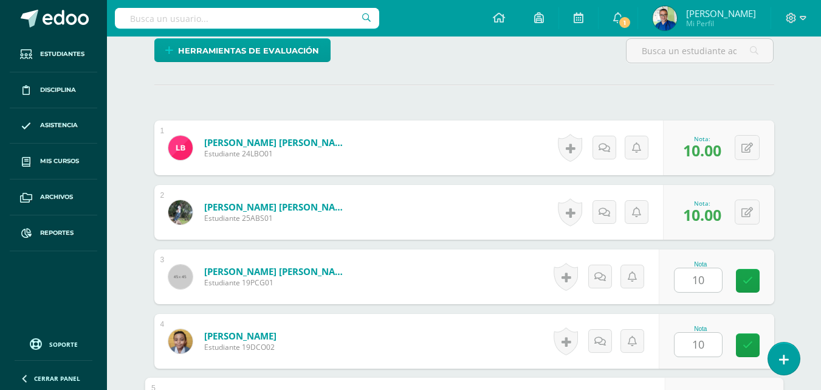
scroll to position [542, 0]
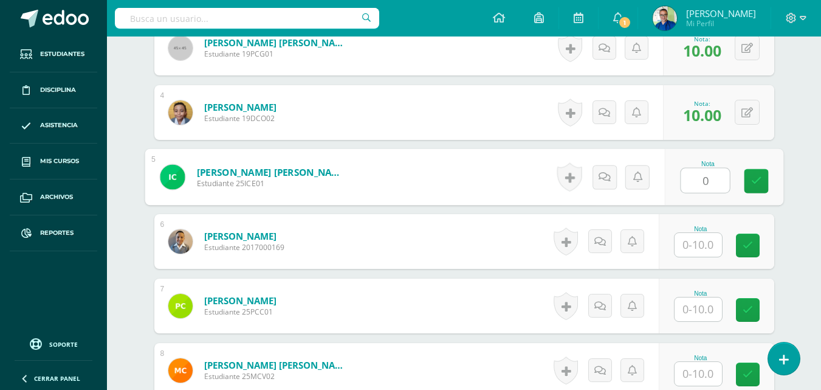
type input "0"
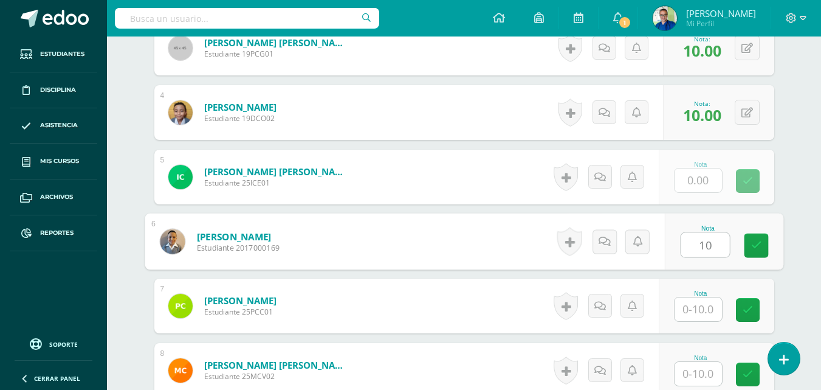
type input "10"
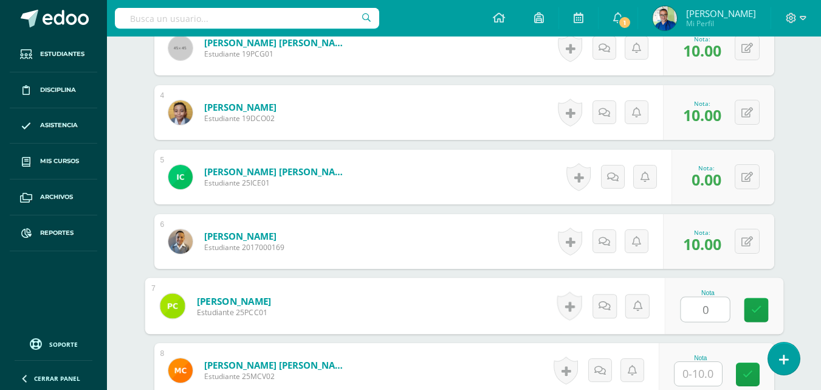
type input "0"
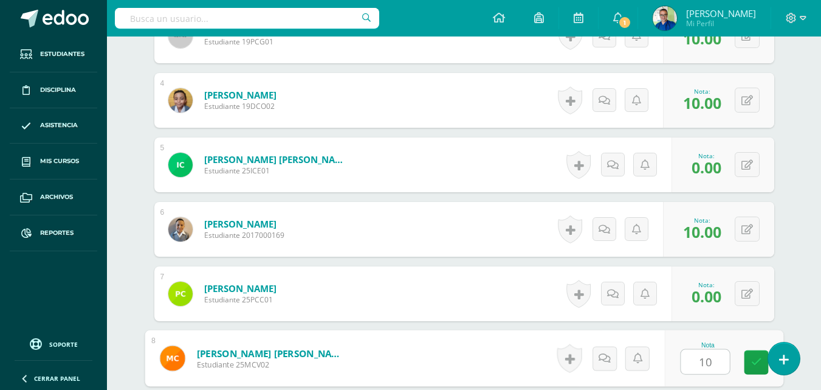
type input "10"
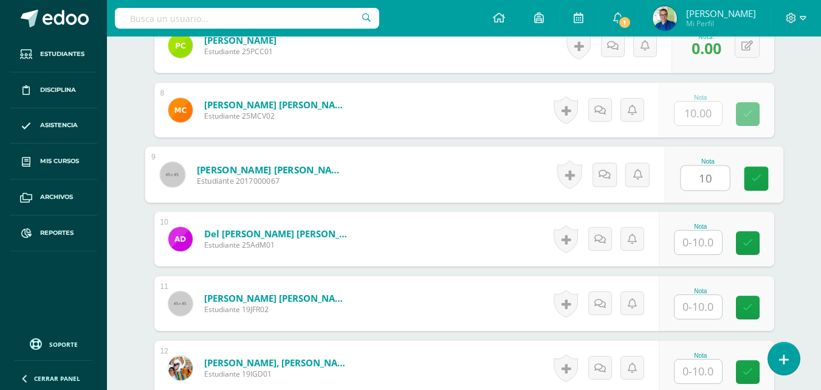
type input "10"
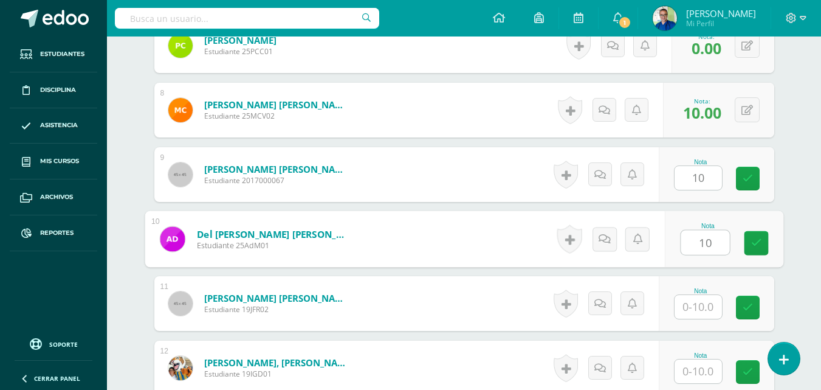
type input "10"
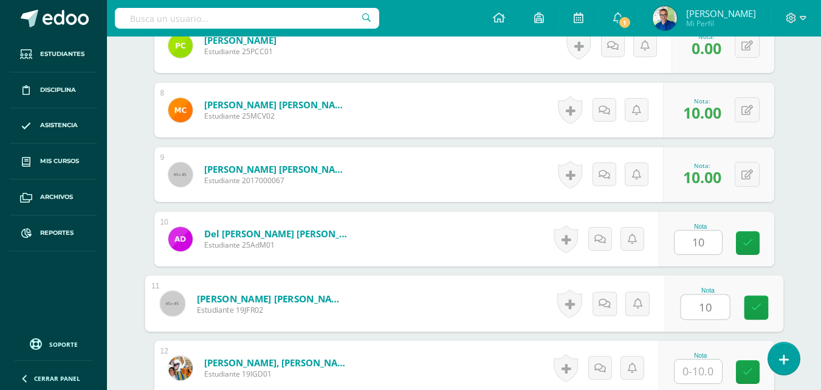
type input "10"
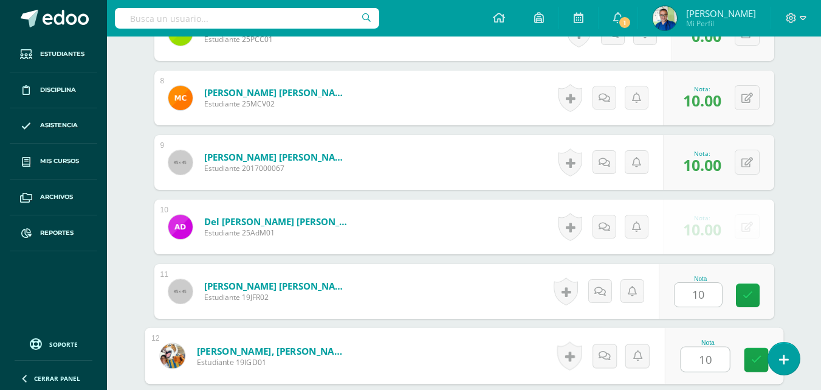
type input "10"
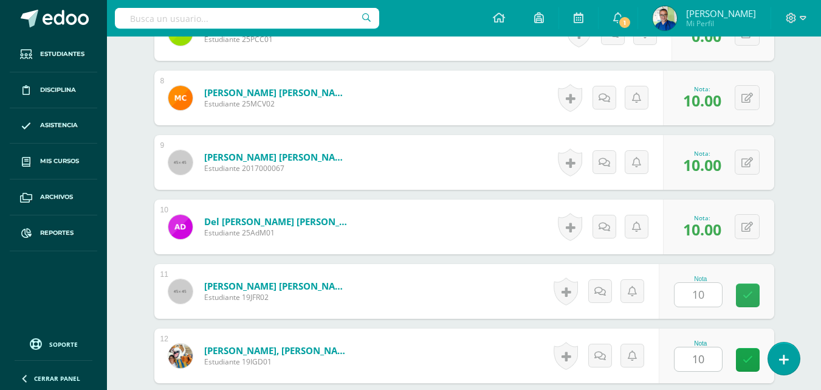
scroll to position [1063, 0]
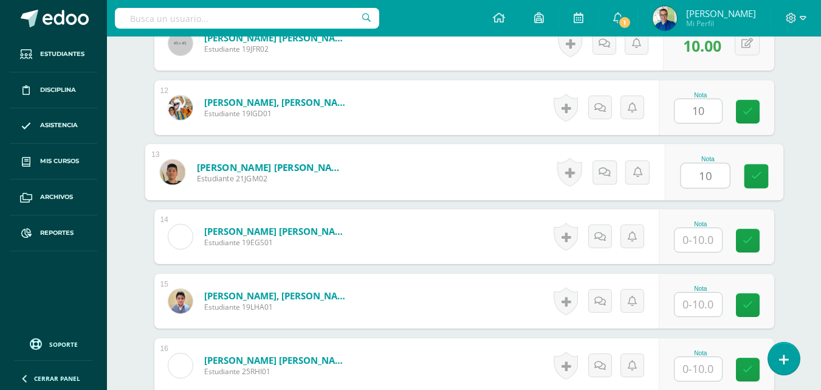
type input "10"
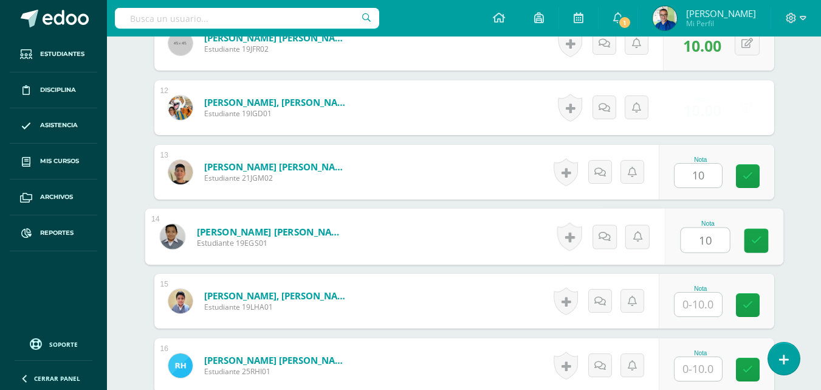
type input "10"
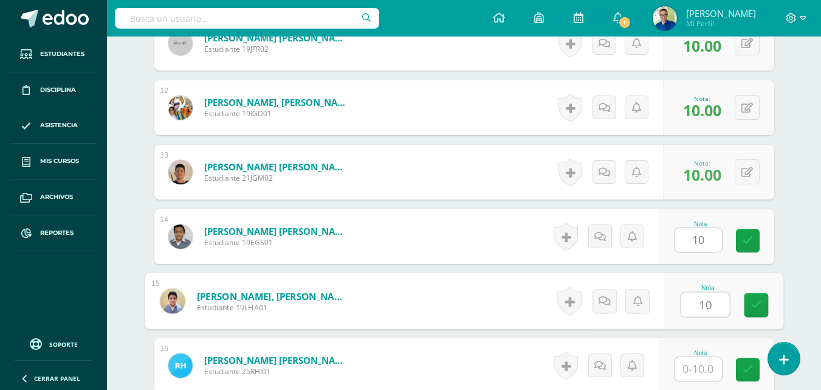
type input "10"
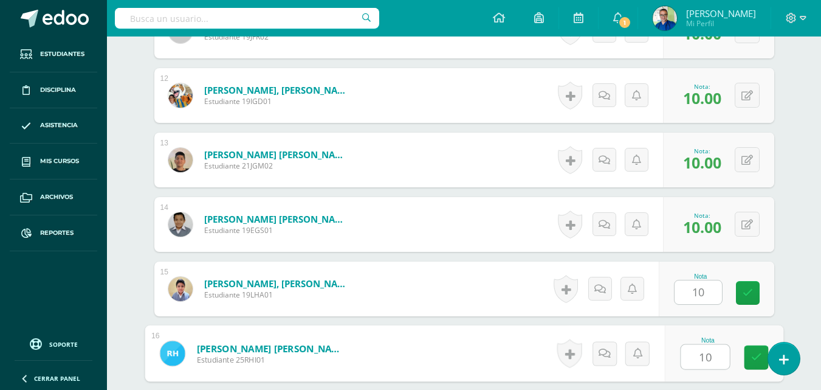
type input "10"
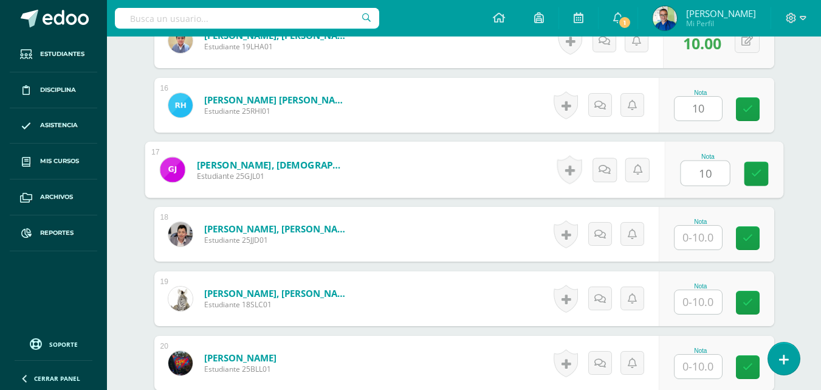
type input "10"
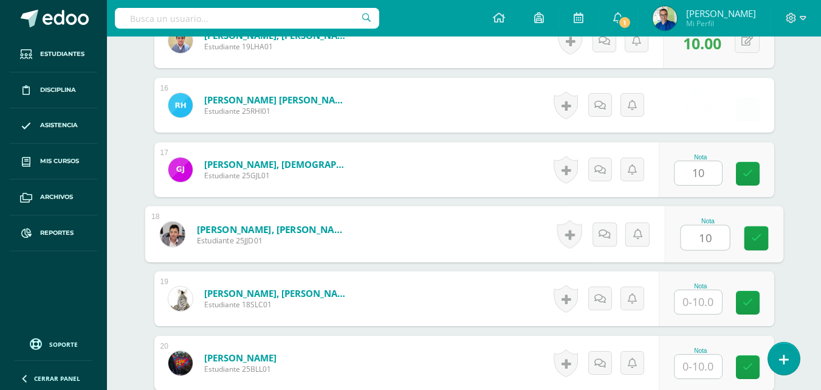
type input "10"
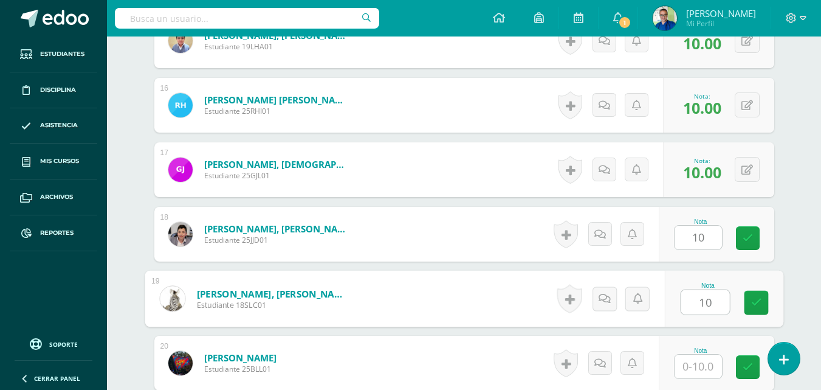
type input "10"
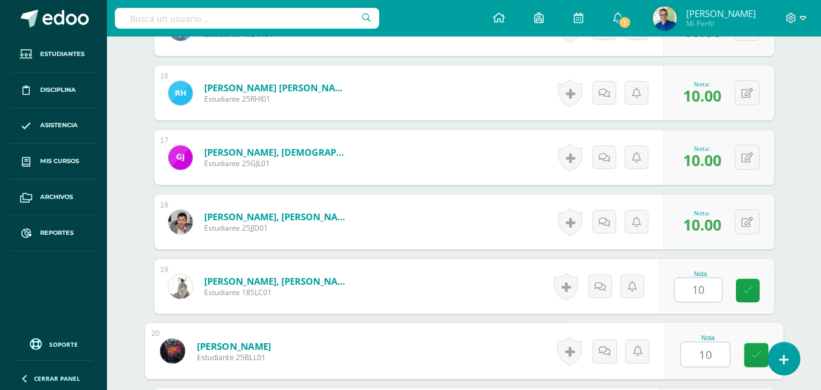
type input "10"
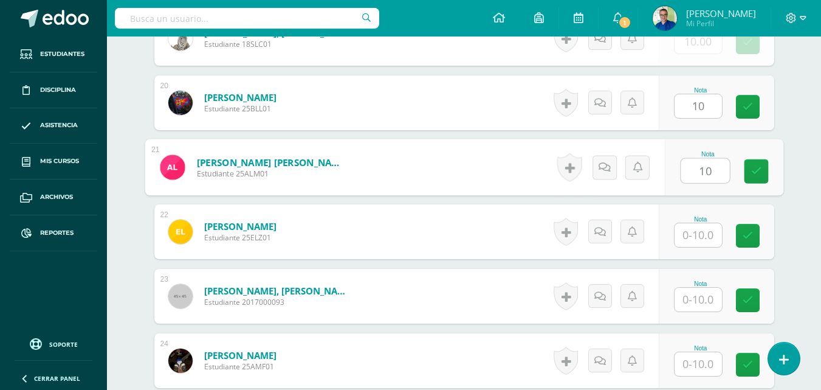
type input "10"
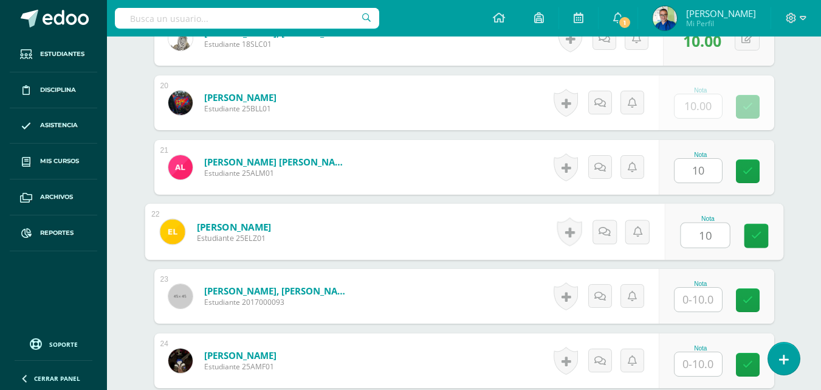
type input "10"
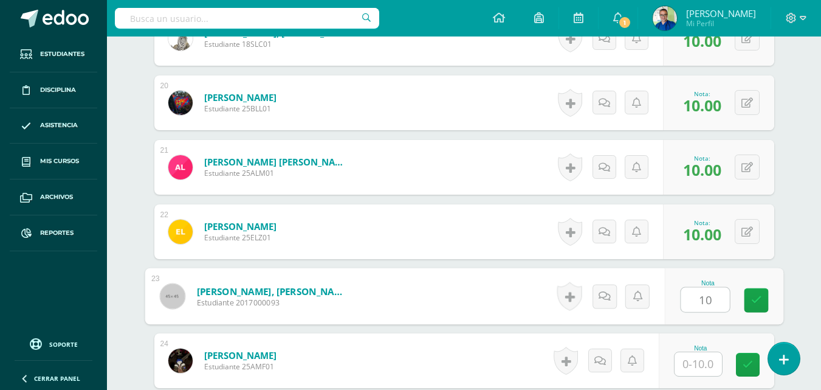
type input "10"
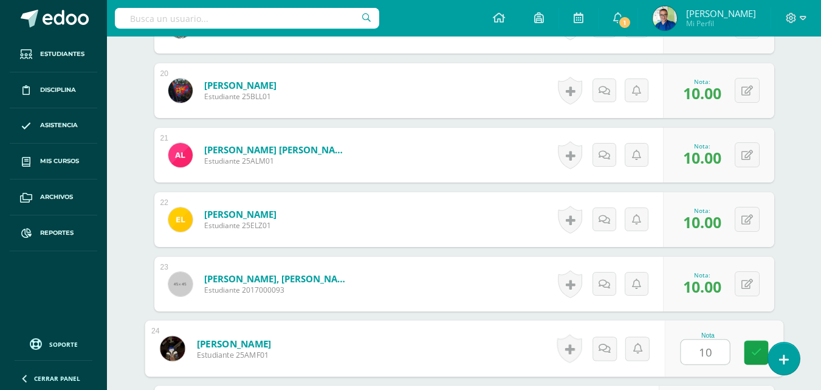
type input "10"
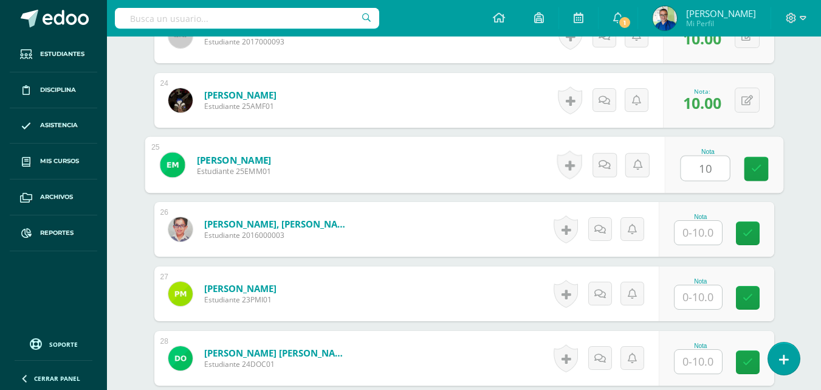
type input "10"
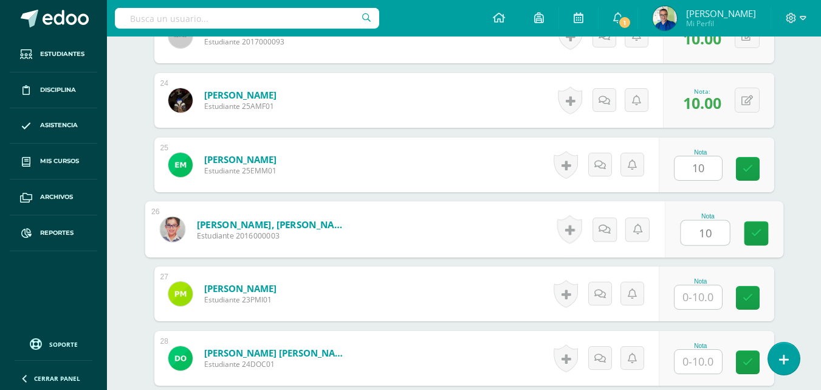
type input "10"
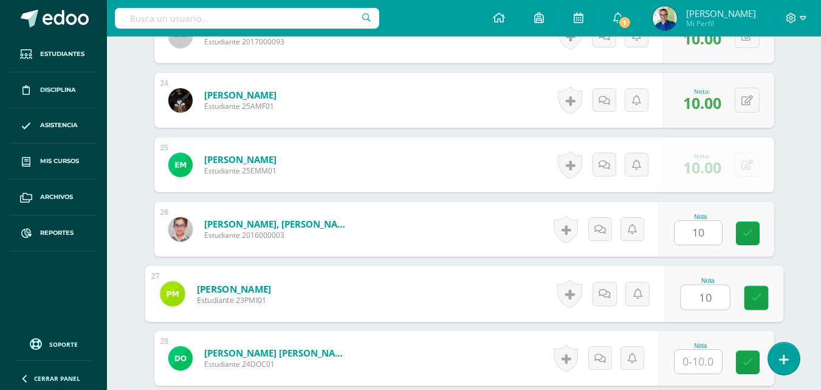
type input "10"
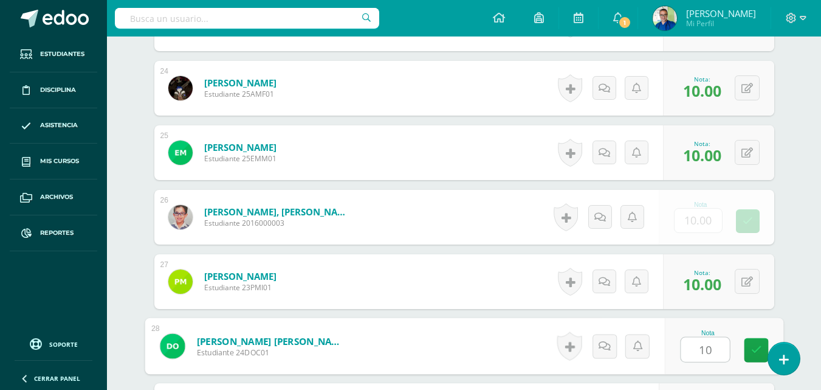
type input "10"
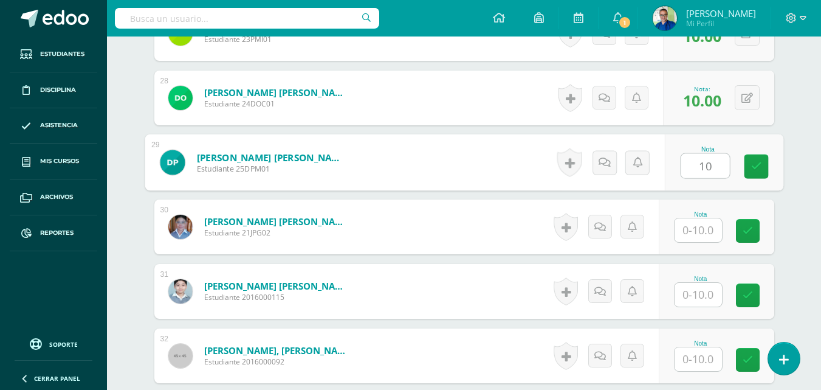
type input "10"
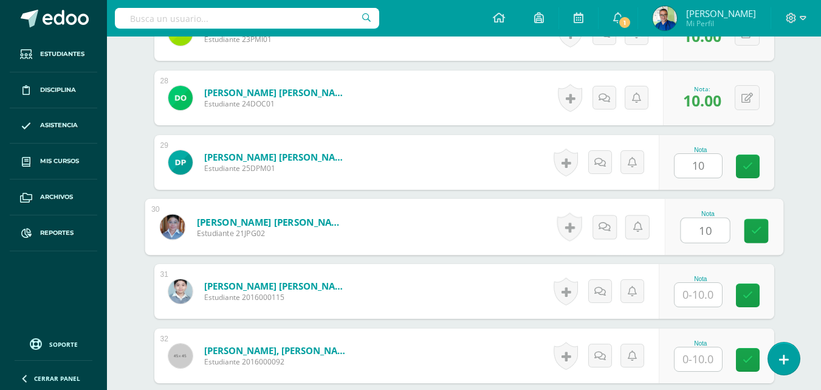
type input "10"
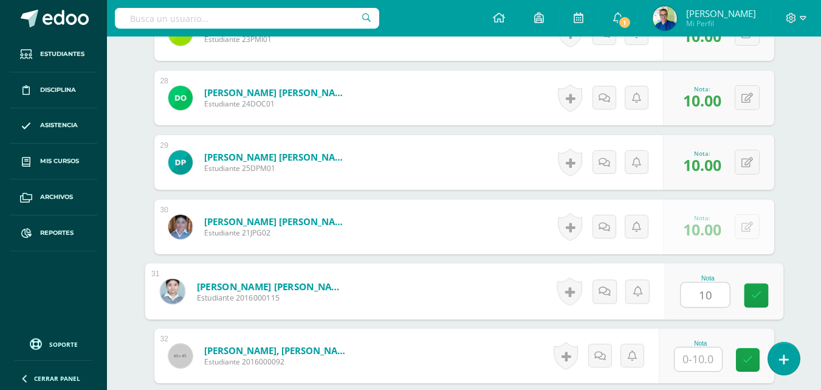
type input "10"
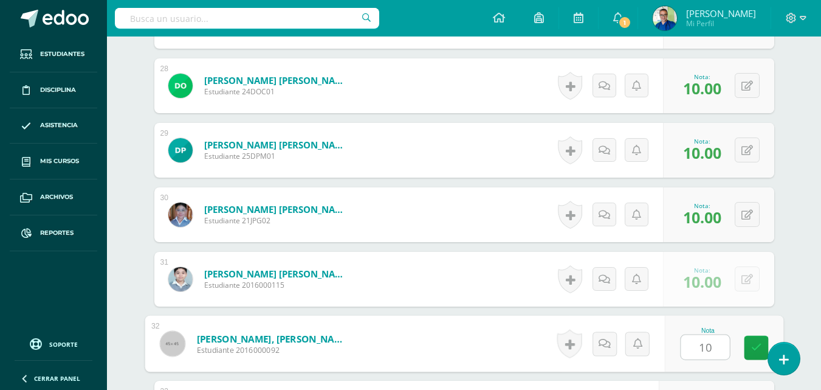
type input "10"
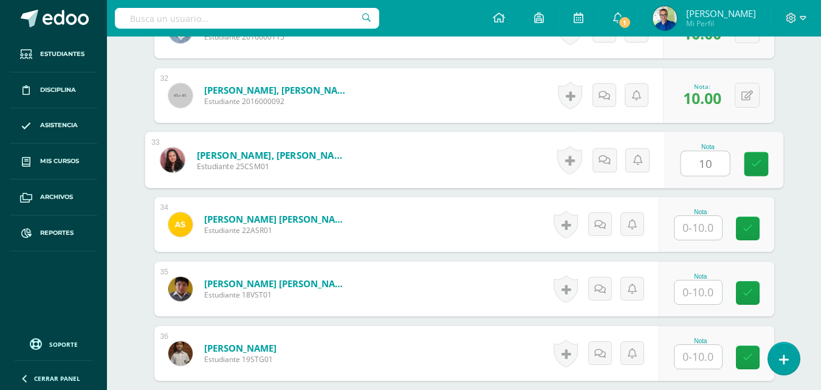
type input "10"
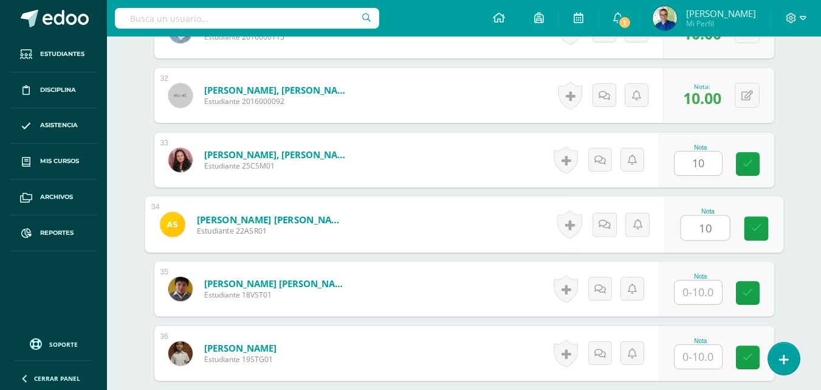
type input "10"
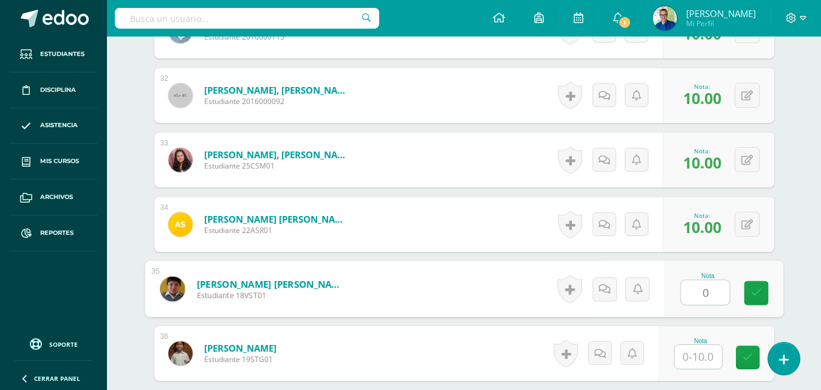
type input "0"
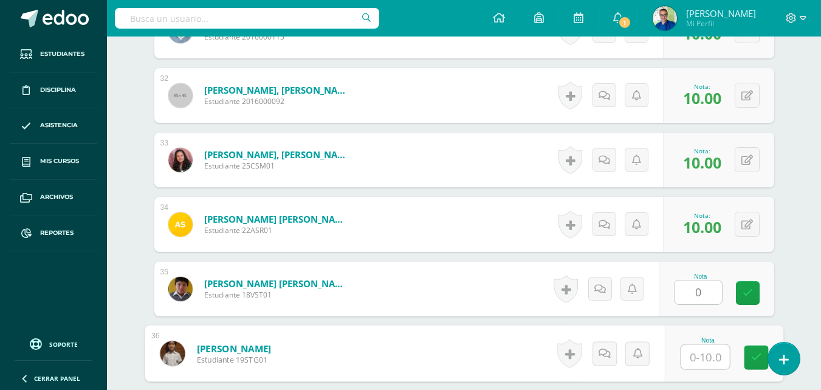
scroll to position [2376, 0]
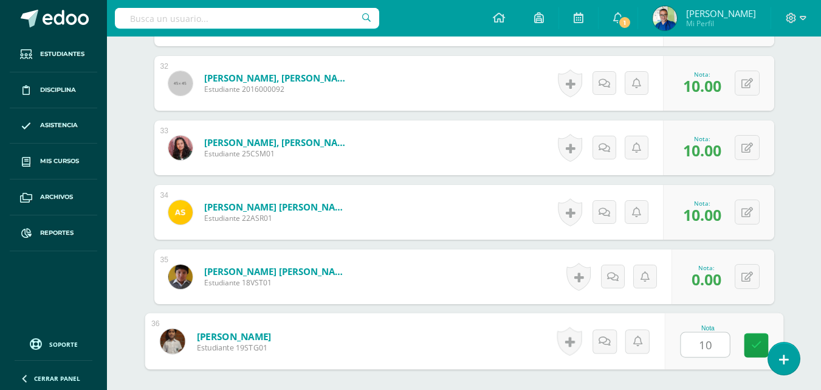
type input "10"
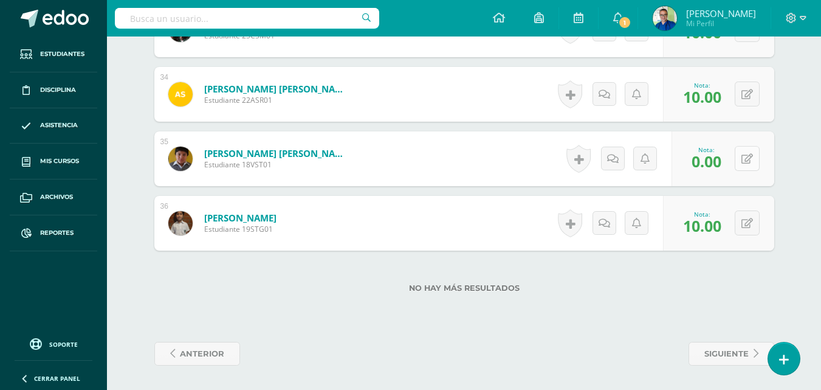
click at [752, 154] on icon at bounding box center [748, 159] width 12 height 10
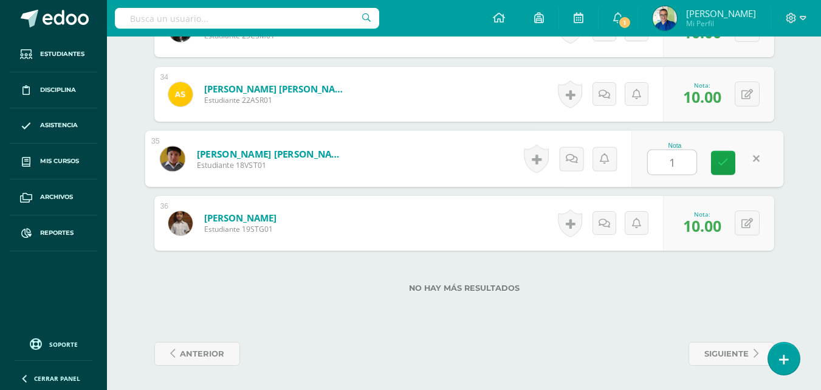
type input "10"
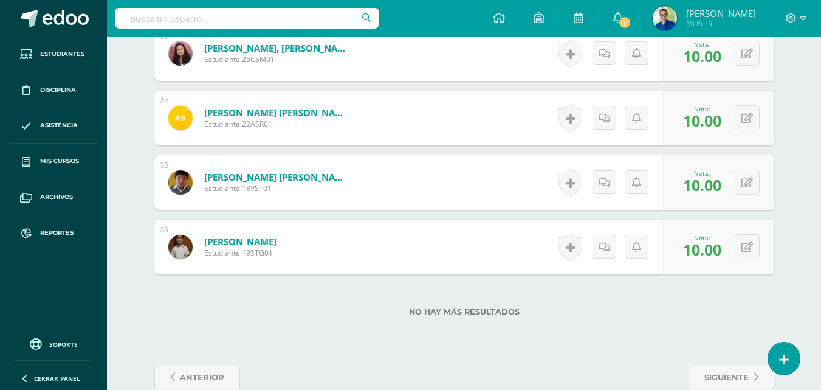
scroll to position [2410, 0]
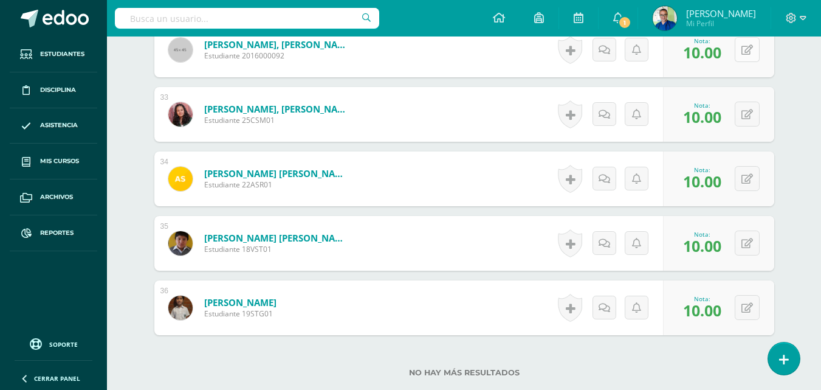
click at [759, 62] on button at bounding box center [747, 49] width 25 height 25
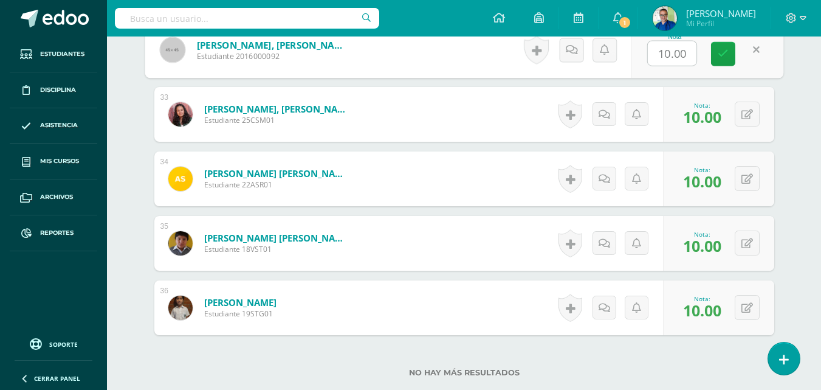
type input "0"
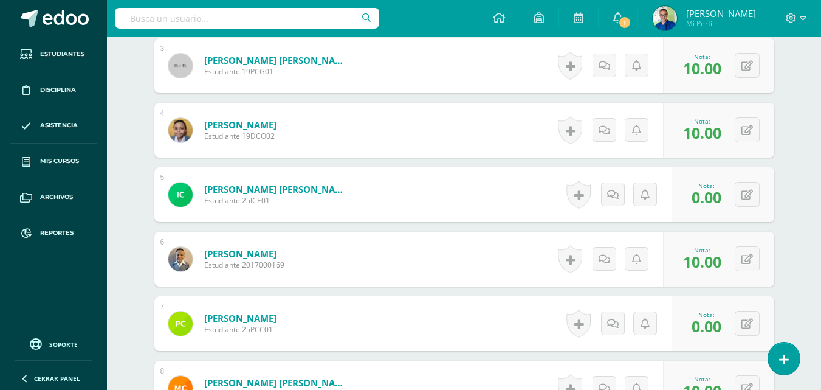
scroll to position [342, 0]
